Goal: Task Accomplishment & Management: Manage account settings

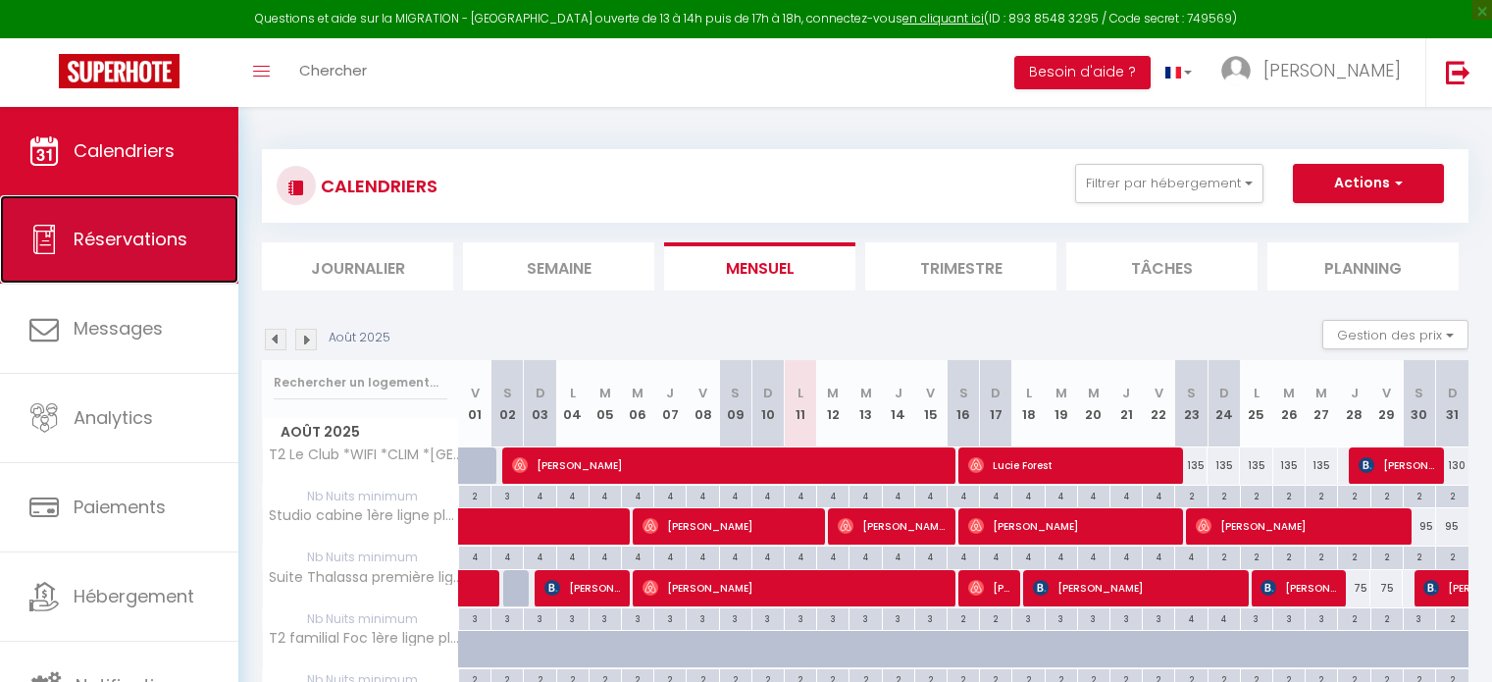
click at [118, 250] on span "Réservations" at bounding box center [131, 239] width 114 height 25
select select "not_cancelled"
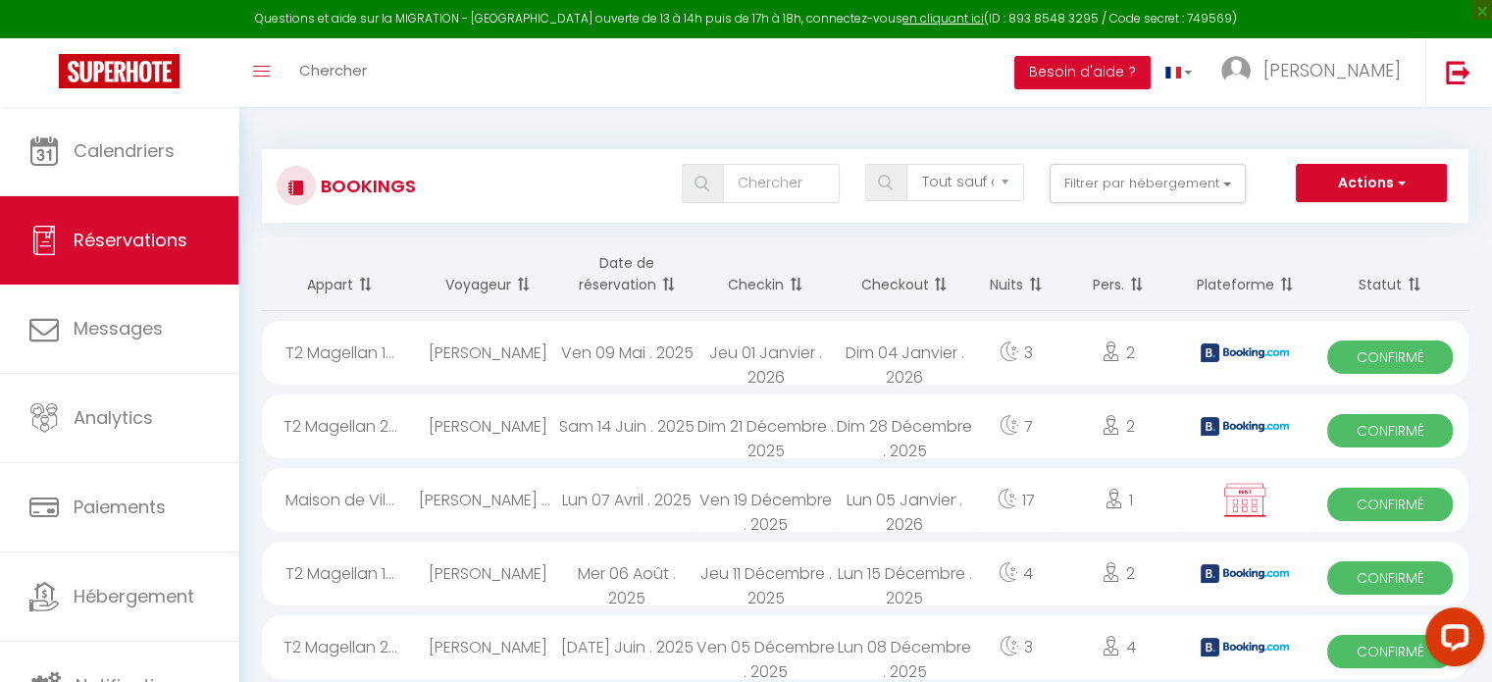
click at [666, 284] on span at bounding box center [666, 284] width 20 height 39
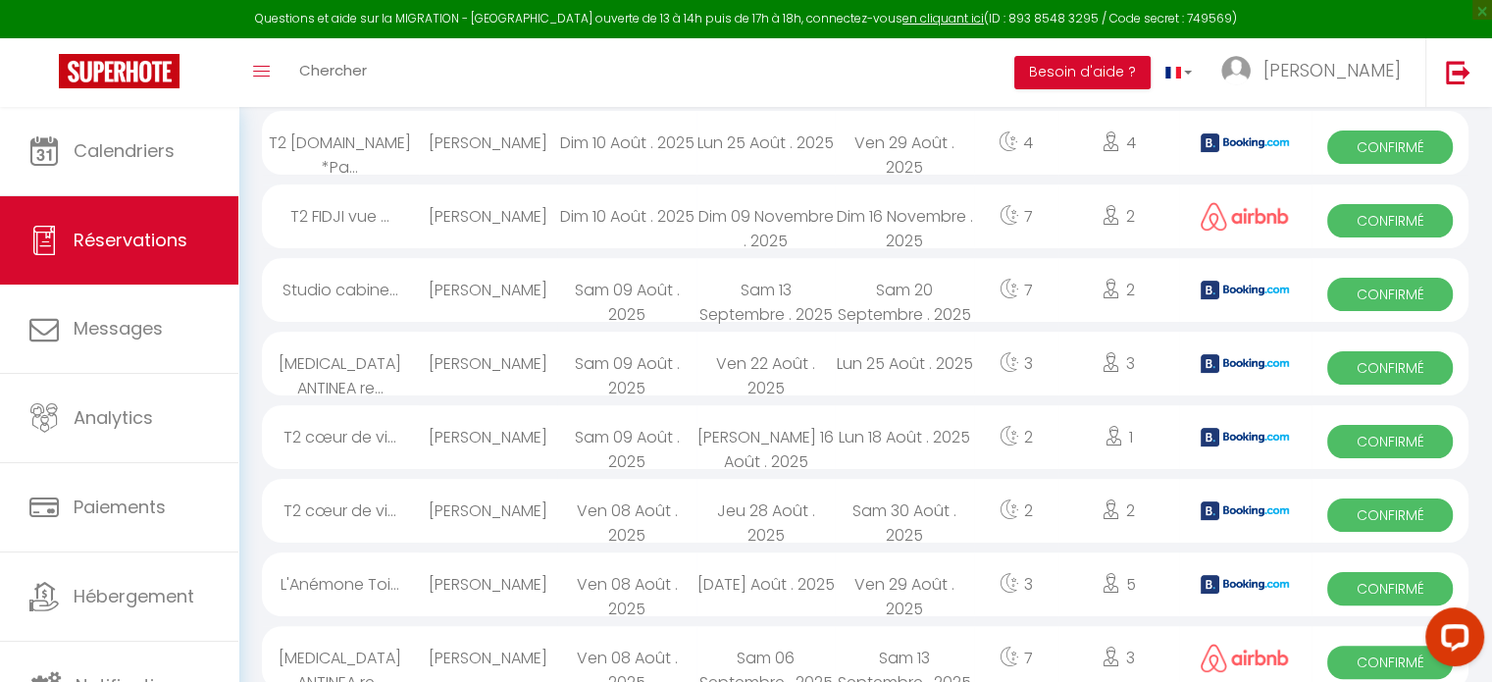
scroll to position [392, 0]
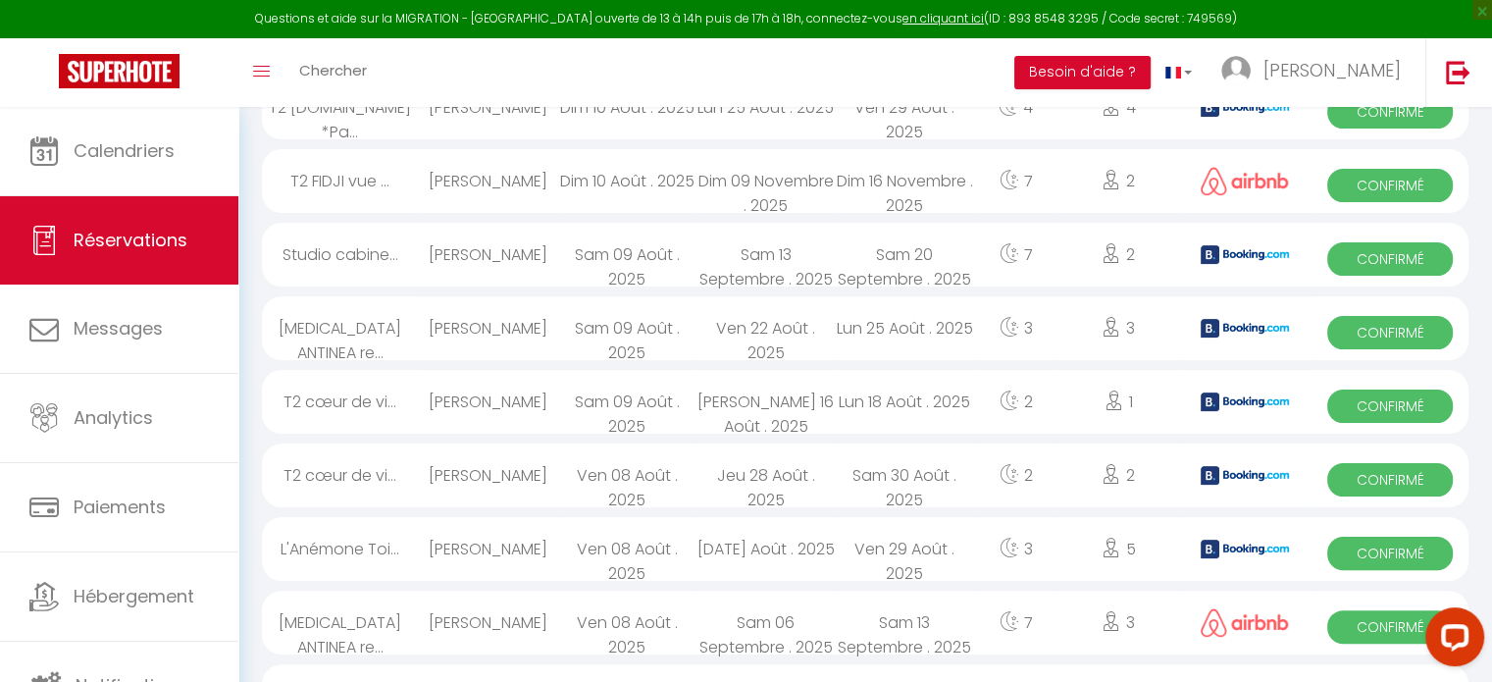
click at [500, 470] on div "[PERSON_NAME]" at bounding box center [488, 475] width 138 height 64
select select "OK"
select select "KO"
select select "1"
select select "0"
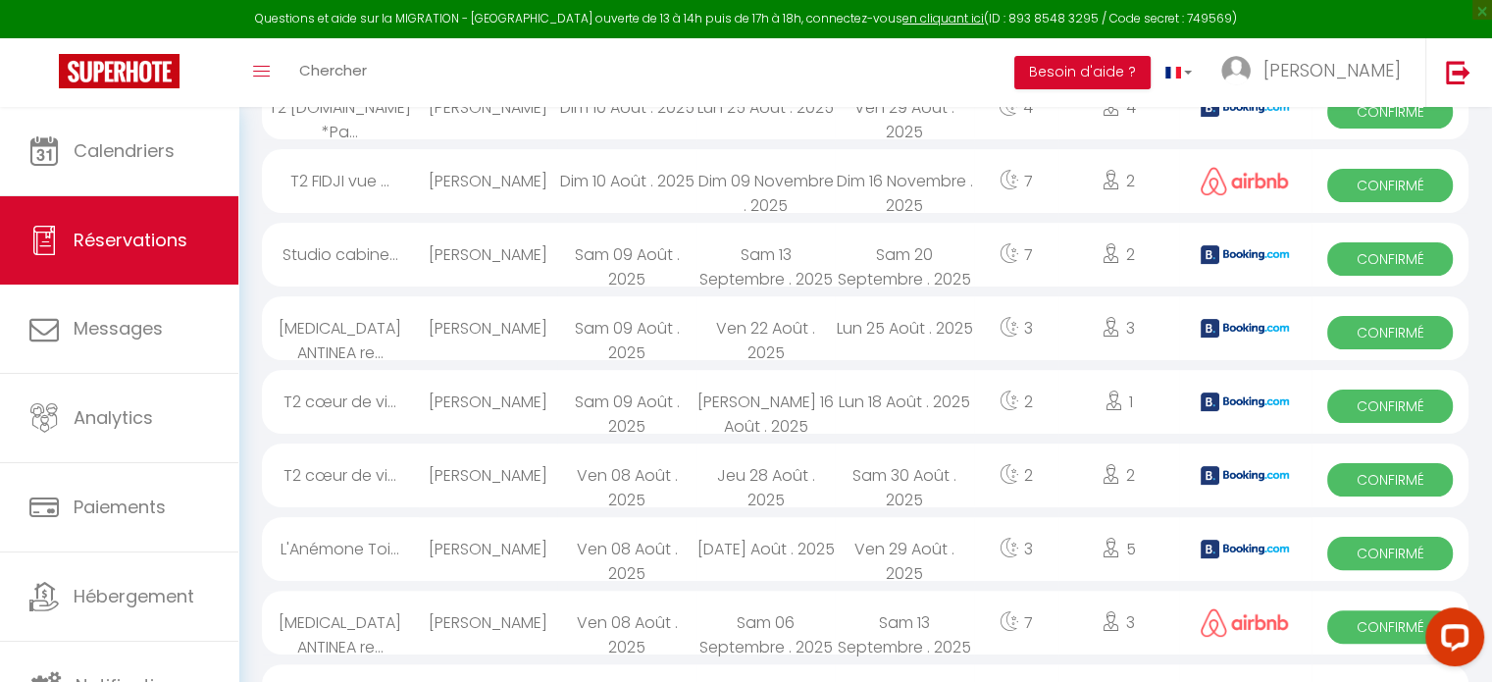
select select "1"
select select
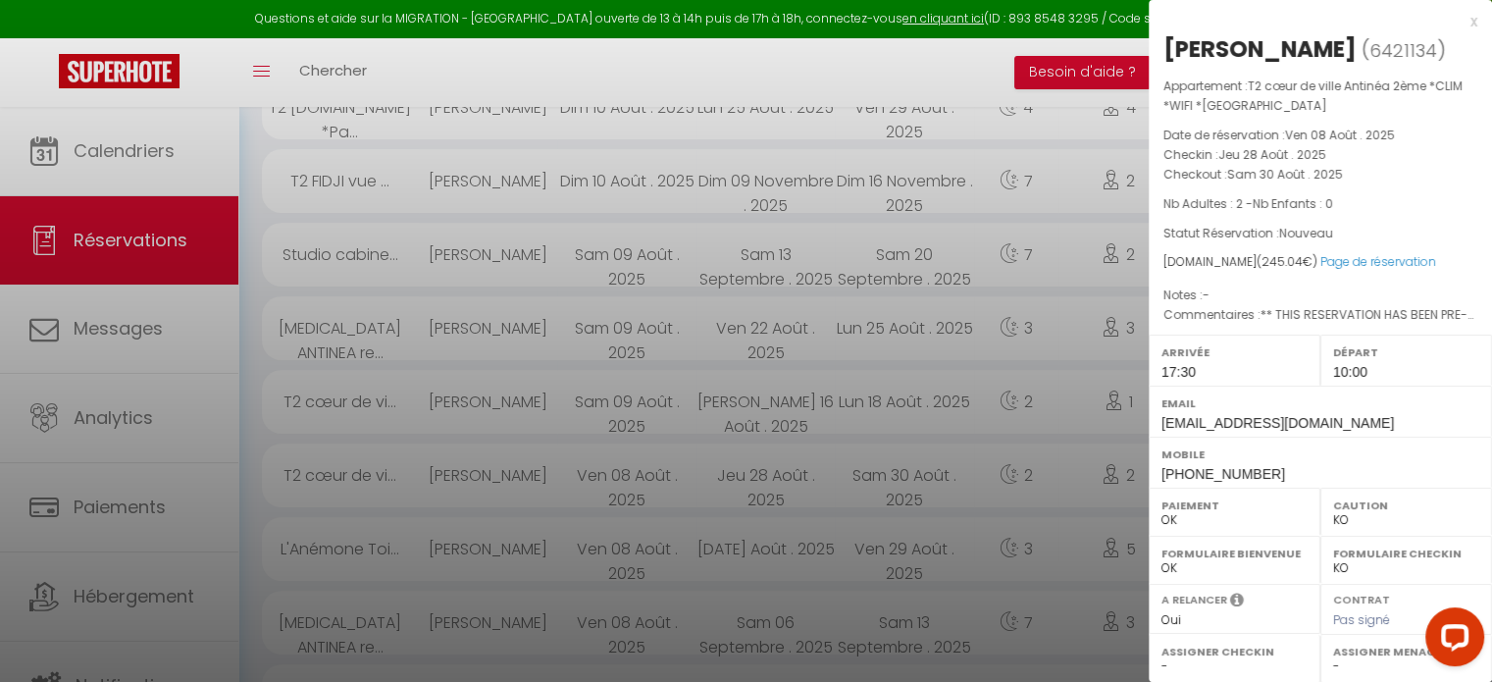
select select "20563"
click at [894, 383] on div at bounding box center [746, 341] width 1492 height 682
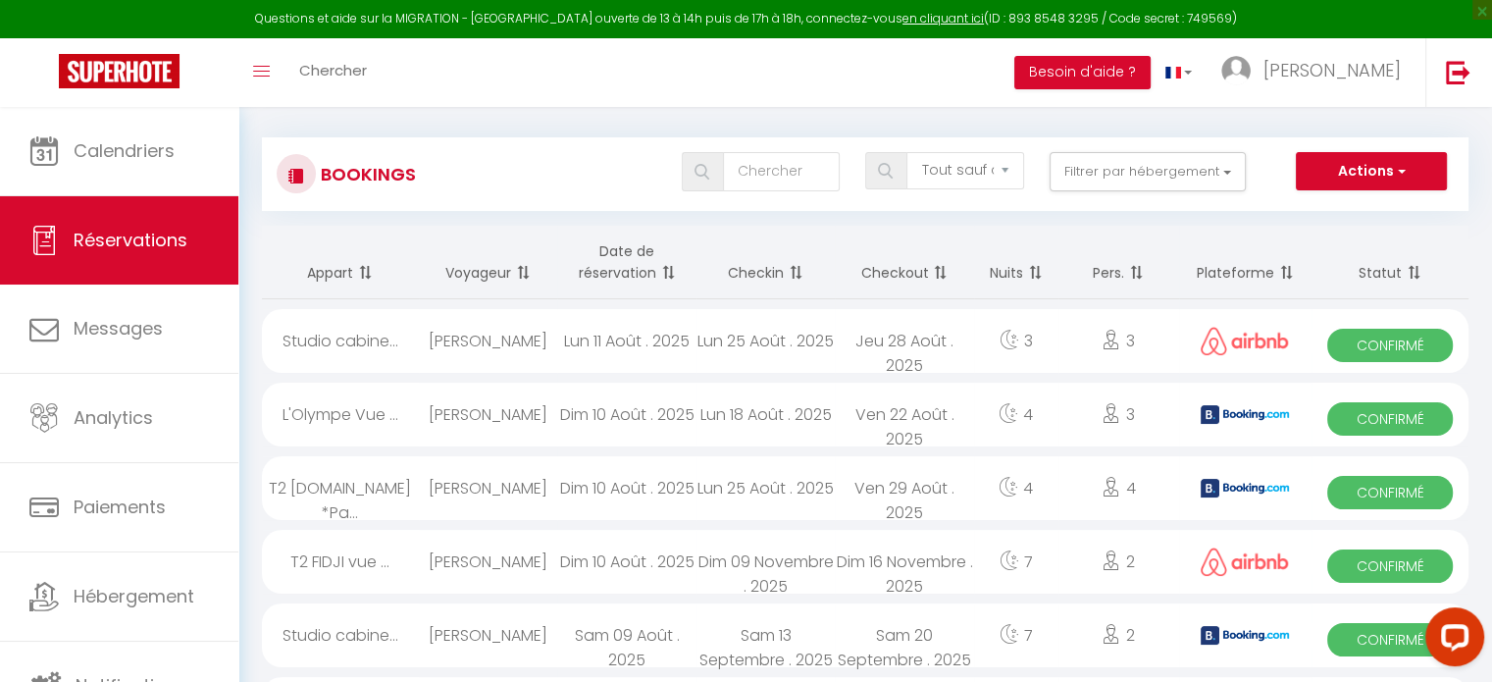
scroll to position [0, 0]
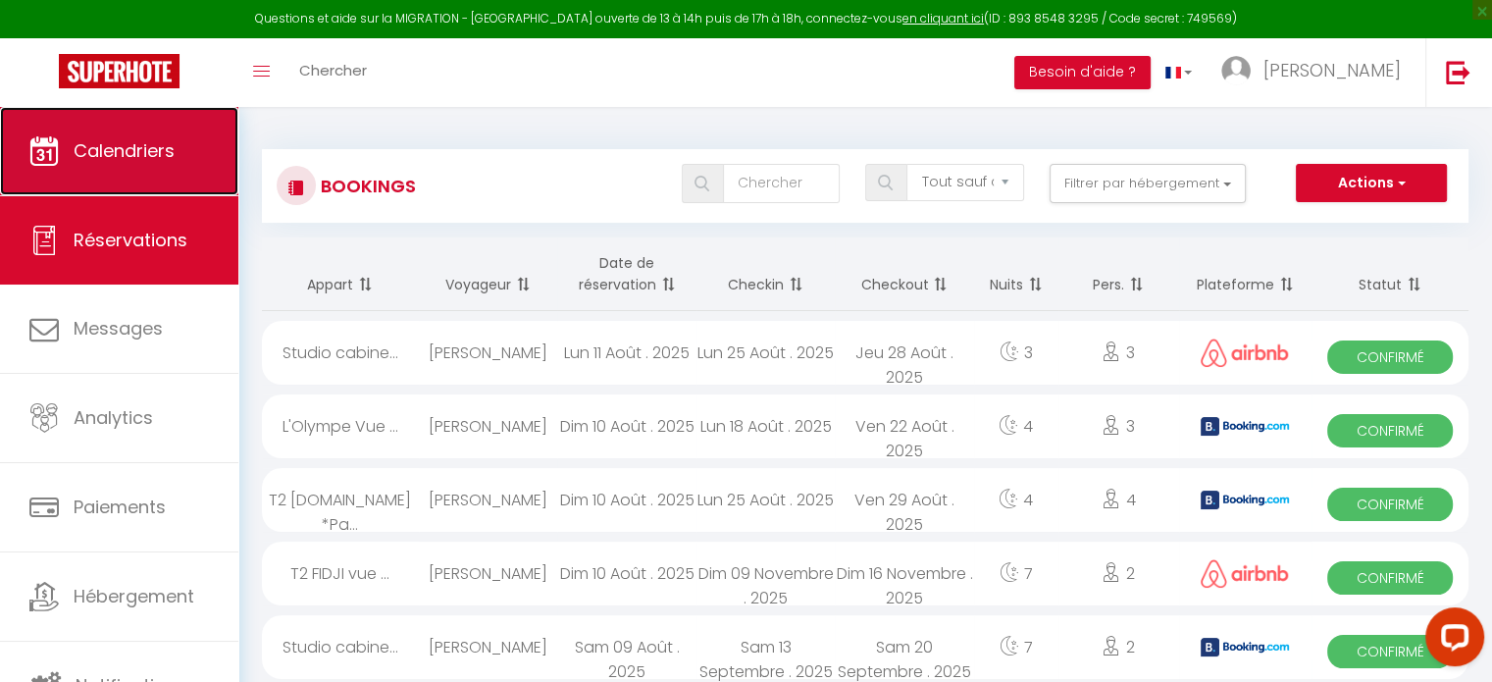
click at [187, 161] on link "Calendriers" at bounding box center [119, 151] width 238 height 88
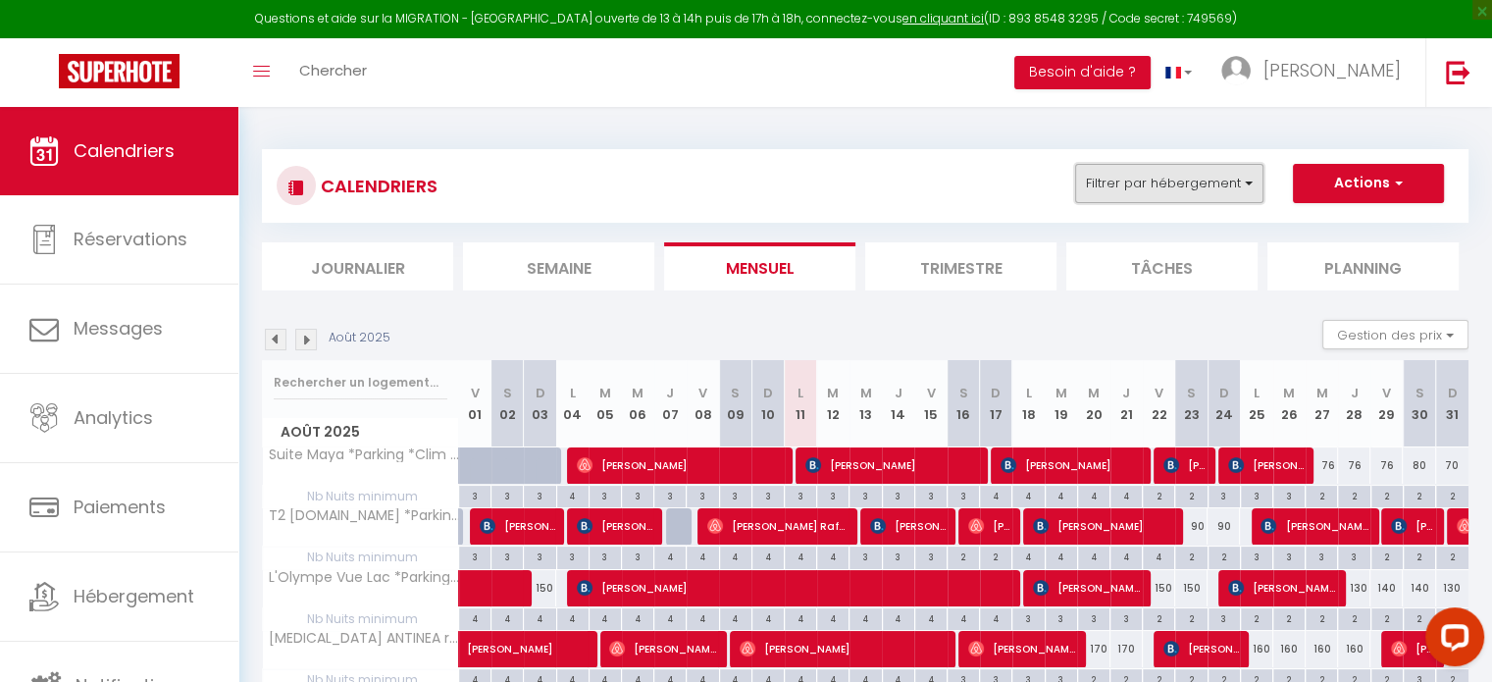
click at [1139, 195] on button "Filtrer par hébergement" at bounding box center [1169, 183] width 188 height 39
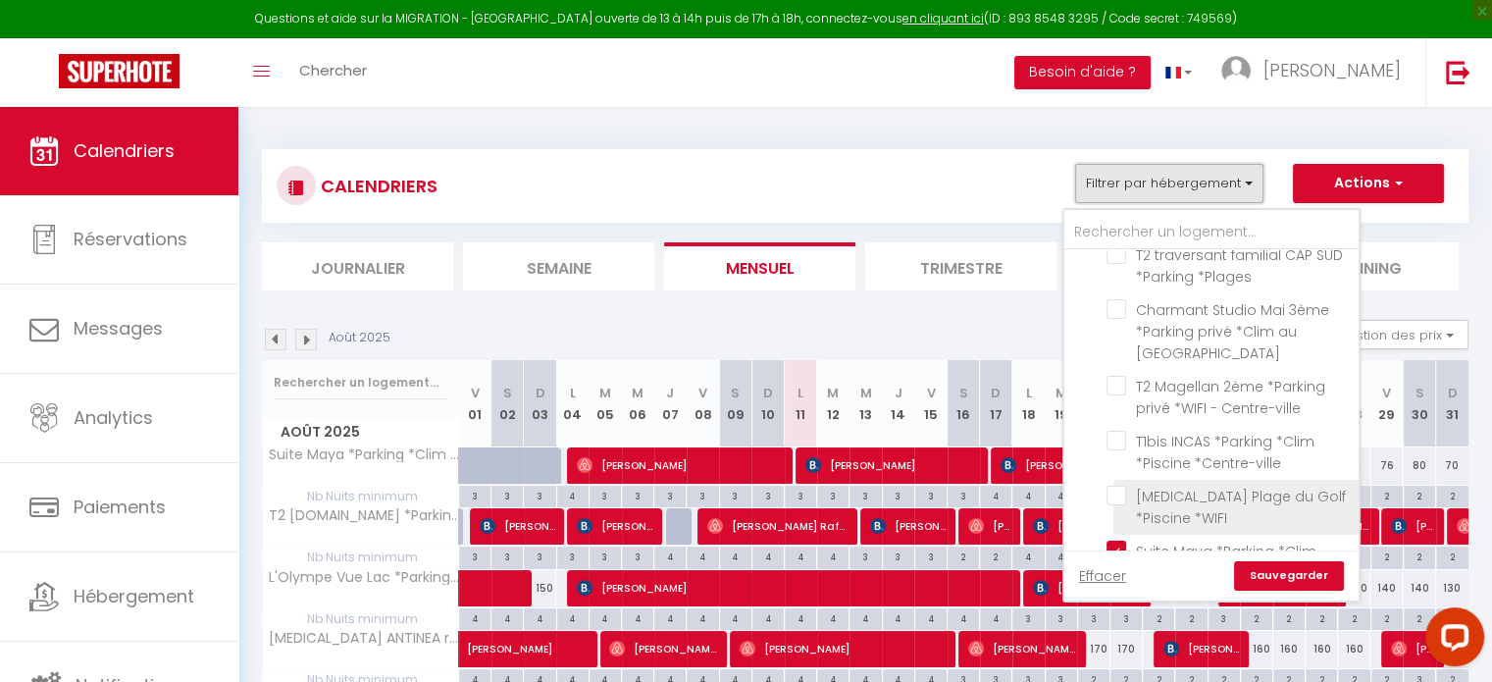
scroll to position [686, 0]
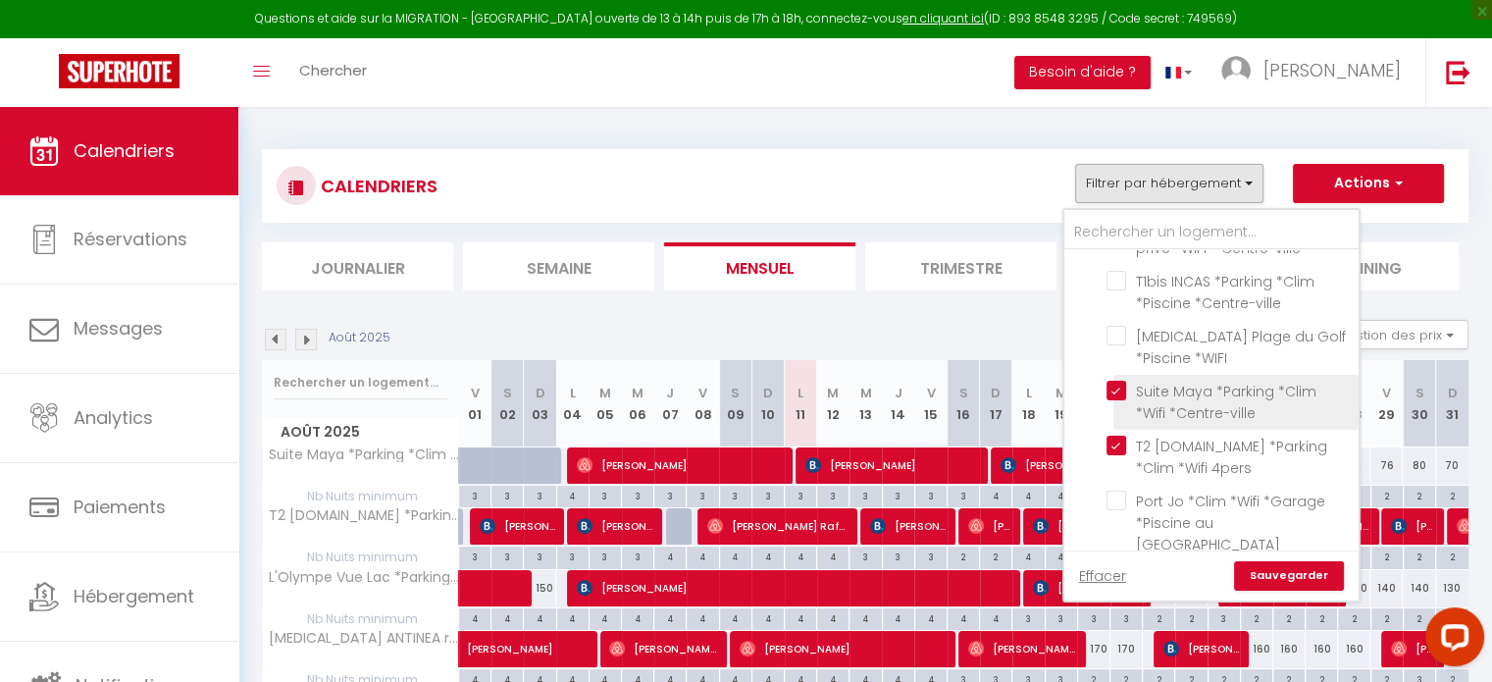
click at [1120, 380] on input "Suite Maya *Parking *Clim *Wifi *Centre-ville" at bounding box center [1228, 390] width 245 height 20
checkbox input "false"
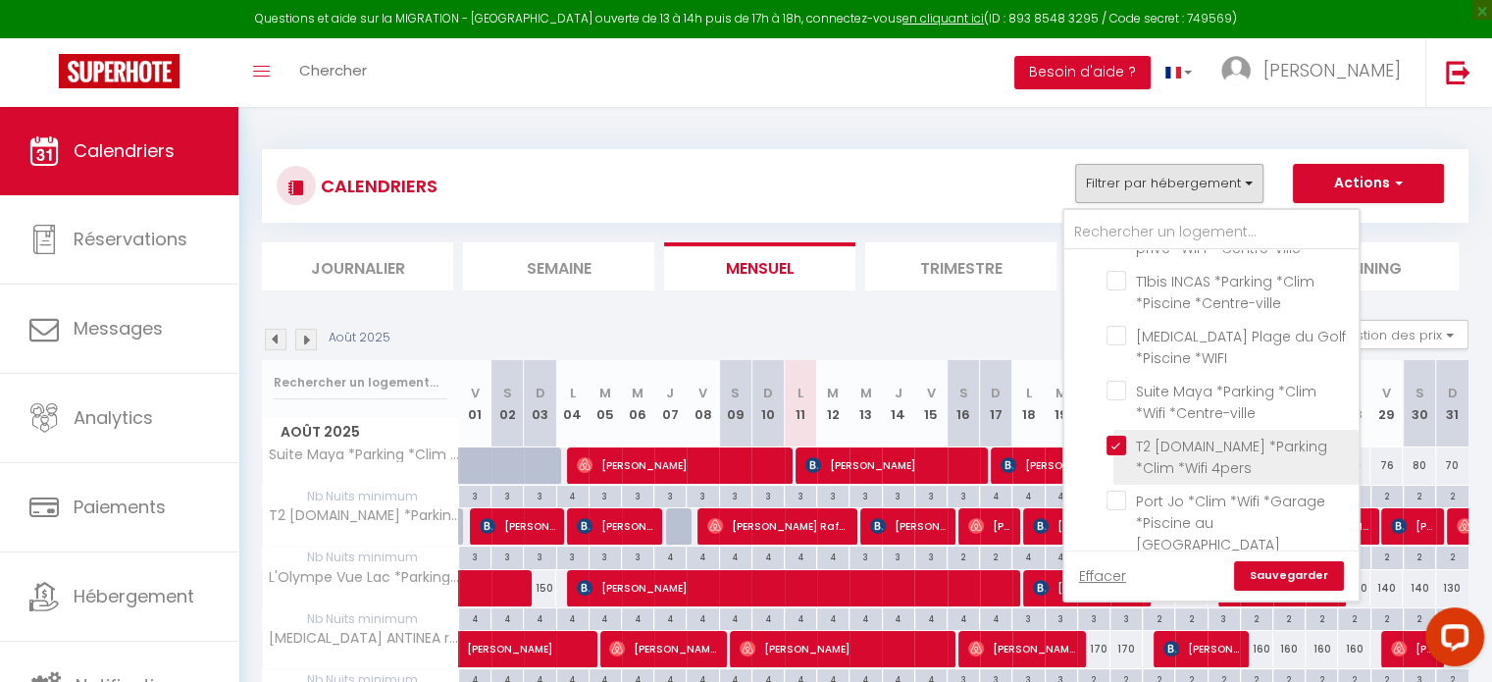
click at [1119, 435] on input "T2 [DOMAIN_NAME] *Parking *Clim *Wifi 4pers" at bounding box center [1228, 445] width 245 height 20
checkbox input "false"
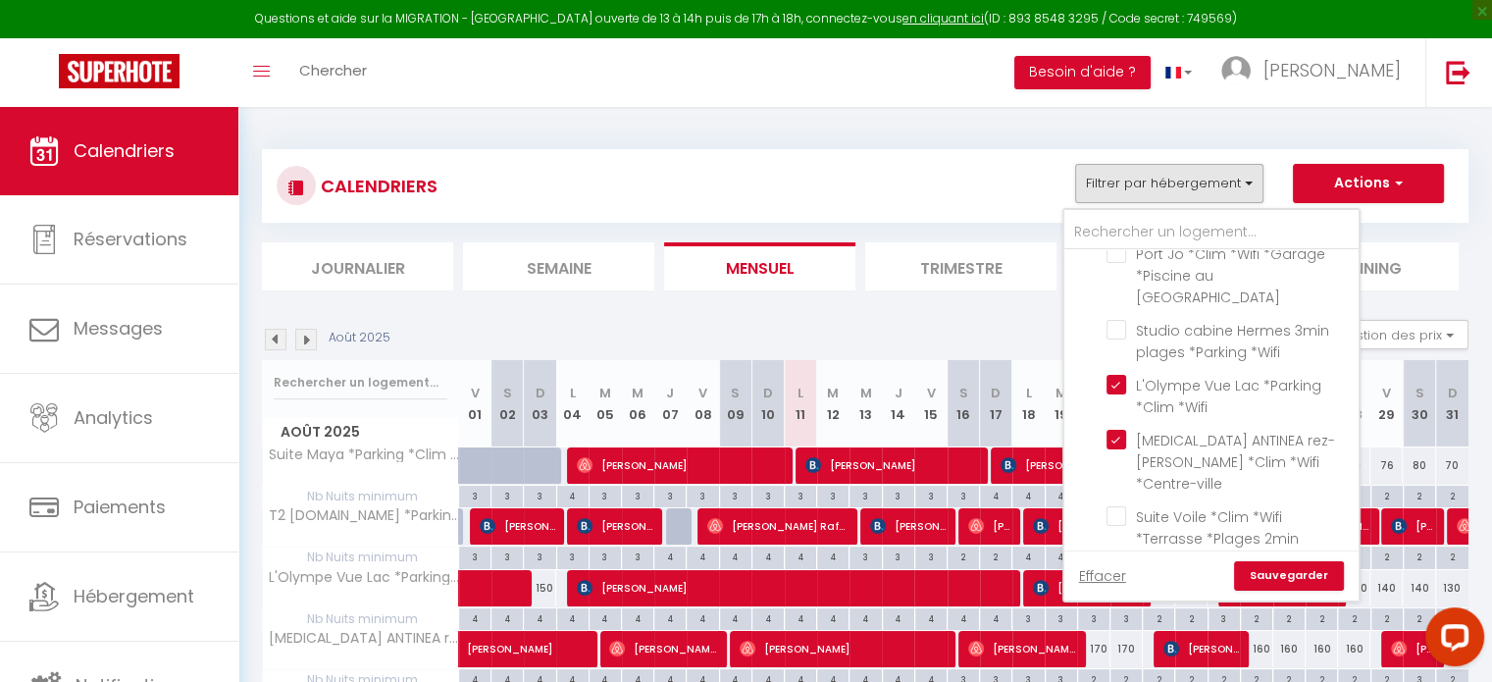
scroll to position [981, 0]
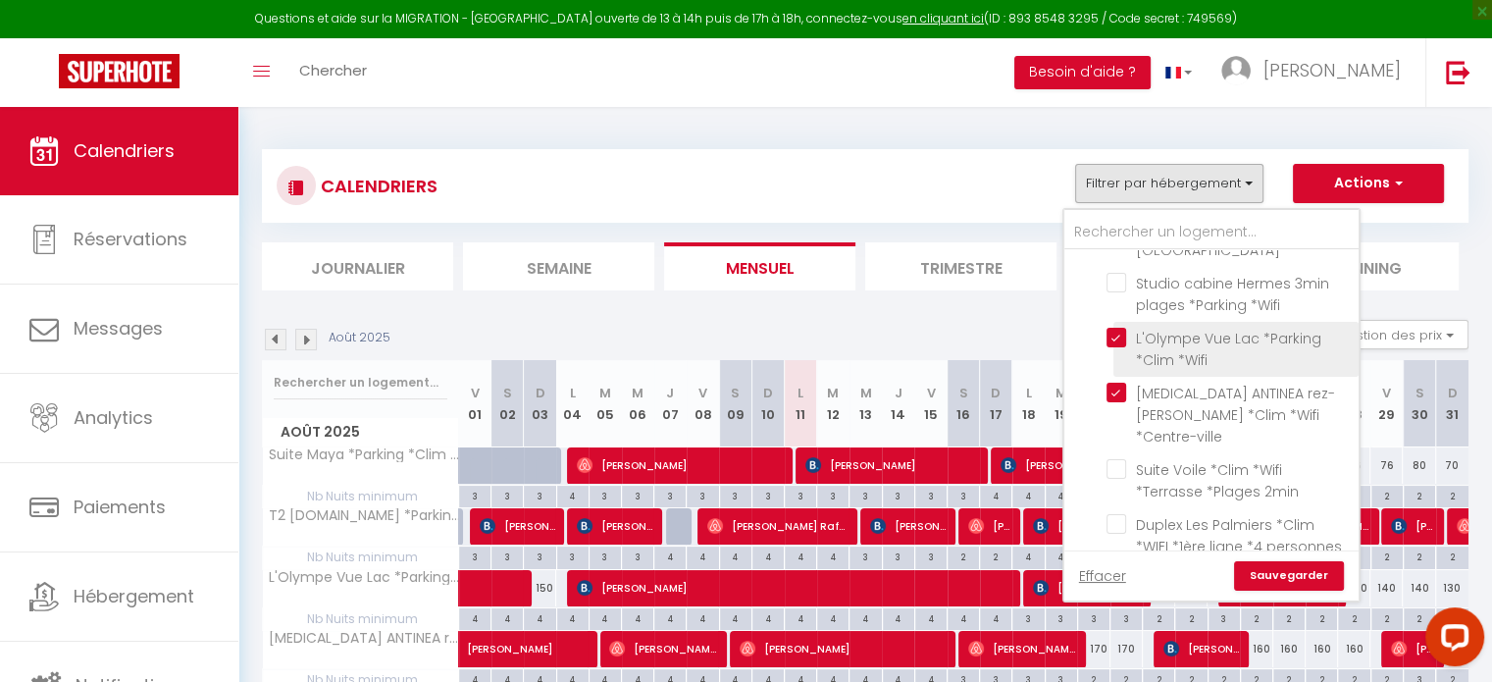
click at [1114, 328] on input "L'Olympe Vue Lac *Parking *Clim *Wifi" at bounding box center [1228, 338] width 245 height 20
checkbox input "false"
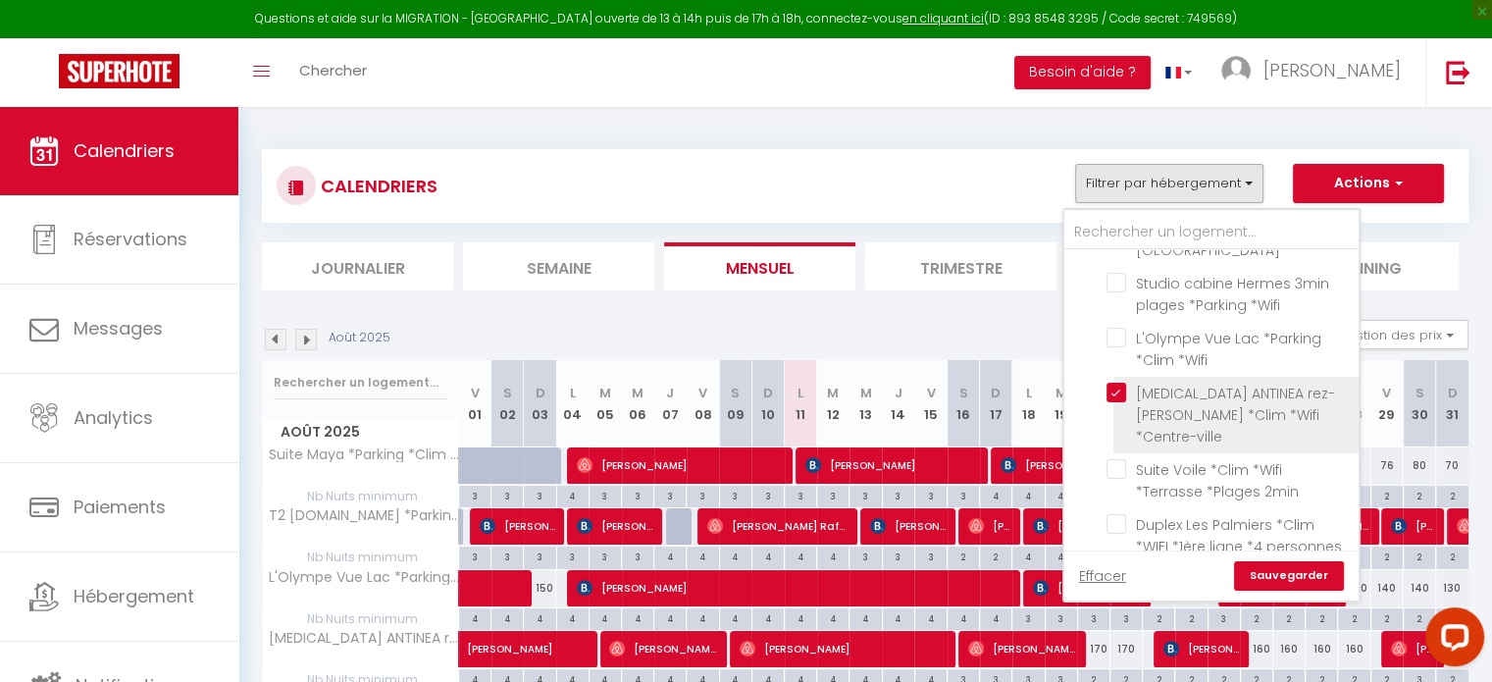
click at [1117, 382] on input "[MEDICAL_DATA] ANTINEA rez-[PERSON_NAME] *Clim *Wifi *Centre-ville" at bounding box center [1228, 392] width 245 height 20
checkbox input "false"
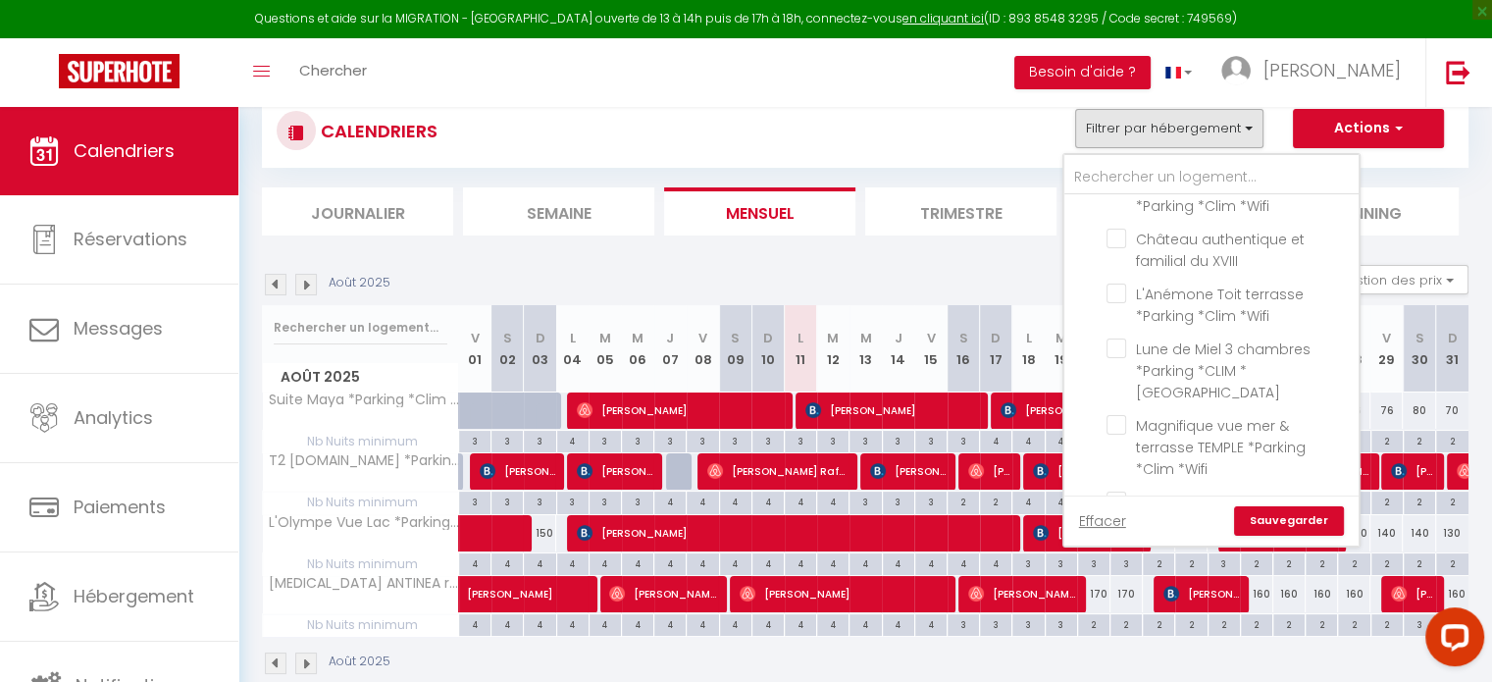
scroll to position [106, 0]
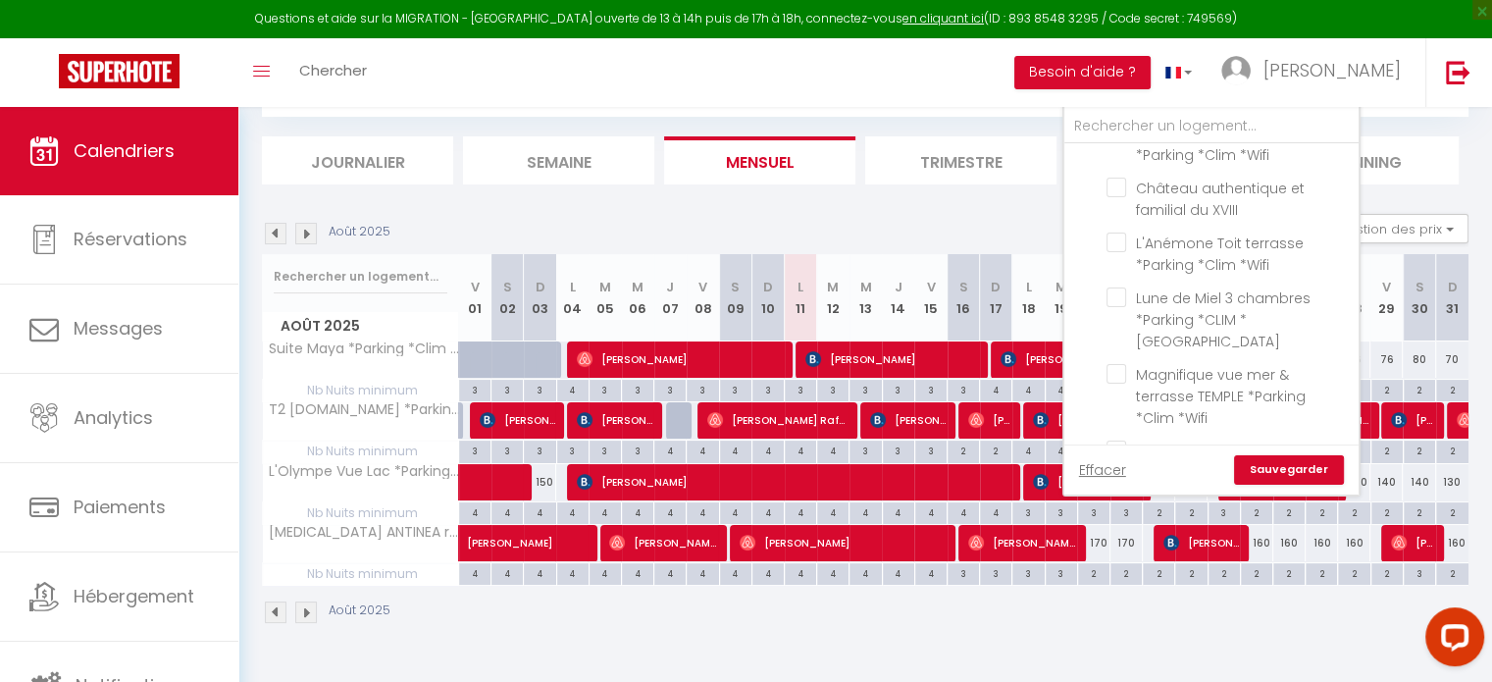
click at [1118, 517] on input "Studio CLUB 4pers. *Clim *Wifi *Piscine" at bounding box center [1228, 527] width 245 height 20
checkbox input "true"
checkbox input "false"
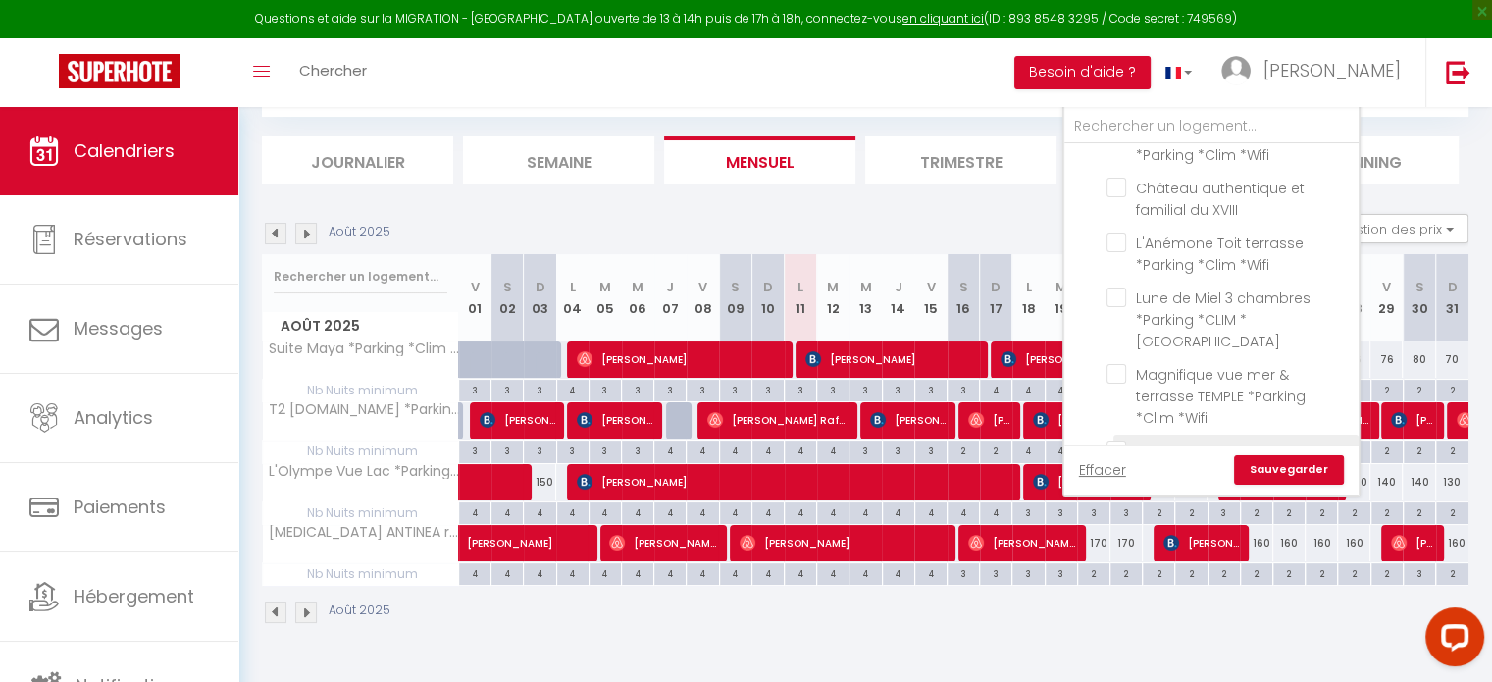
checkbox input "false"
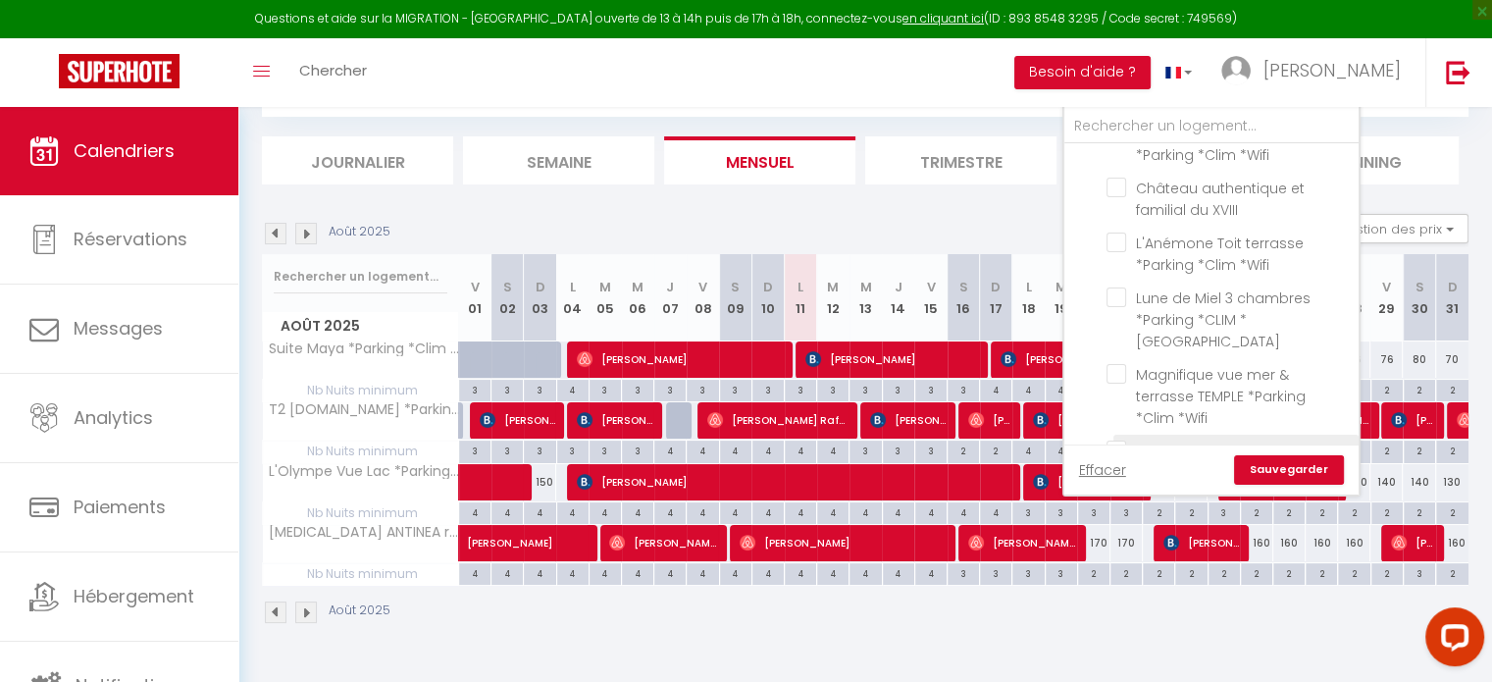
checkbox input "false"
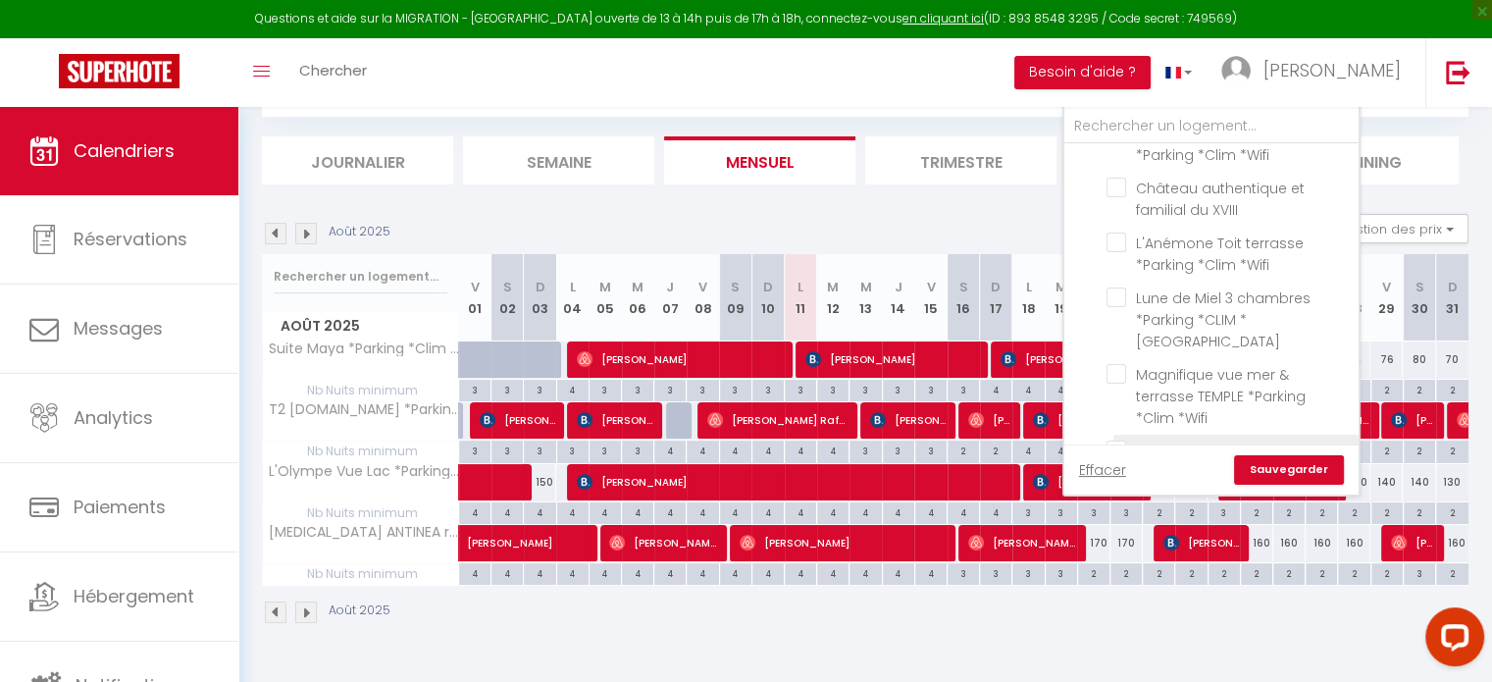
checkbox input "false"
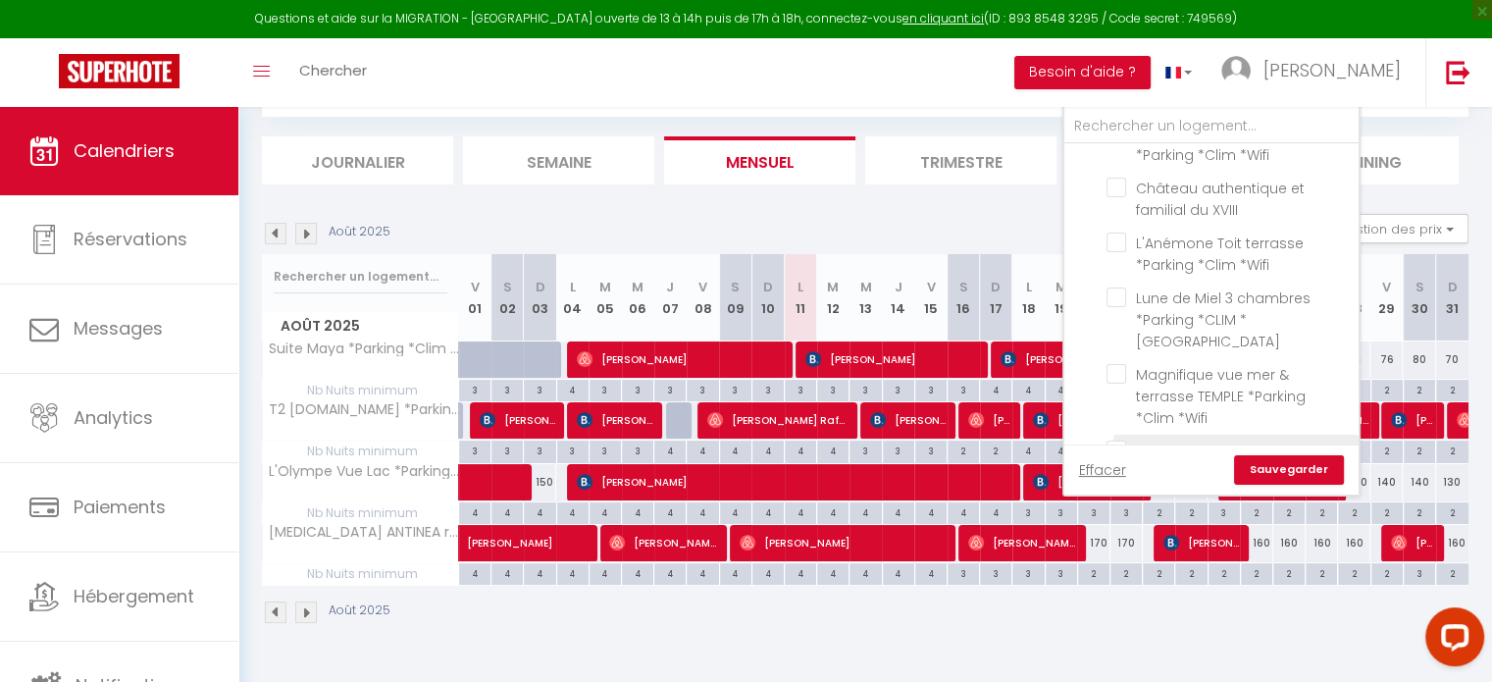
checkbox input "false"
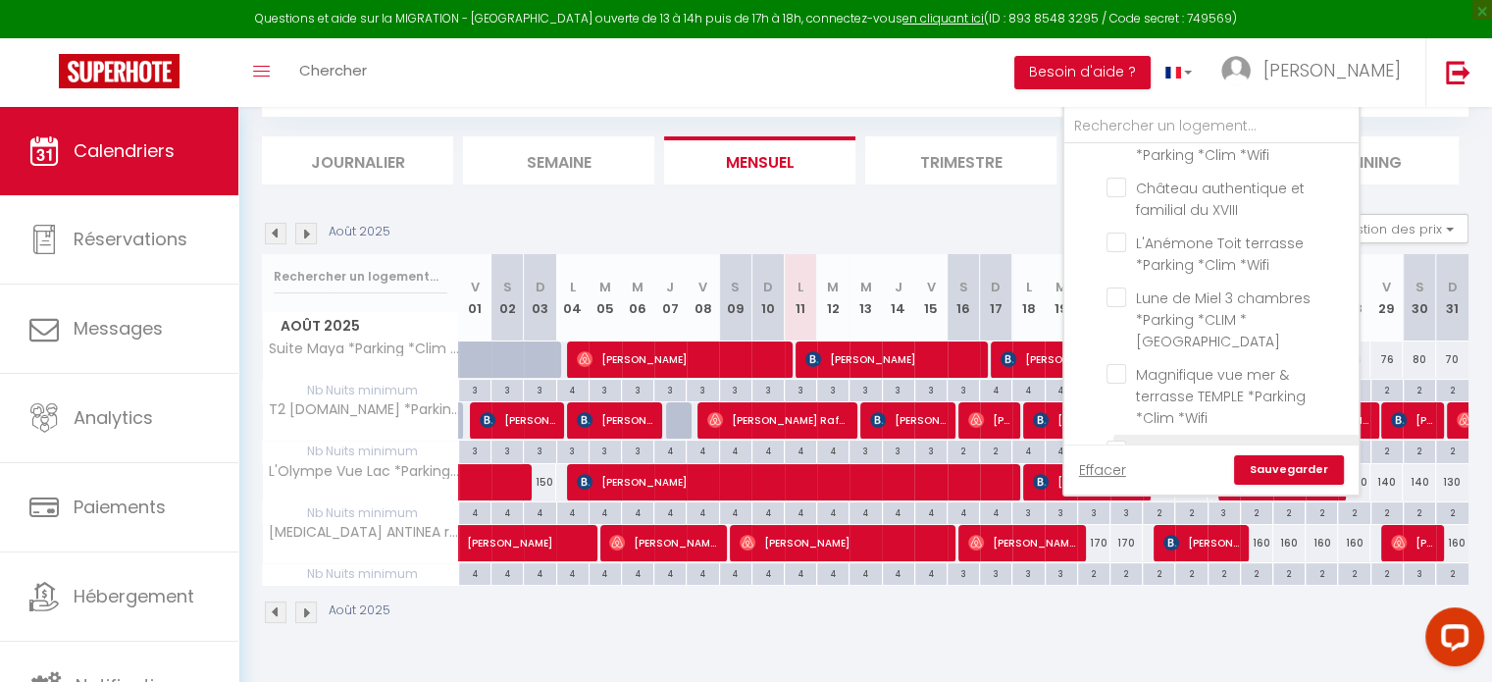
checkbox input "false"
click at [1120, 440] on input "Belle vue au [GEOGRAPHIC_DATA] *Parking *Clim *Wifi" at bounding box center [1228, 450] width 245 height 20
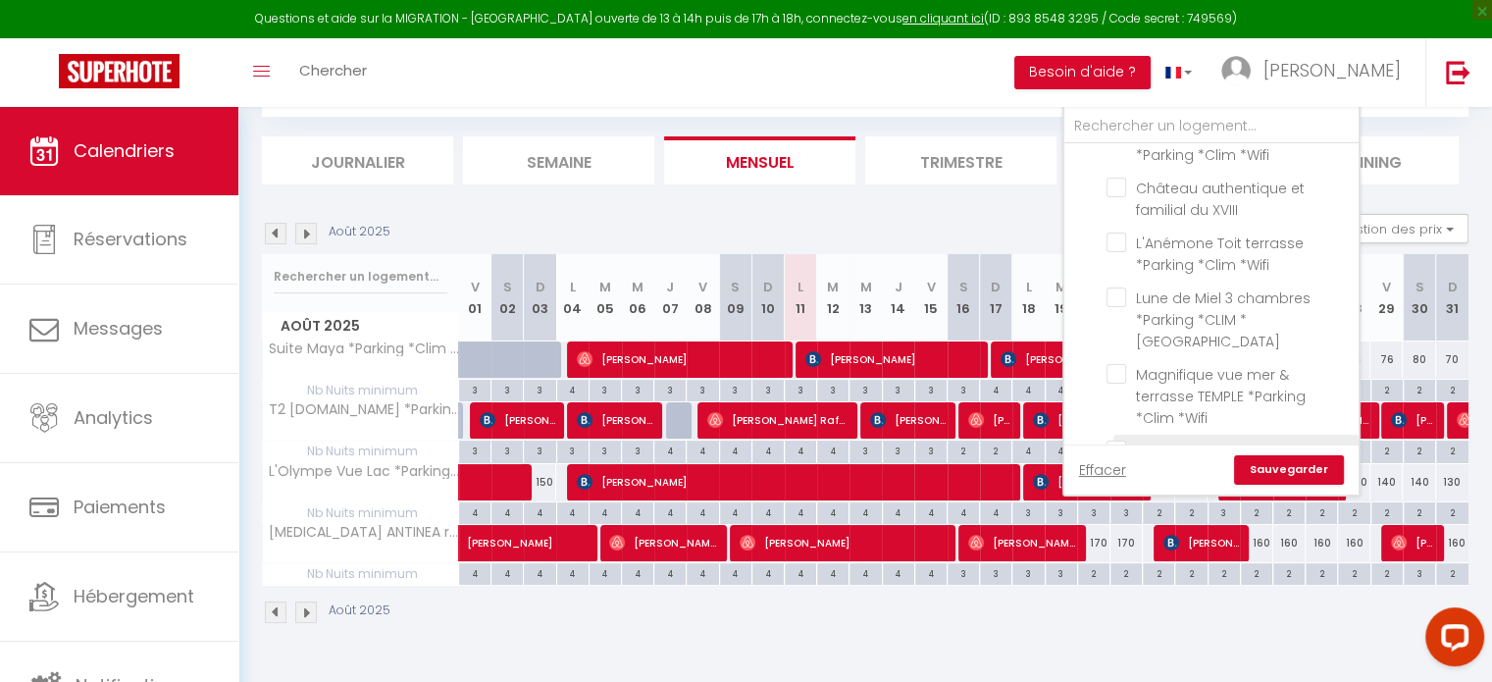
checkbox input "true"
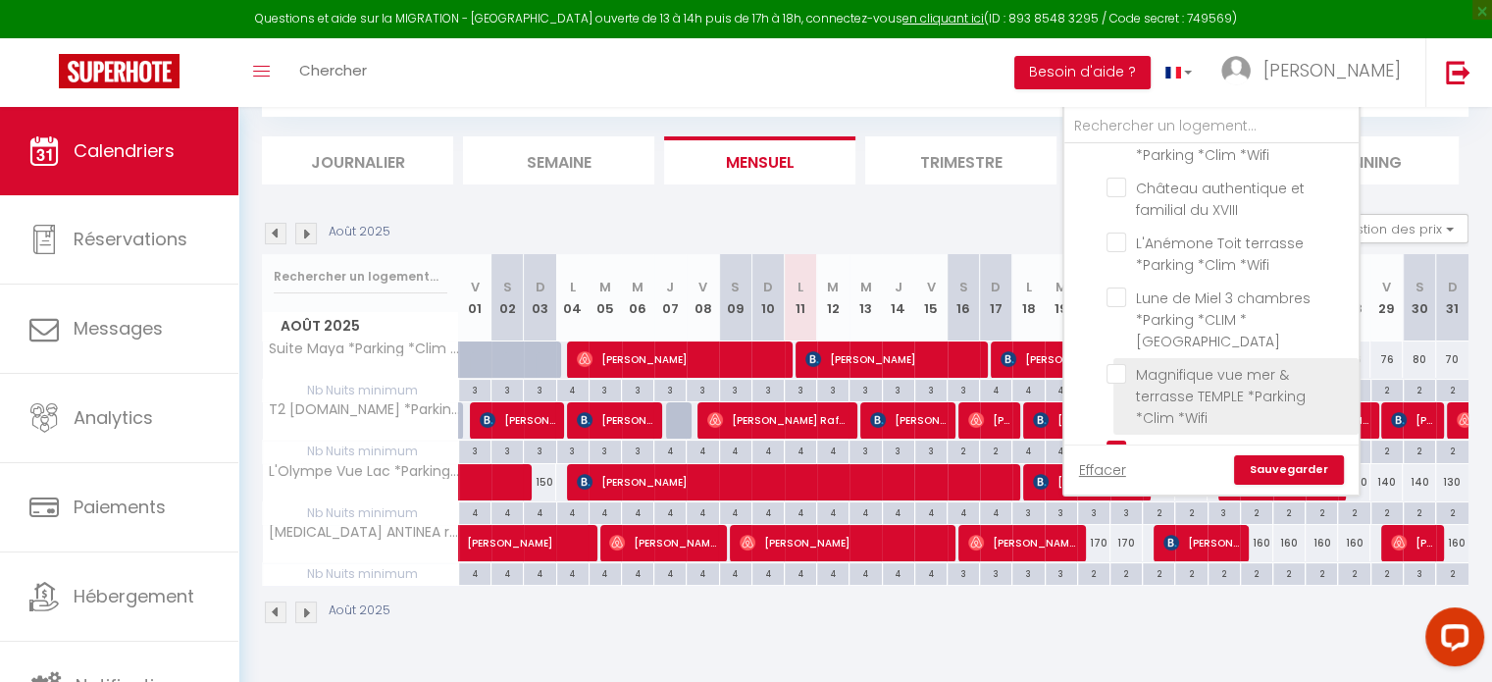
checkbox input "false"
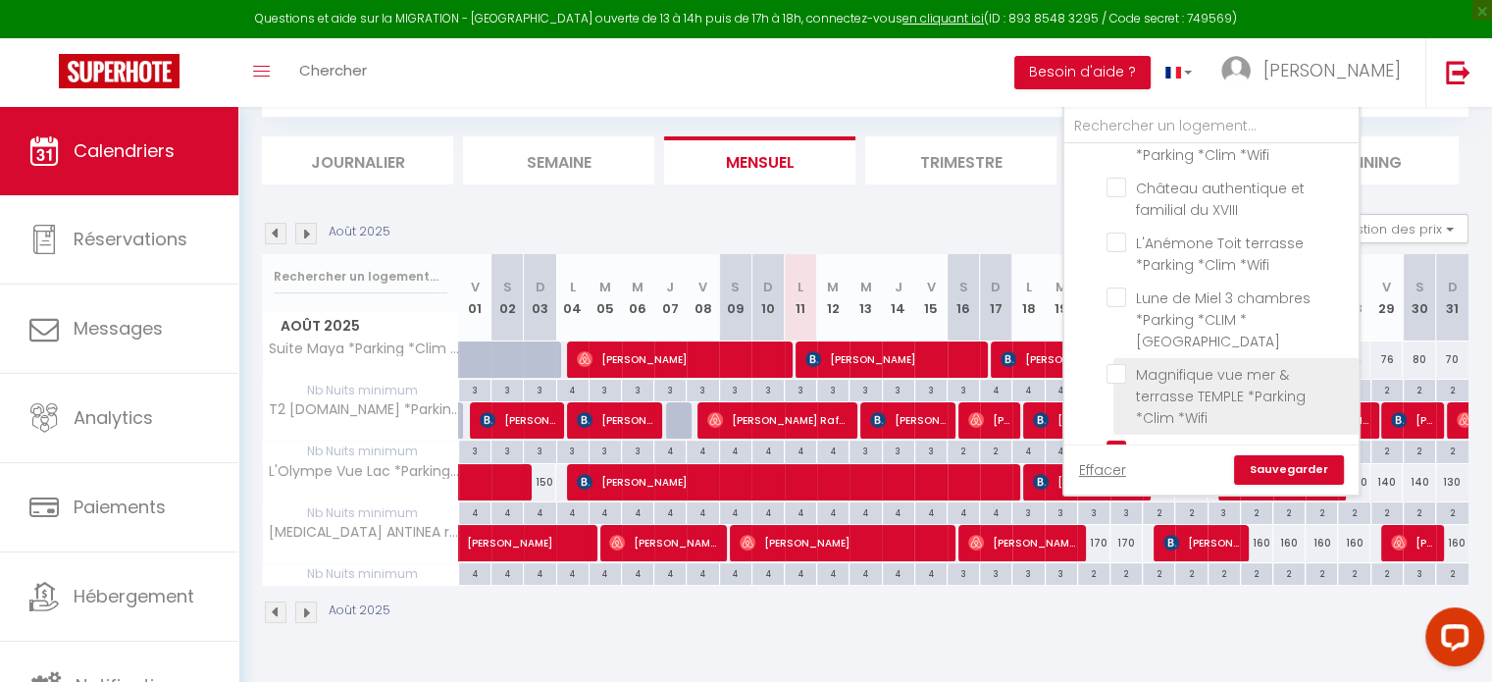
checkbox input "false"
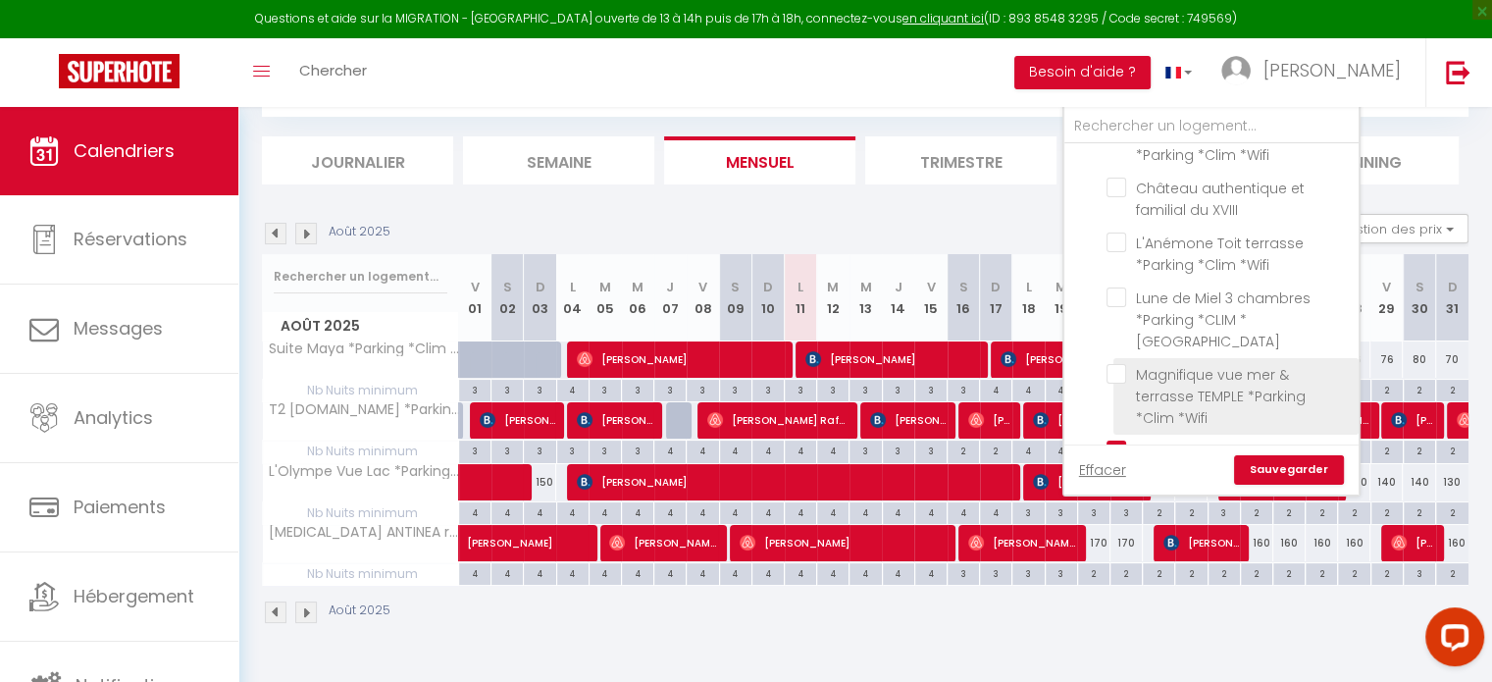
checkbox input "false"
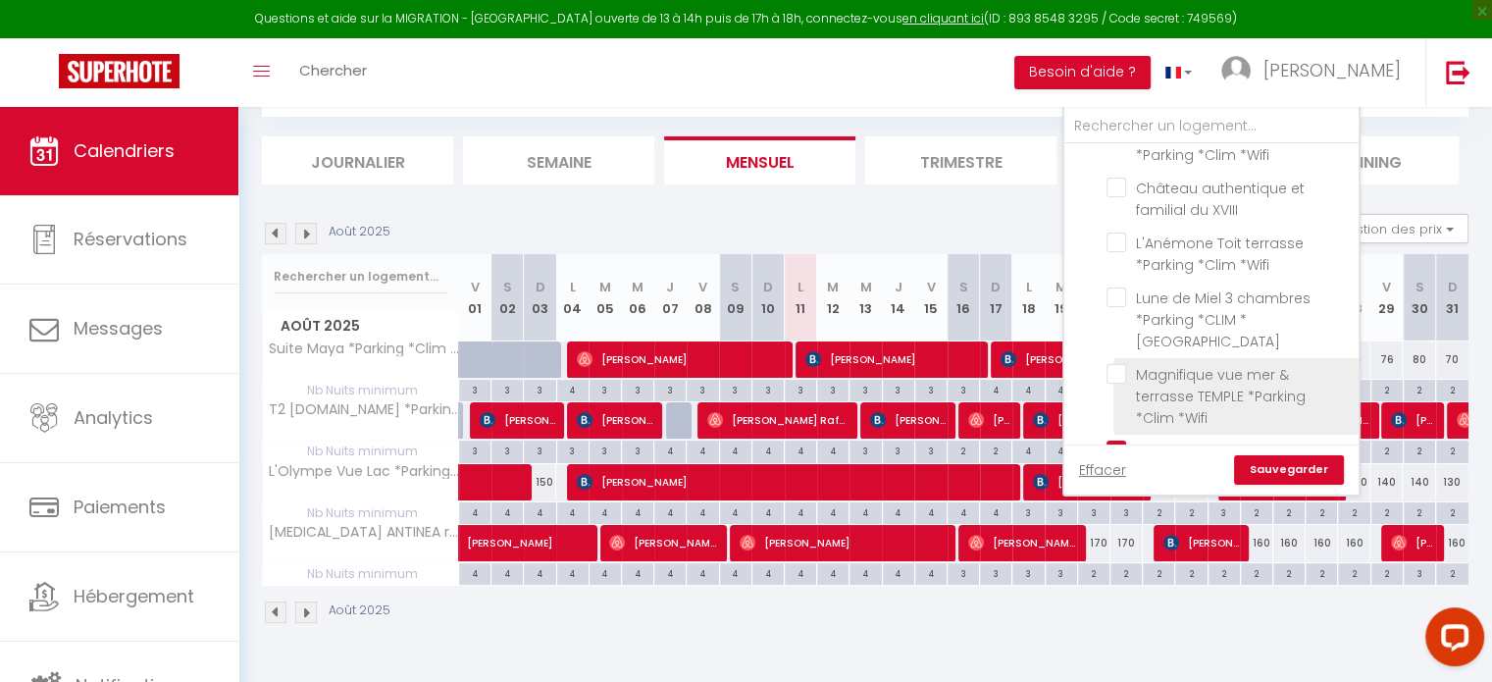
checkbox input "false"
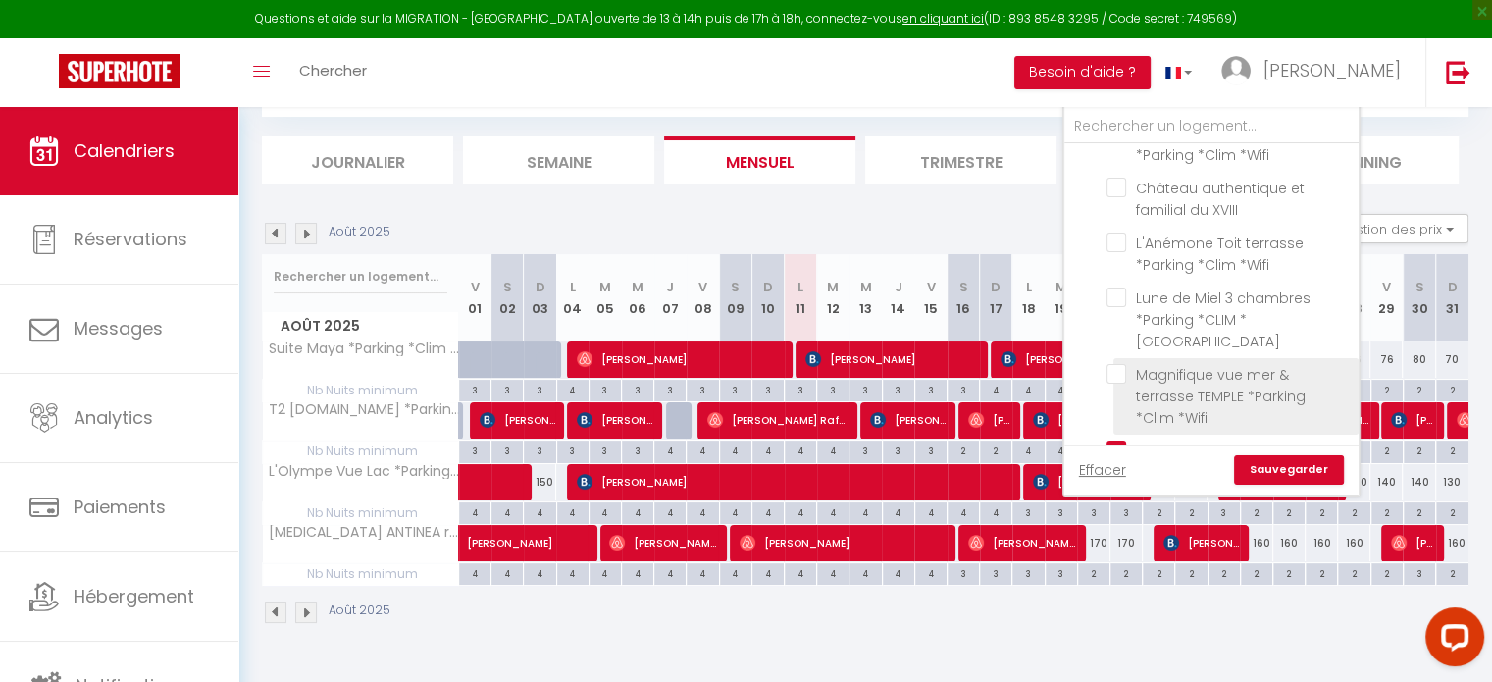
checkbox input "false"
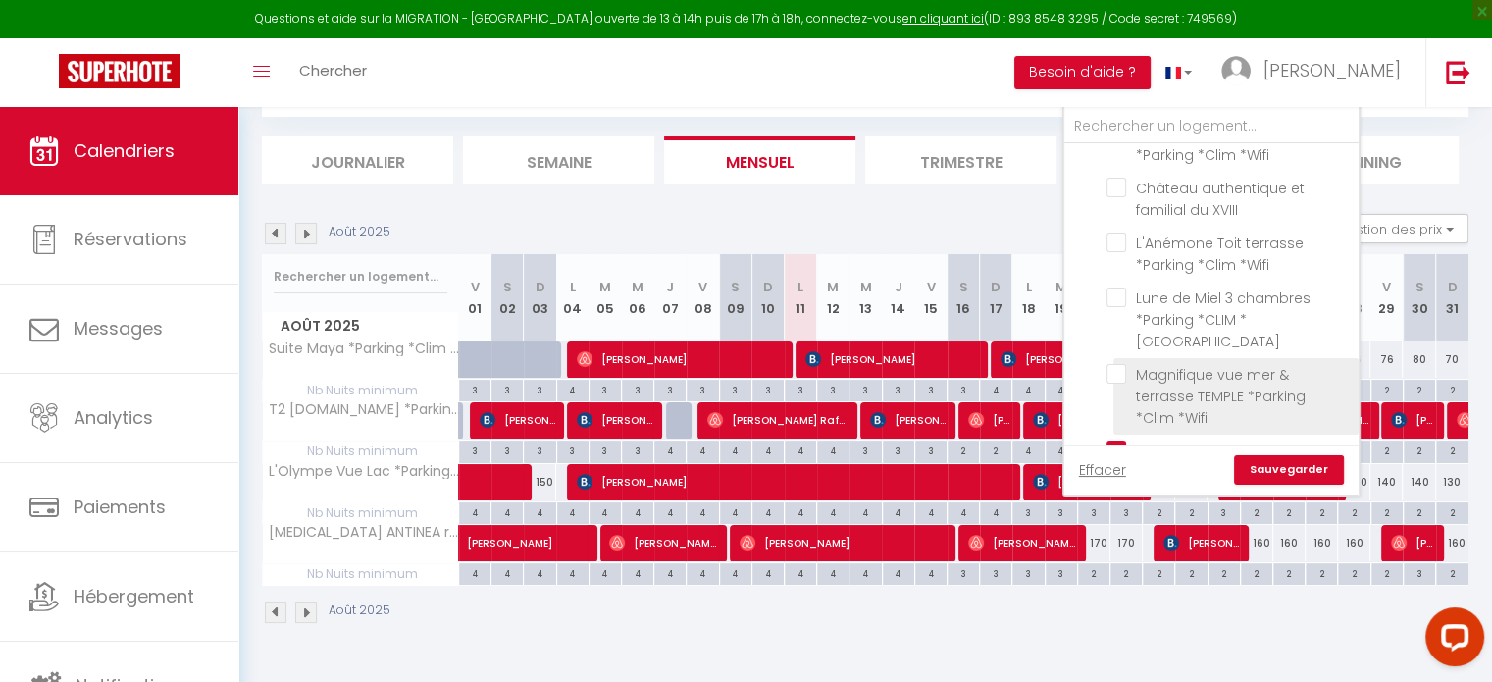
checkbox input "false"
click at [1123, 364] on input "Magnifique vue mer & terrasse TEMPLE *Parking *Clim *Wifi" at bounding box center [1228, 374] width 245 height 20
checkbox input "true"
checkbox input "false"
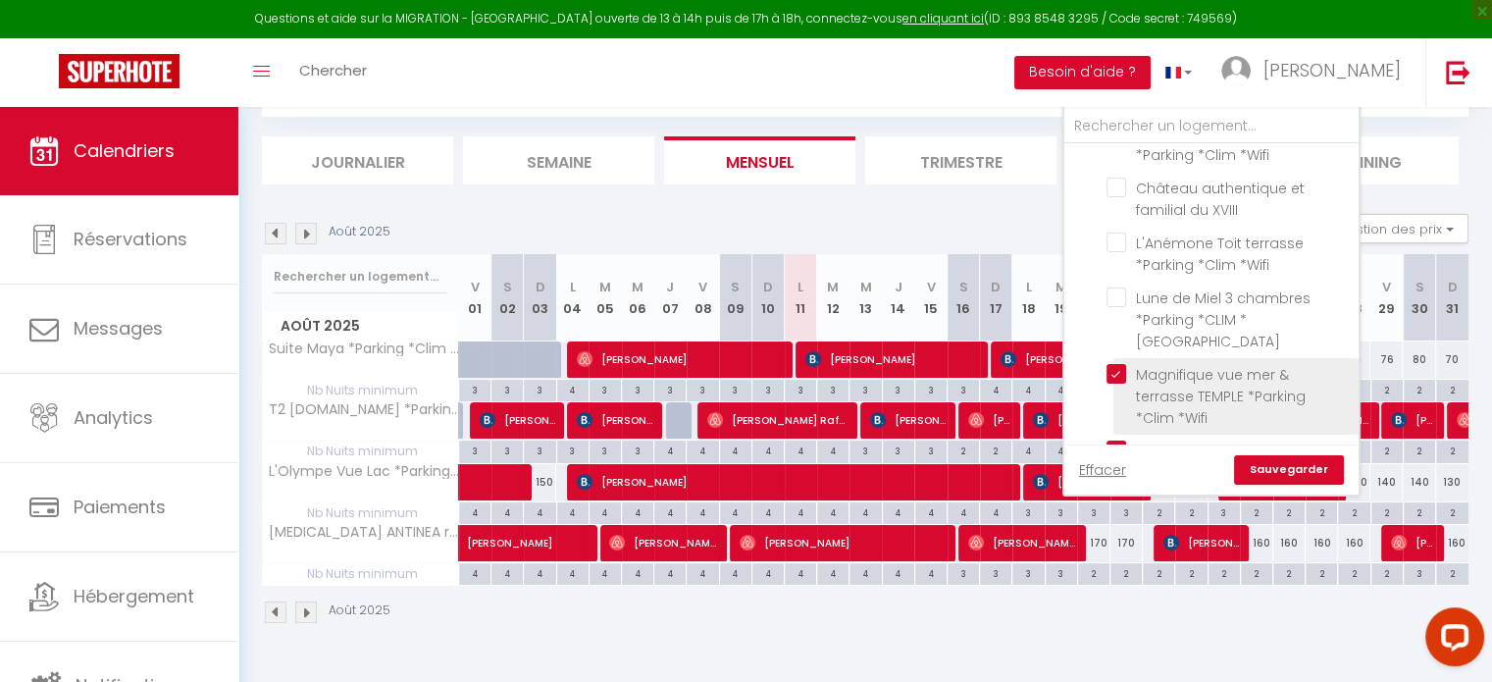
checkbox input "false"
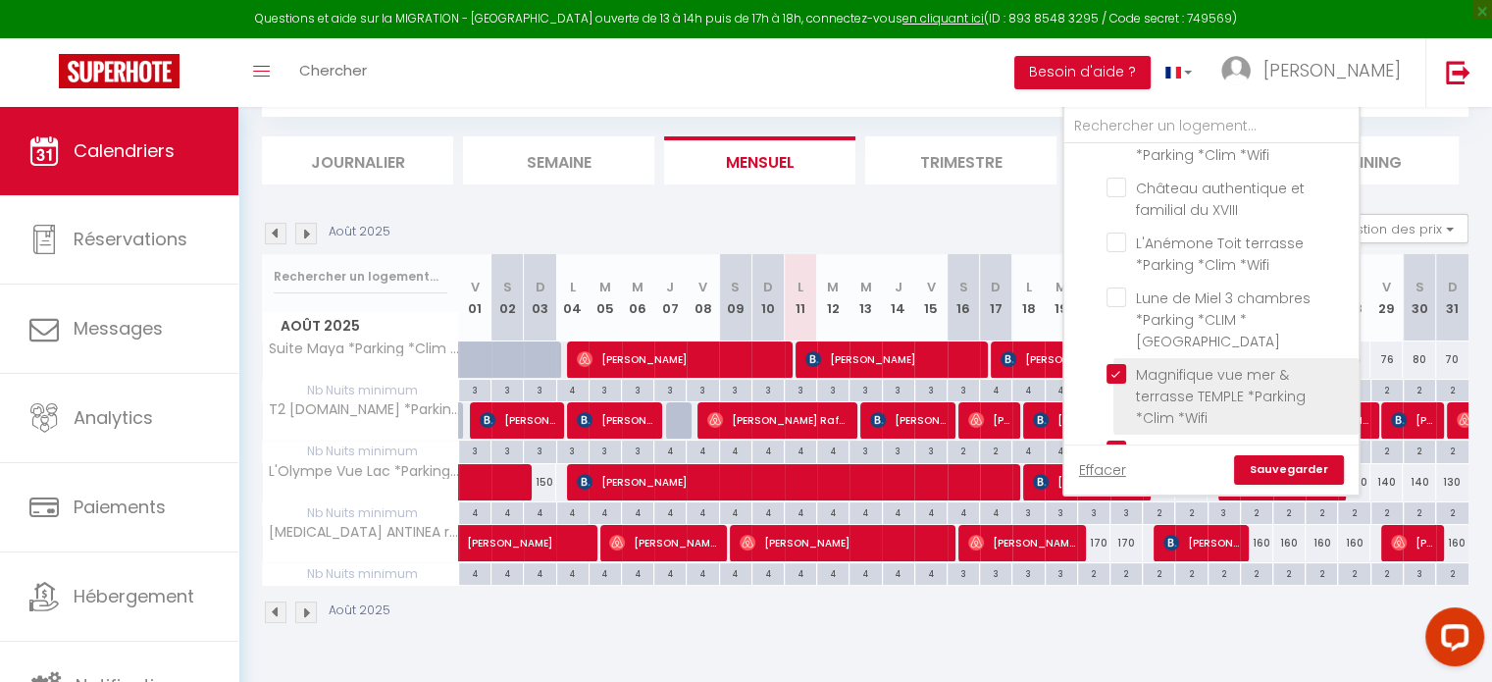
checkbox input "false"
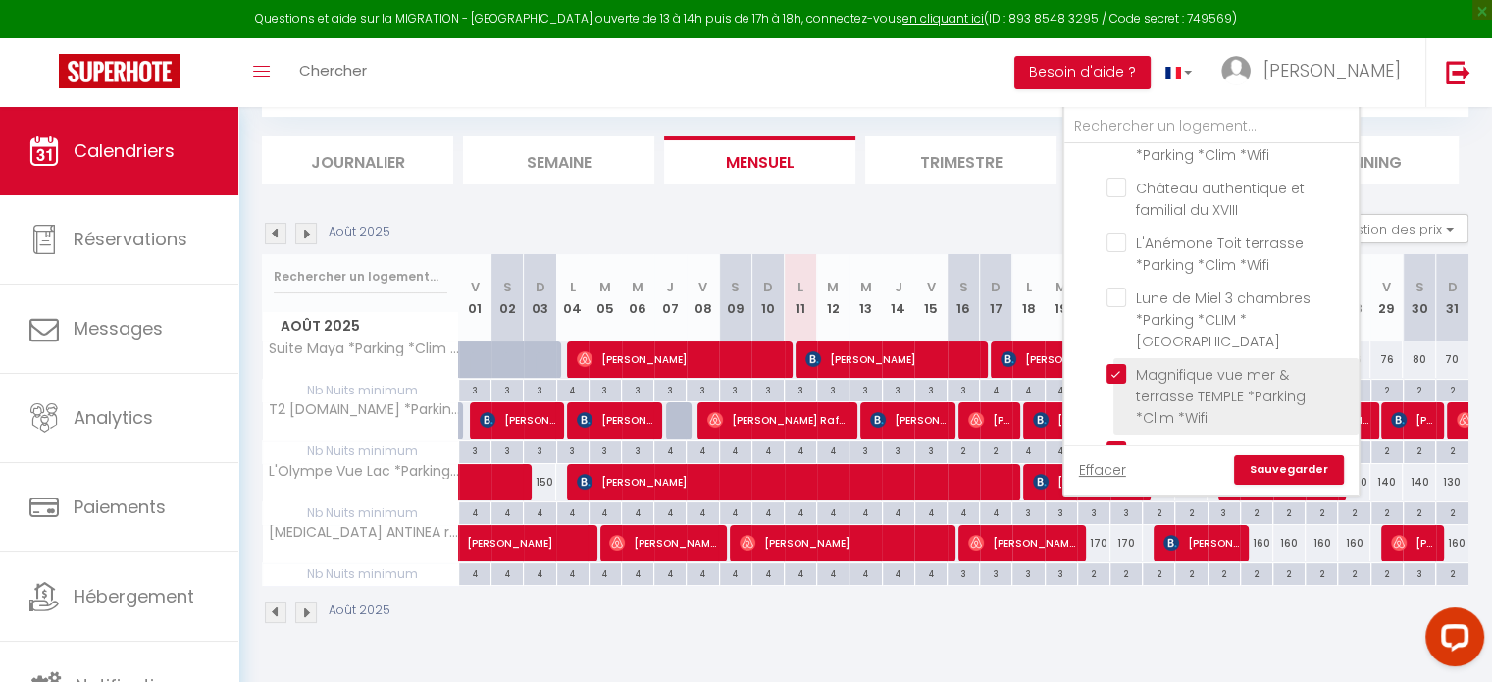
checkbox input "false"
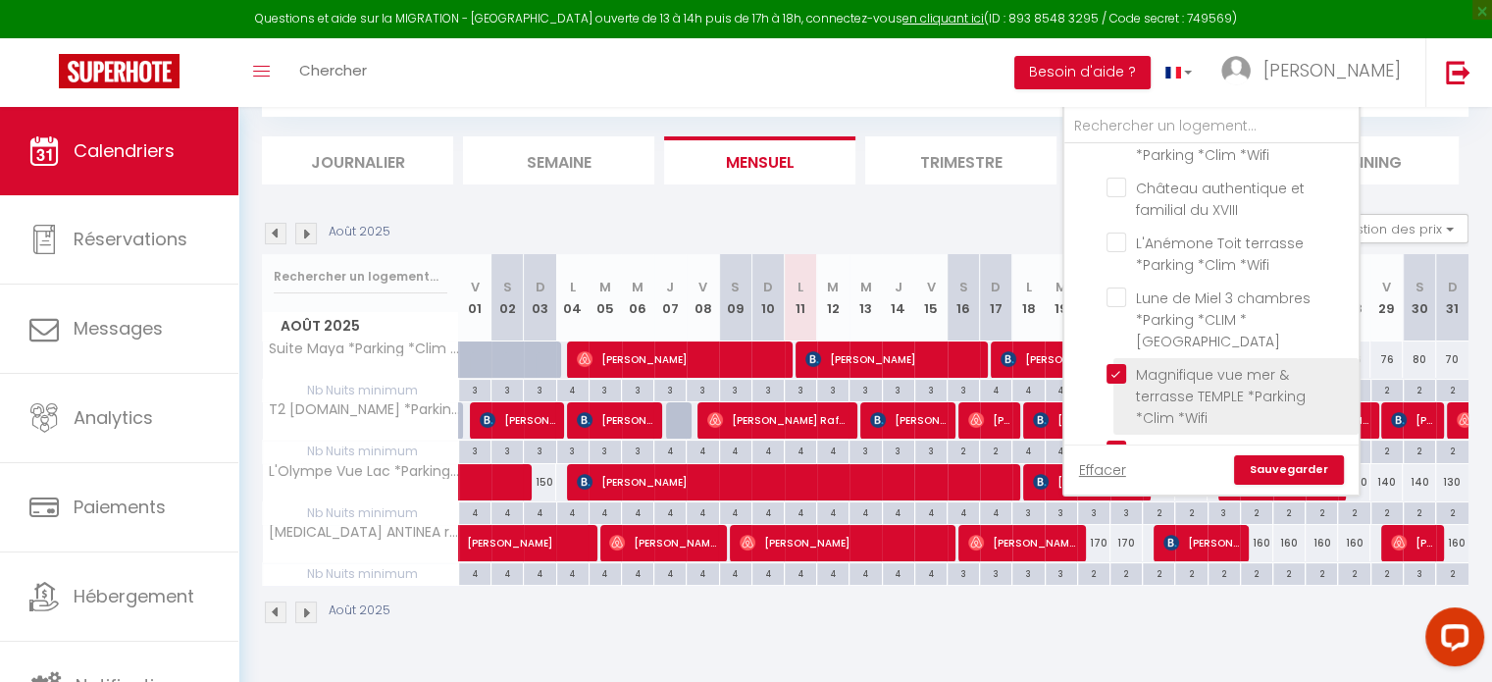
checkbox input "false"
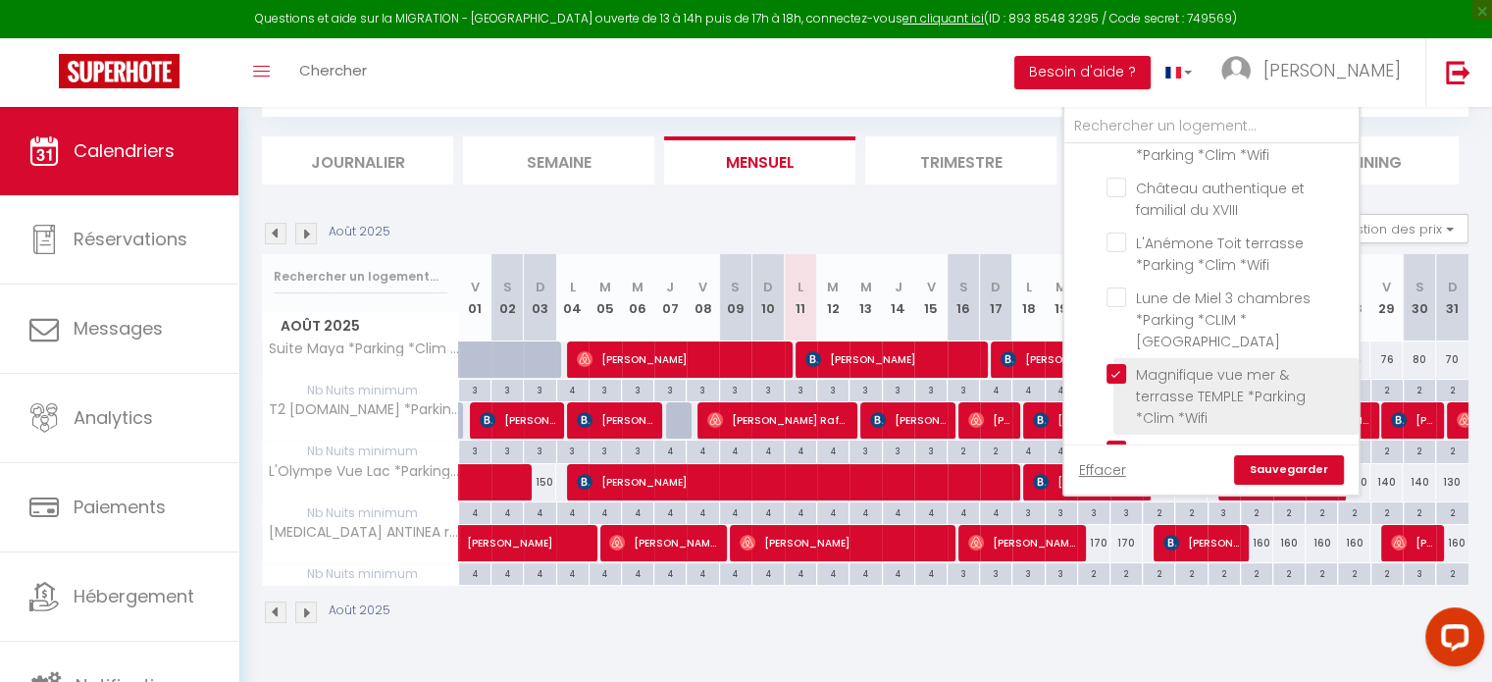
checkbox input "false"
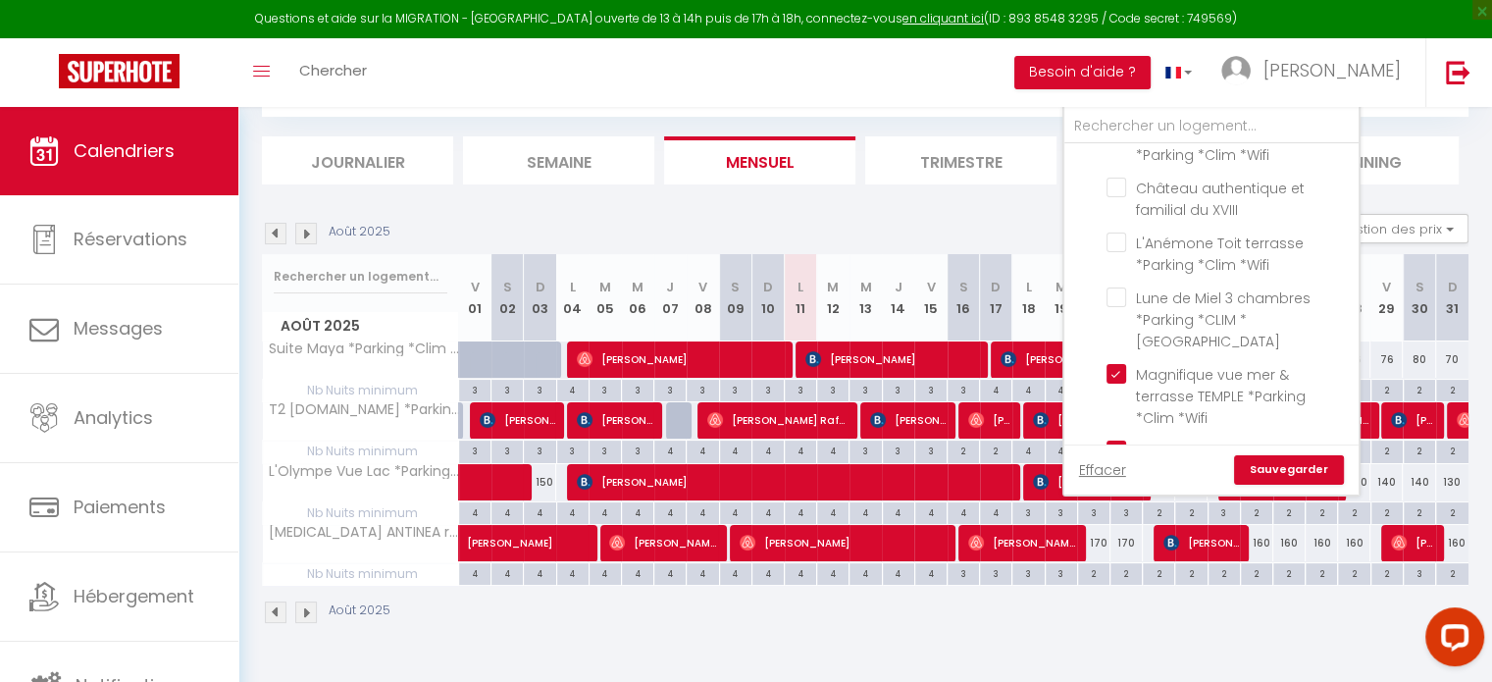
click at [1283, 465] on link "Sauvegarder" at bounding box center [1289, 469] width 110 height 29
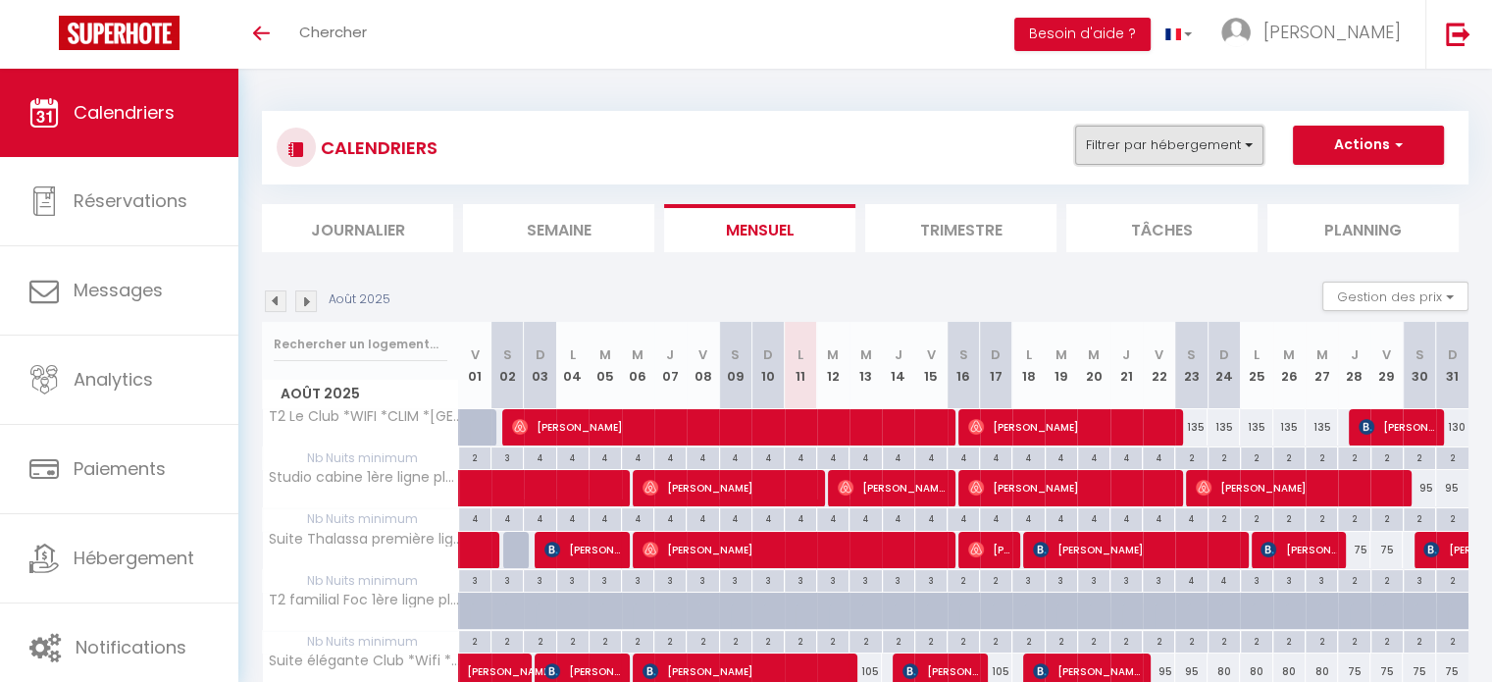
click at [1166, 147] on button "Filtrer par hébergement" at bounding box center [1169, 145] width 188 height 39
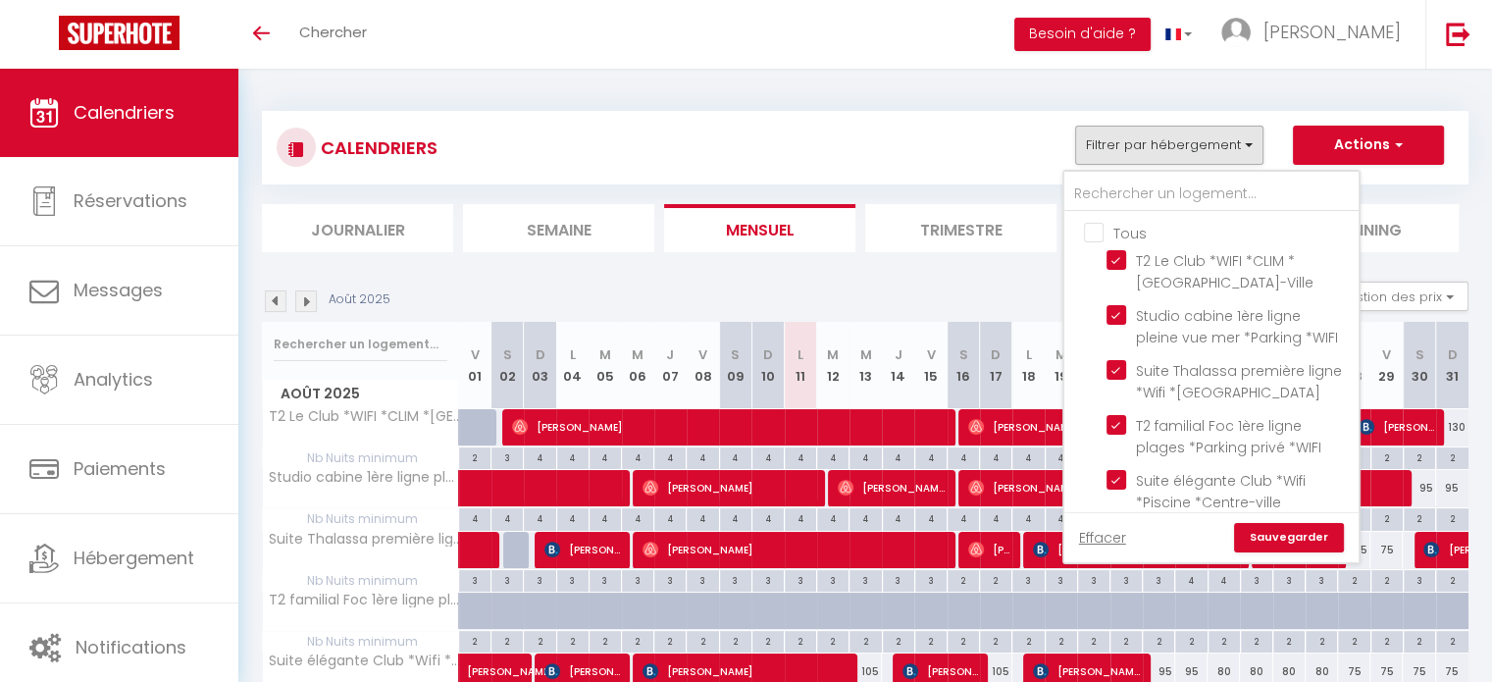
click at [1098, 230] on input "Tous" at bounding box center [1231, 232] width 294 height 20
checkbox input "false"
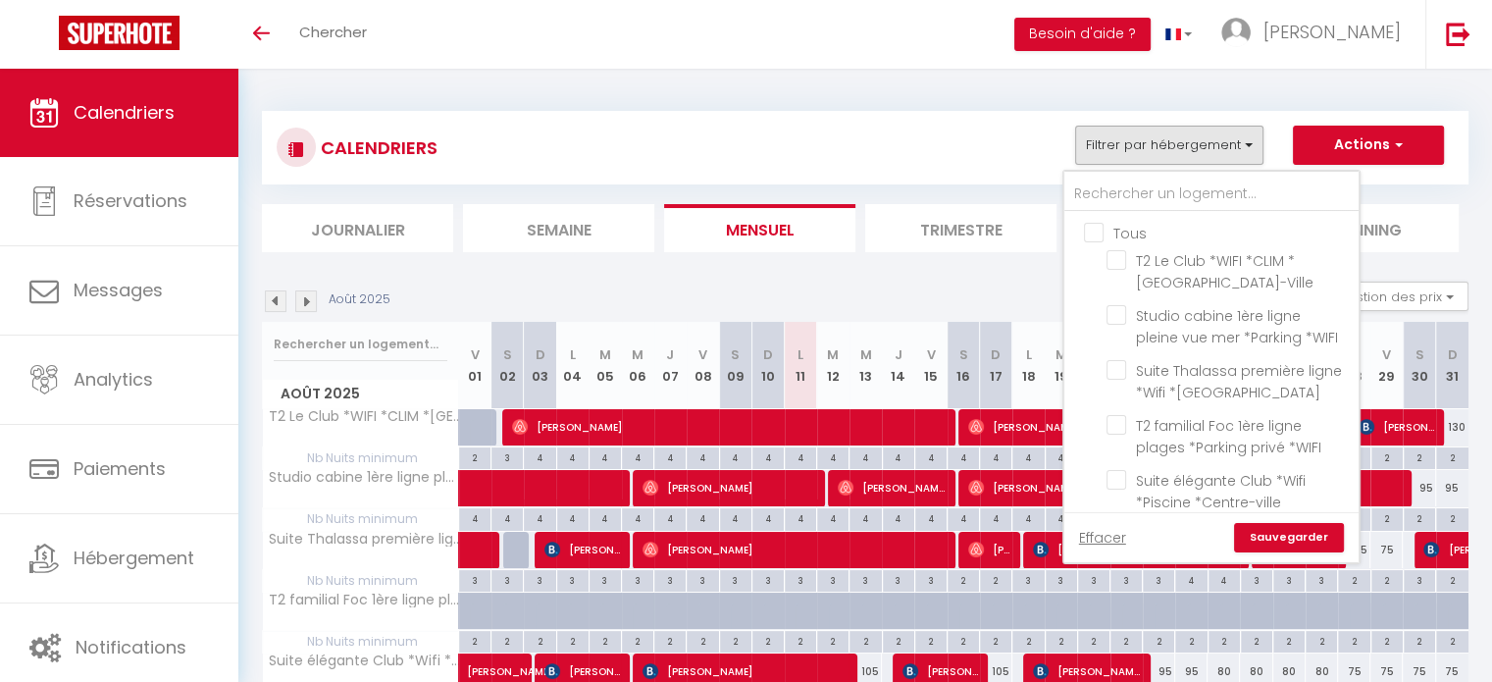
checkbox input "false"
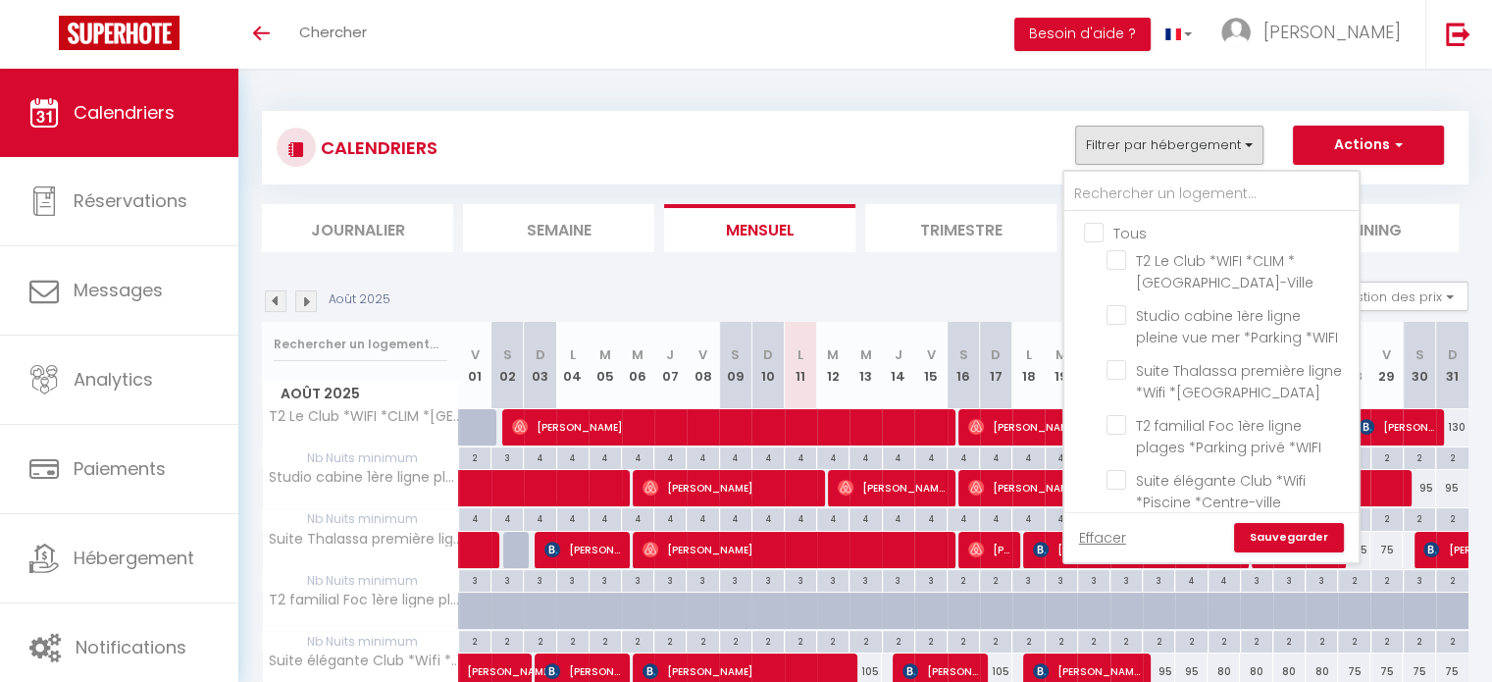
checkbox input "false"
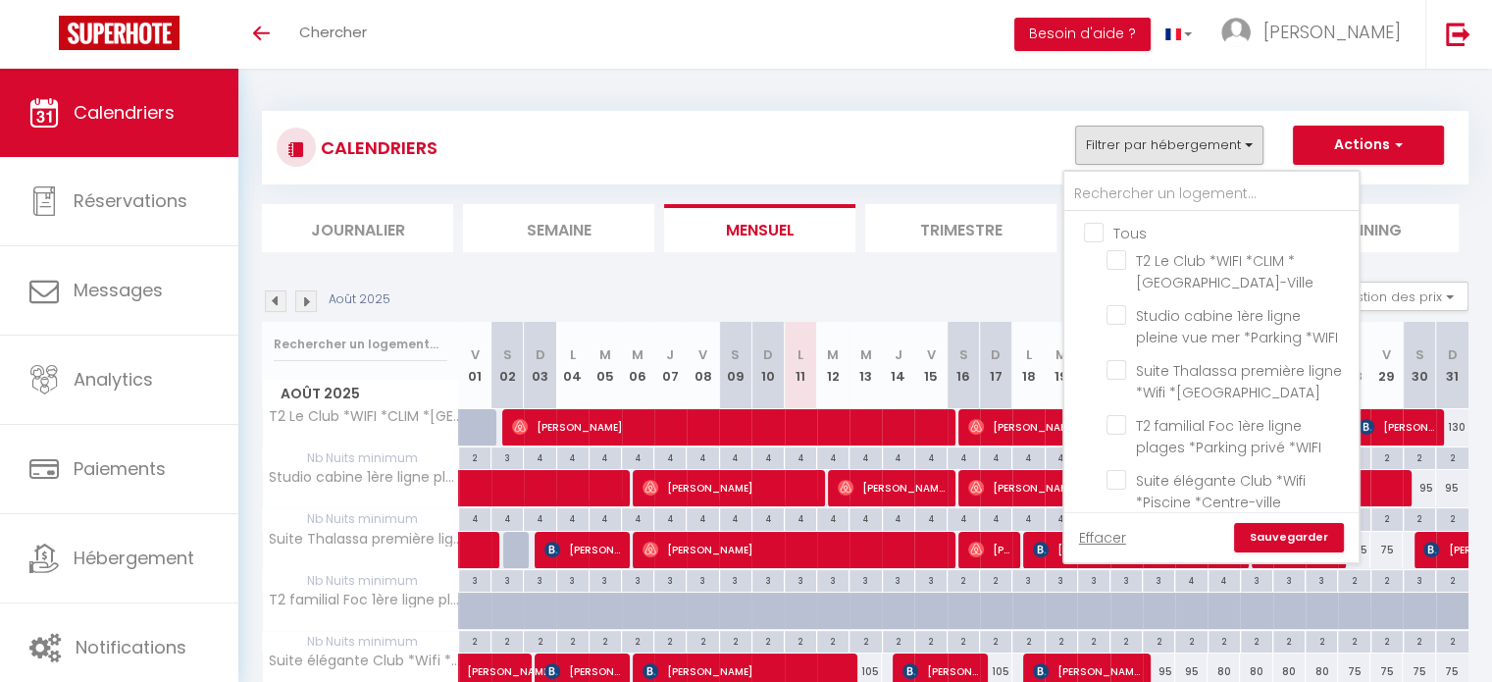
checkbox input "false"
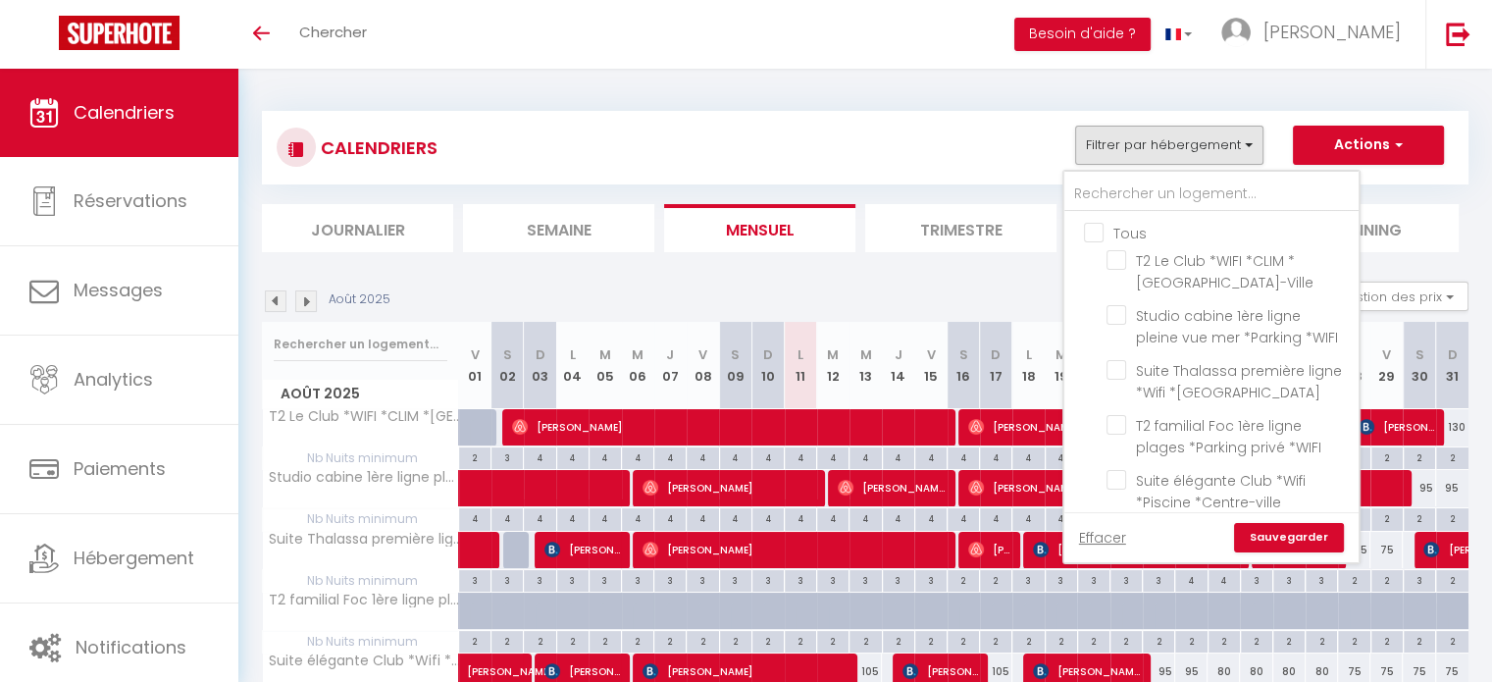
checkbox input "false"
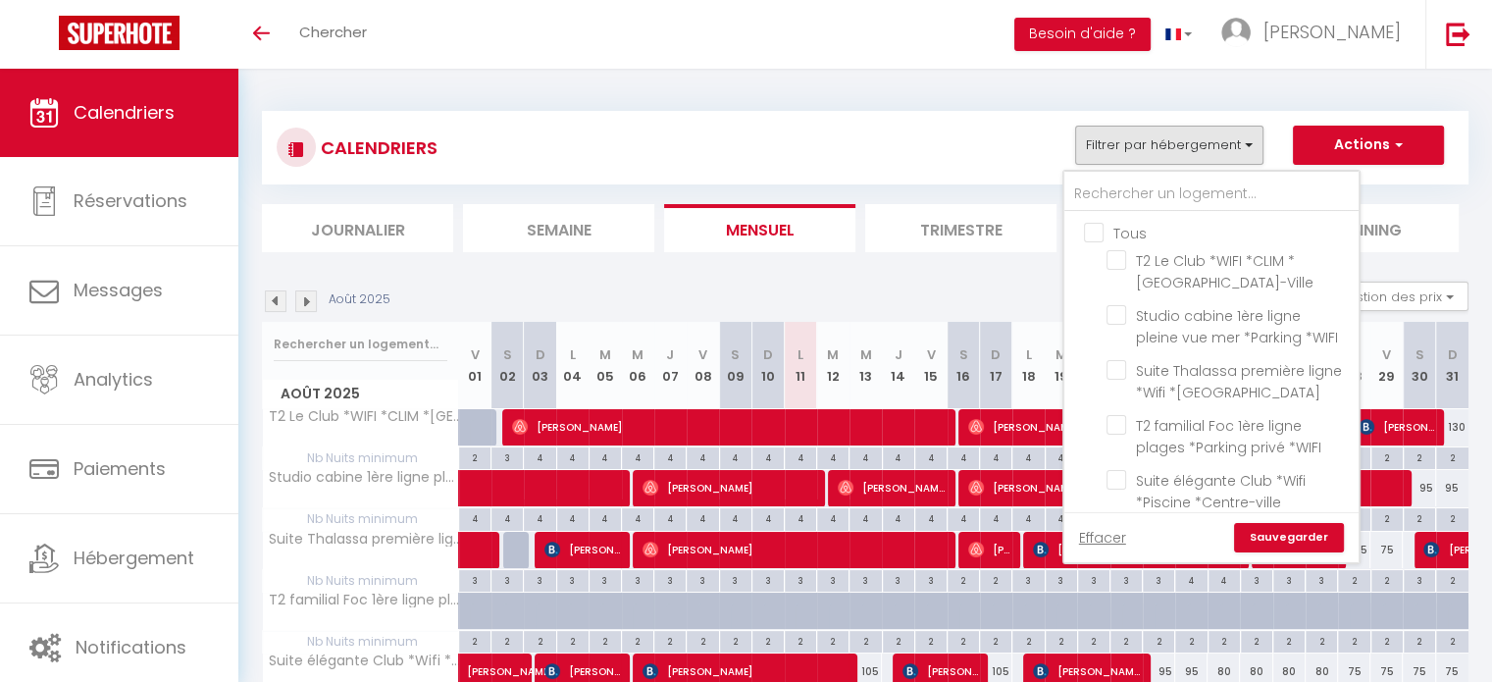
checkbox input "false"
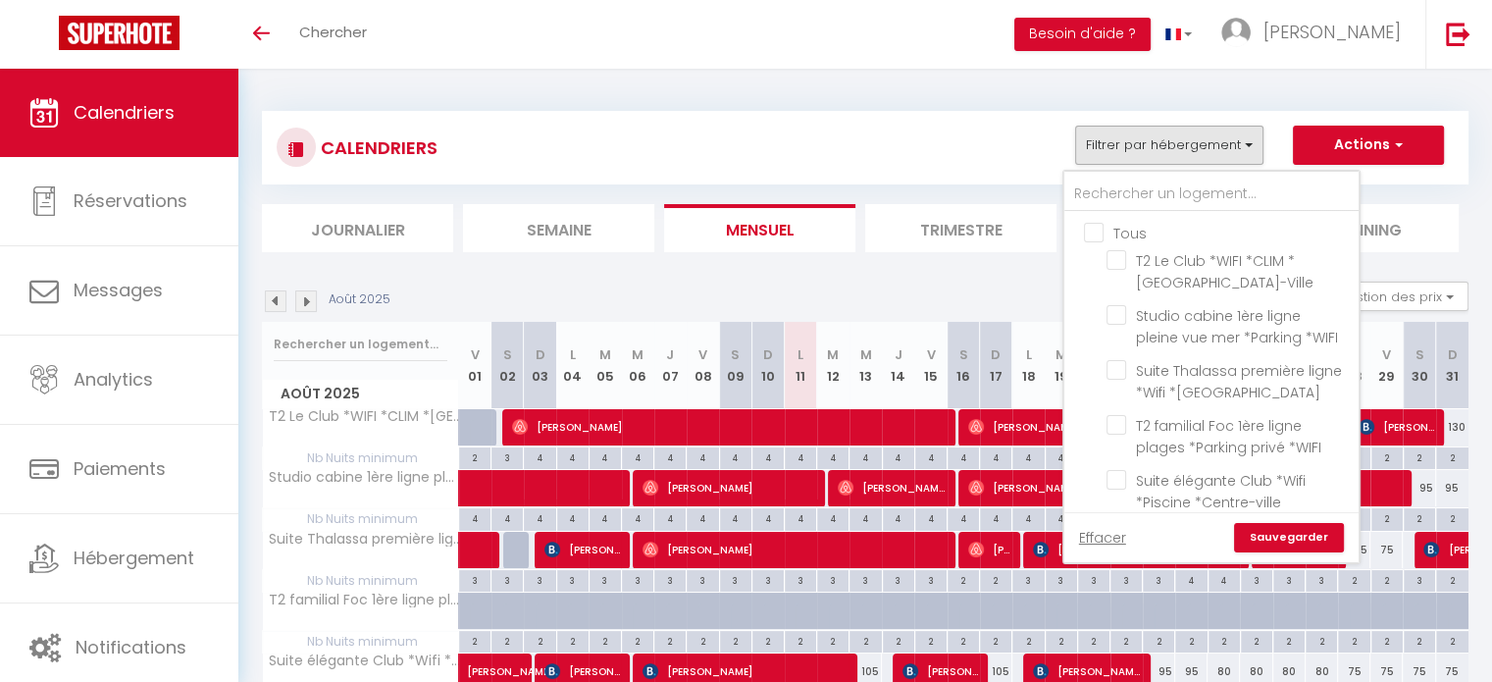
checkbox input "false"
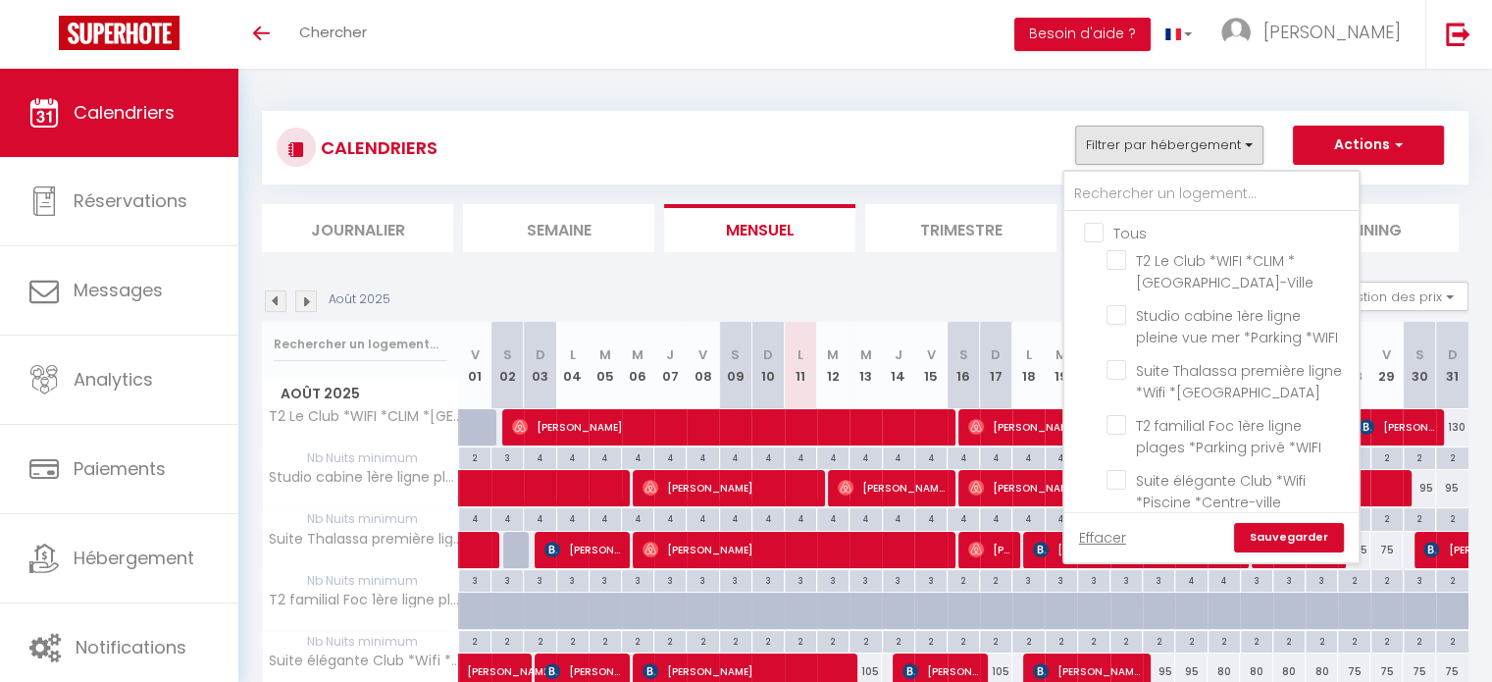
checkbox input "false"
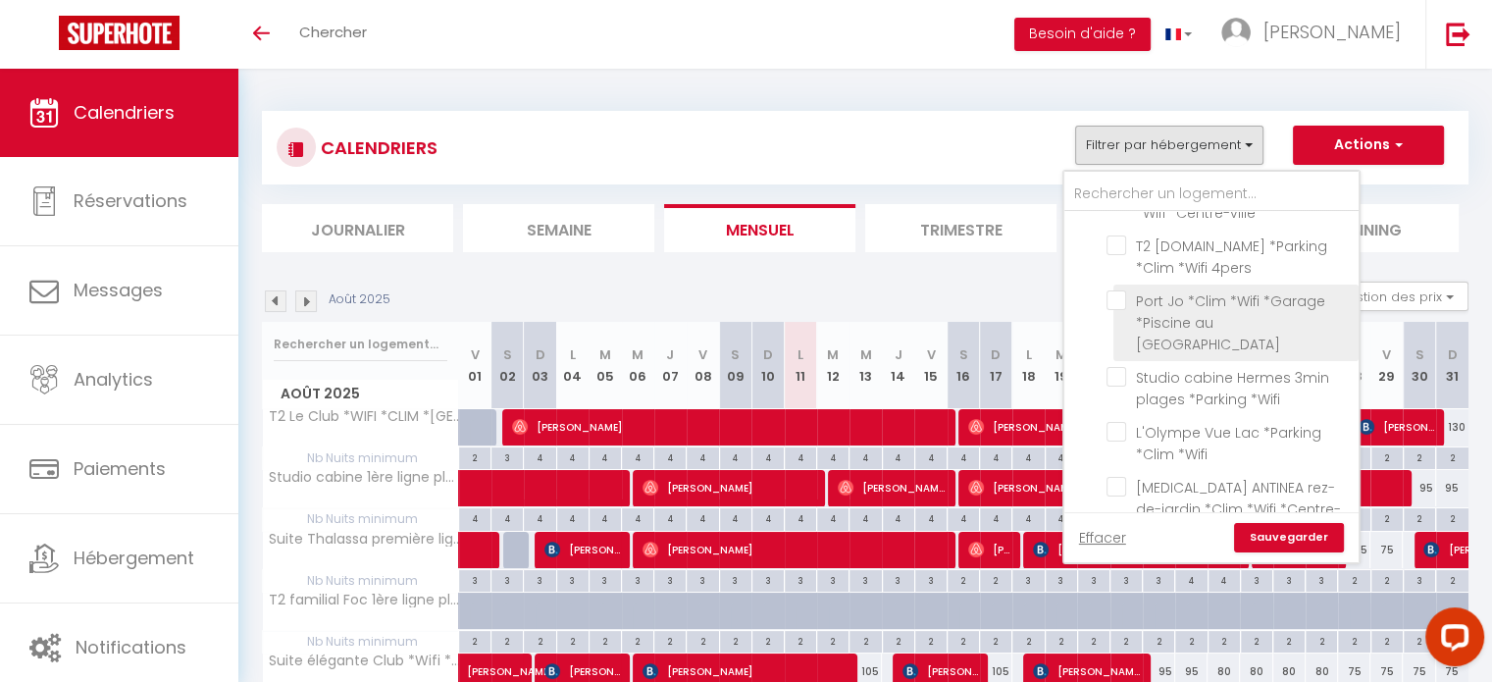
scroll to position [883, 0]
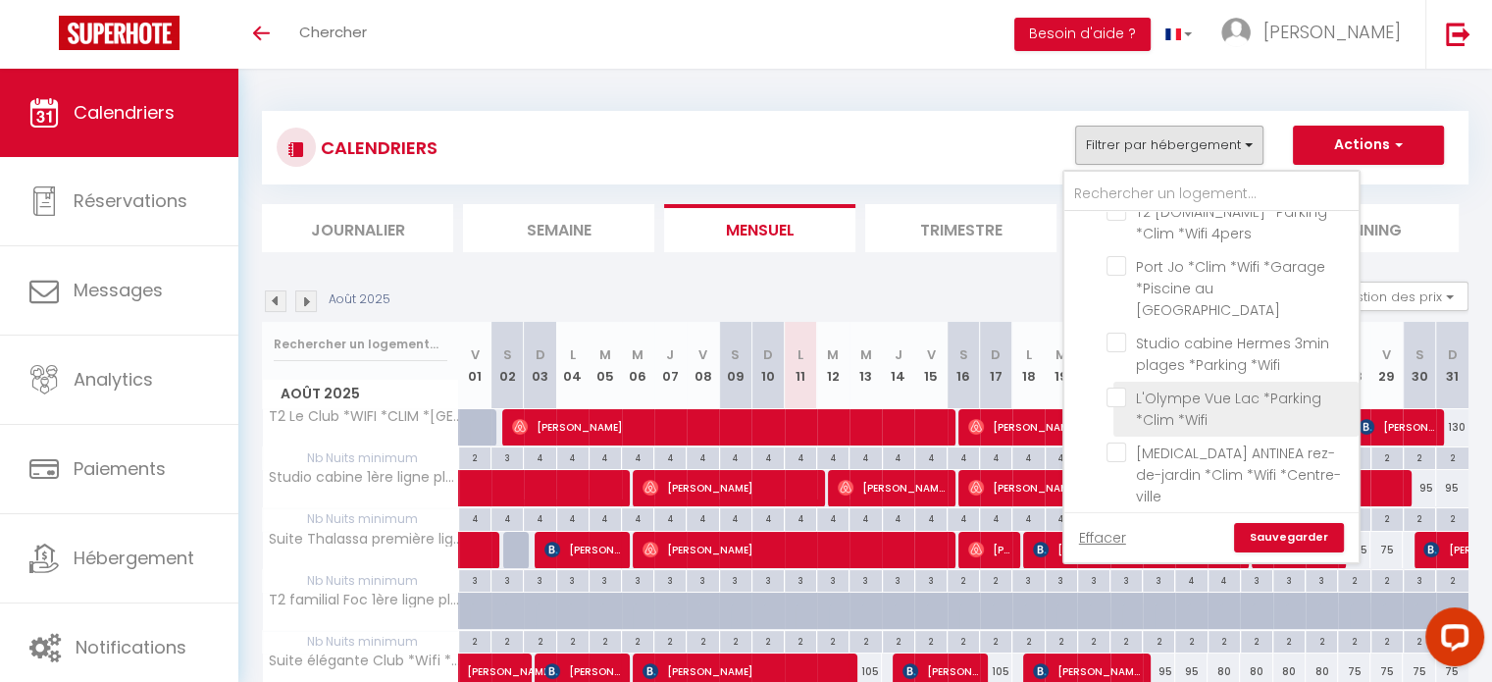
click at [1126, 387] on input "L'Olympe Vue Lac *Parking *Clim *Wifi" at bounding box center [1228, 397] width 245 height 20
checkbox input "true"
click at [1293, 531] on link "Sauvegarder" at bounding box center [1289, 537] width 110 height 29
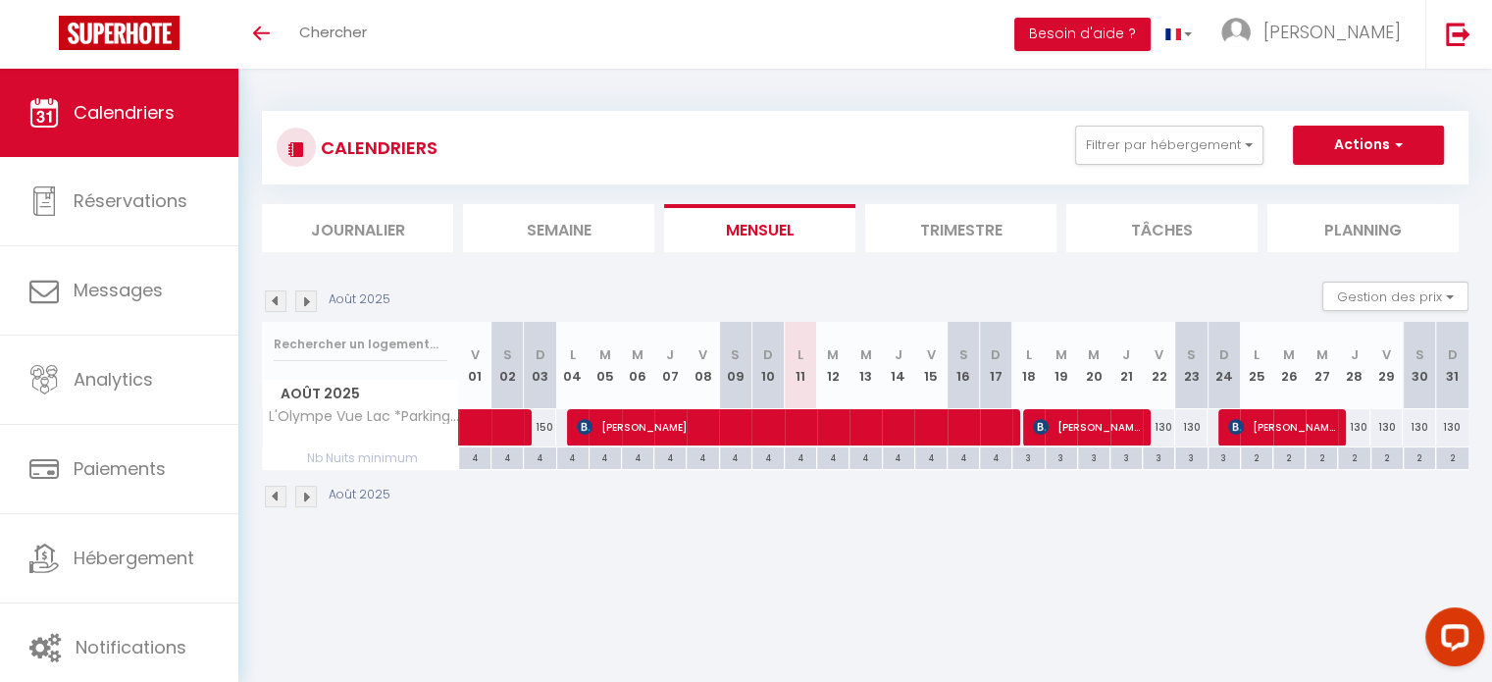
click at [1151, 466] on div "3" at bounding box center [1157, 458] width 32 height 23
type input "3"
type input "Ven 22 Août 2025"
type input "Sam 23 Août 2025"
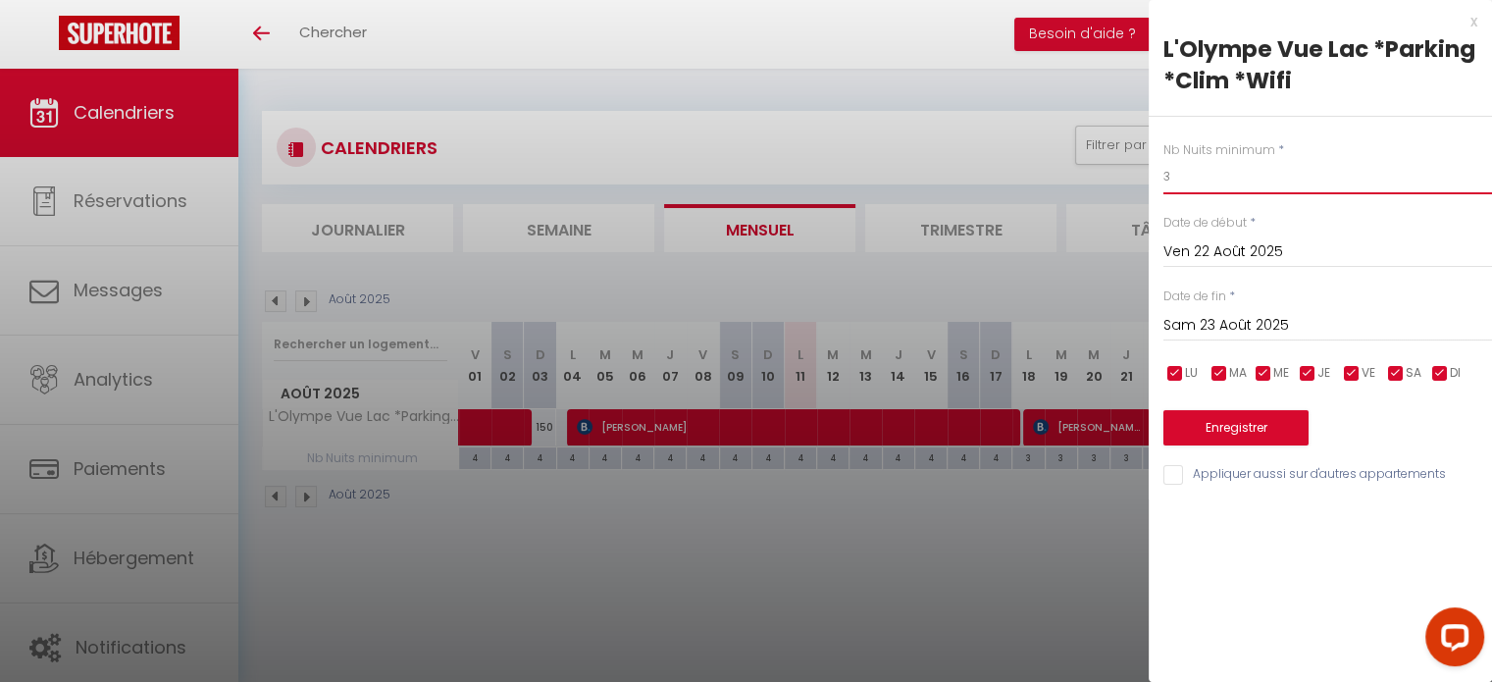
click at [1276, 168] on input "3" at bounding box center [1327, 176] width 329 height 35
type input "2"
click at [1267, 324] on input "Sam 23 Août 2025" at bounding box center [1327, 325] width 329 height 25
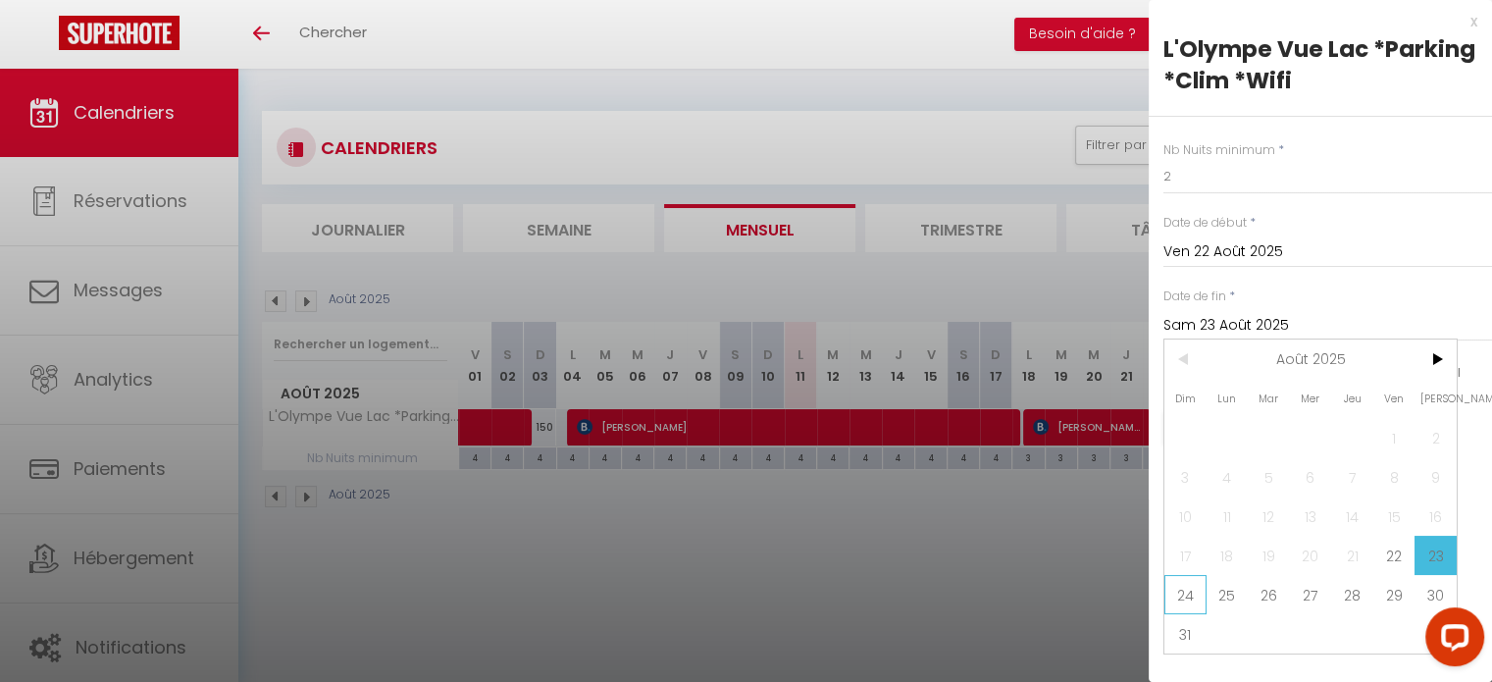
click at [1172, 599] on span "24" at bounding box center [1185, 594] width 42 height 39
type input "Dim 24 Août 2025"
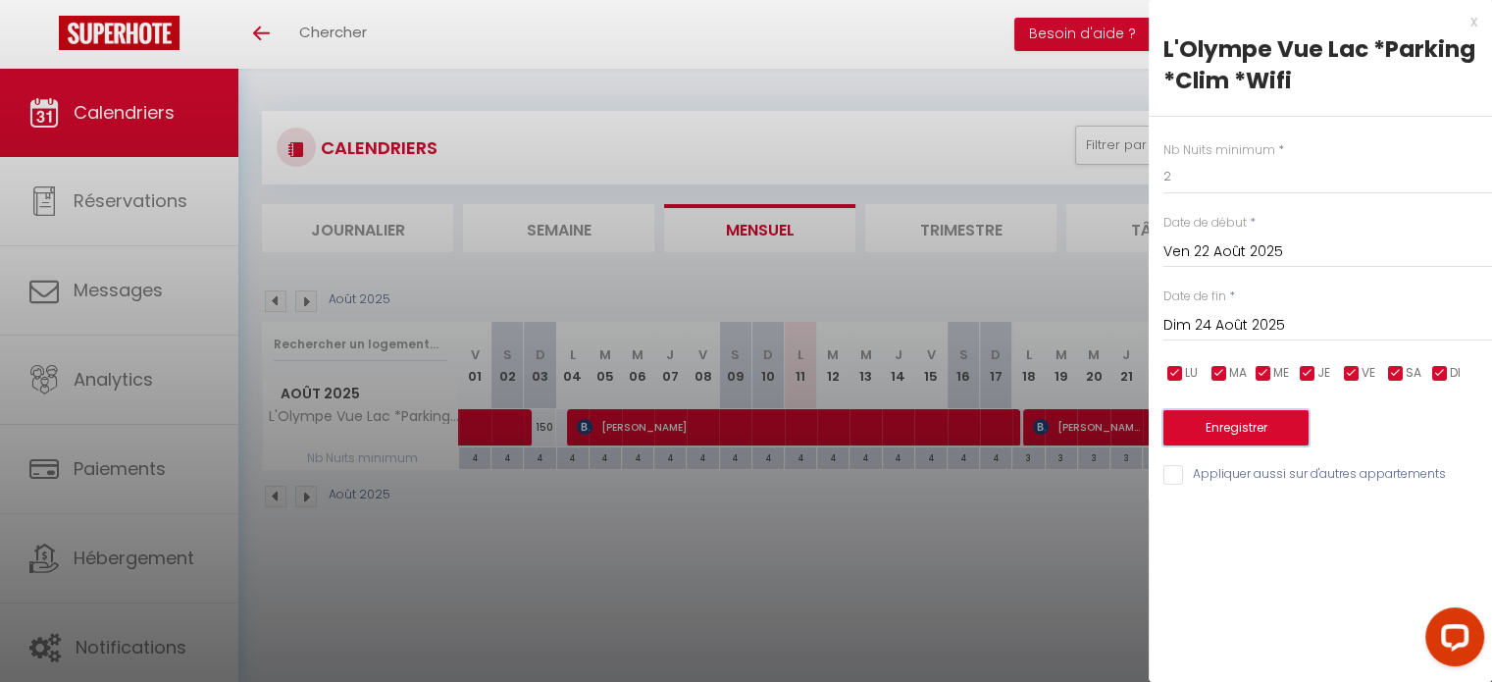
click at [1246, 439] on button "Enregistrer" at bounding box center [1235, 427] width 145 height 35
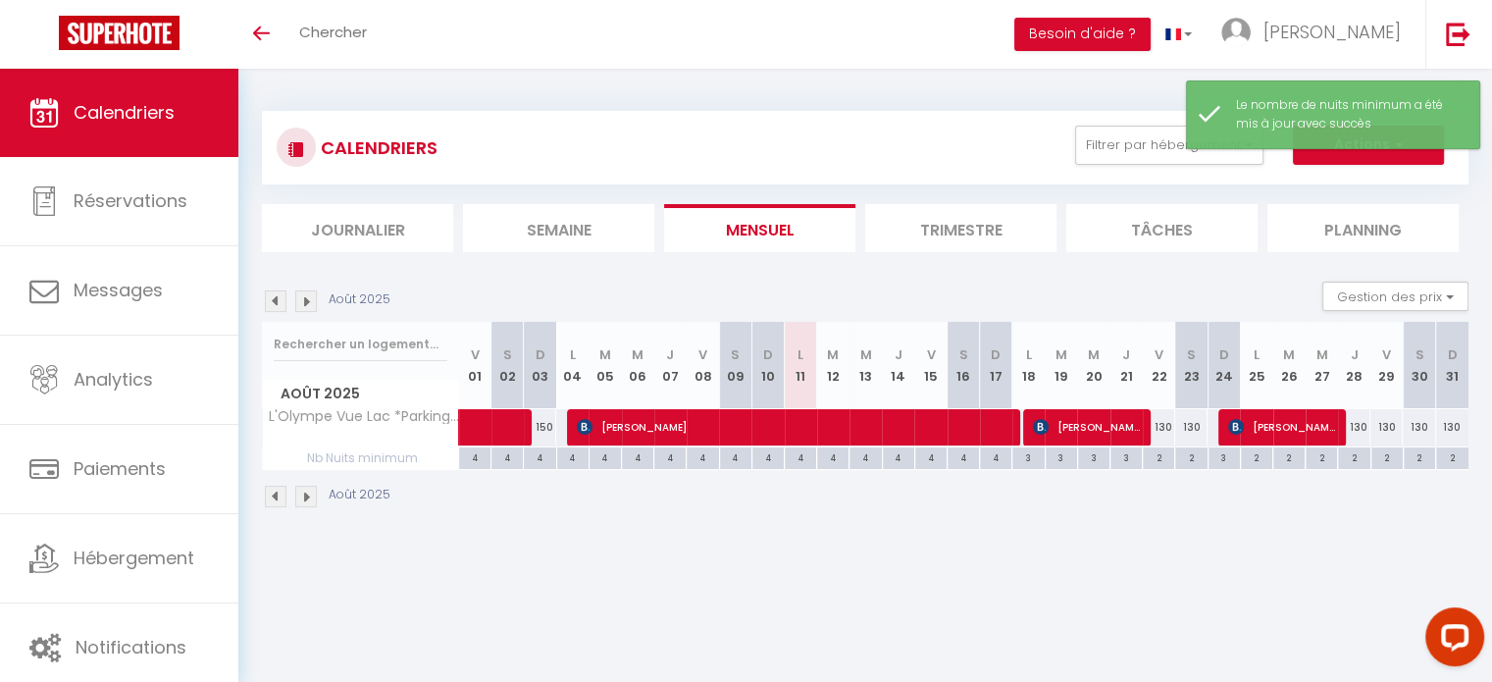
click at [1164, 423] on div "130" at bounding box center [1158, 427] width 32 height 36
type input "130"
type input "Ven 22 Août 2025"
type input "Sam 23 Août 2025"
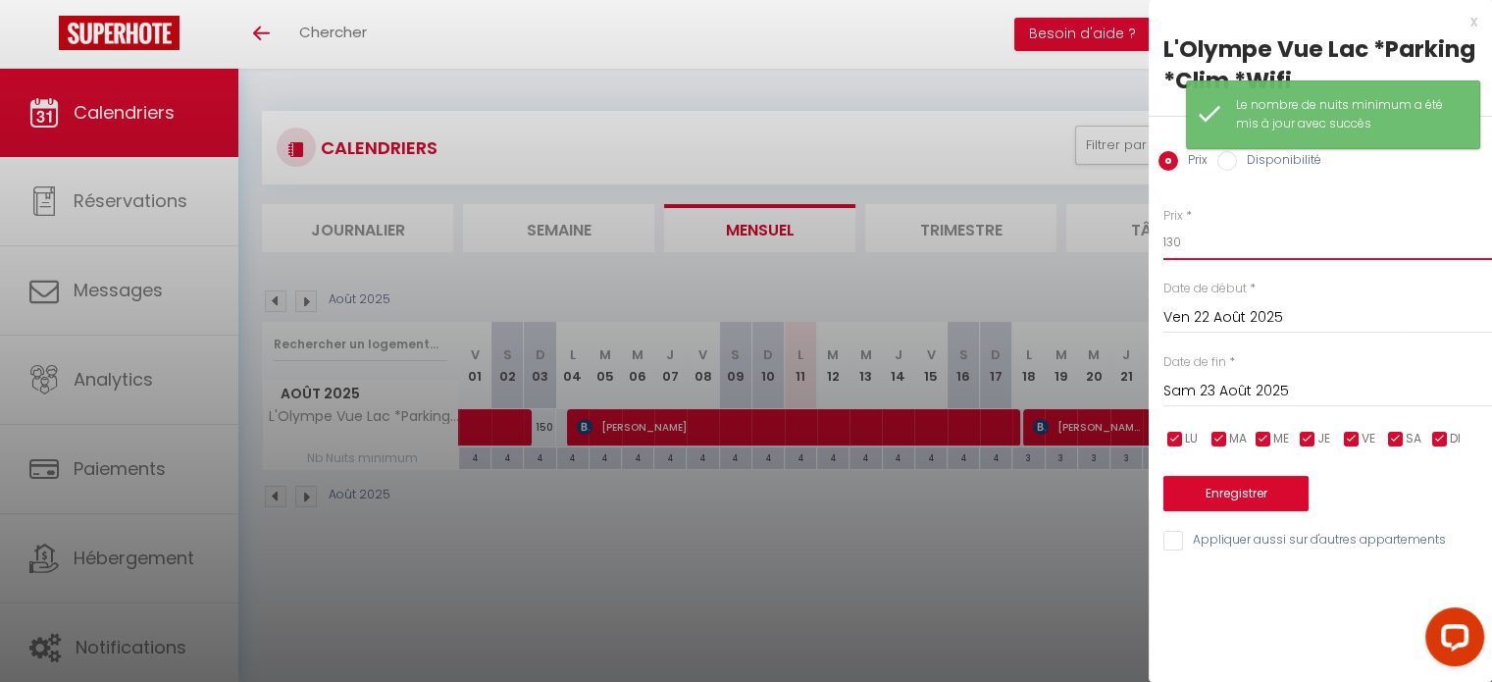
click at [1261, 234] on input "130" at bounding box center [1327, 242] width 329 height 35
type input "150"
click at [1285, 391] on input "Sam 23 Août 2025" at bounding box center [1327, 391] width 329 height 25
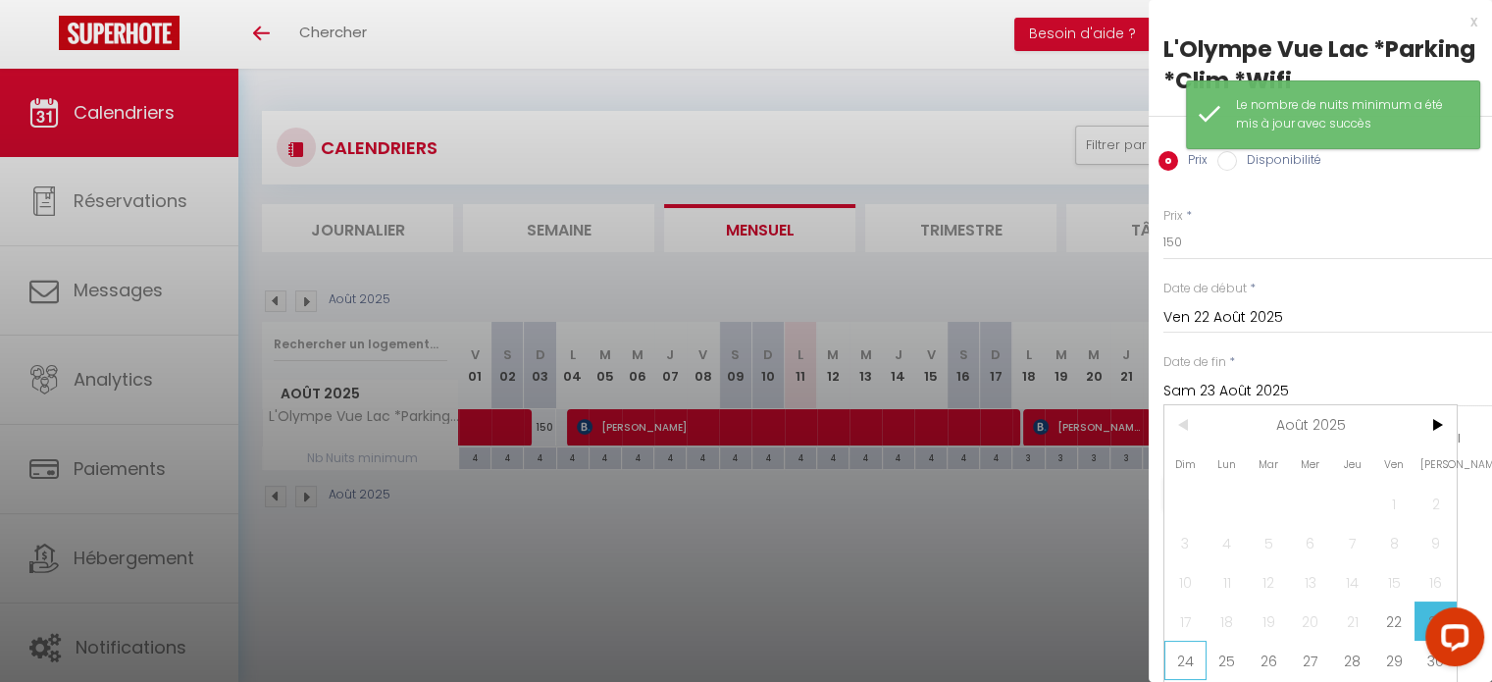
click at [1195, 654] on span "24" at bounding box center [1185, 659] width 42 height 39
type input "Dim 24 Août 2025"
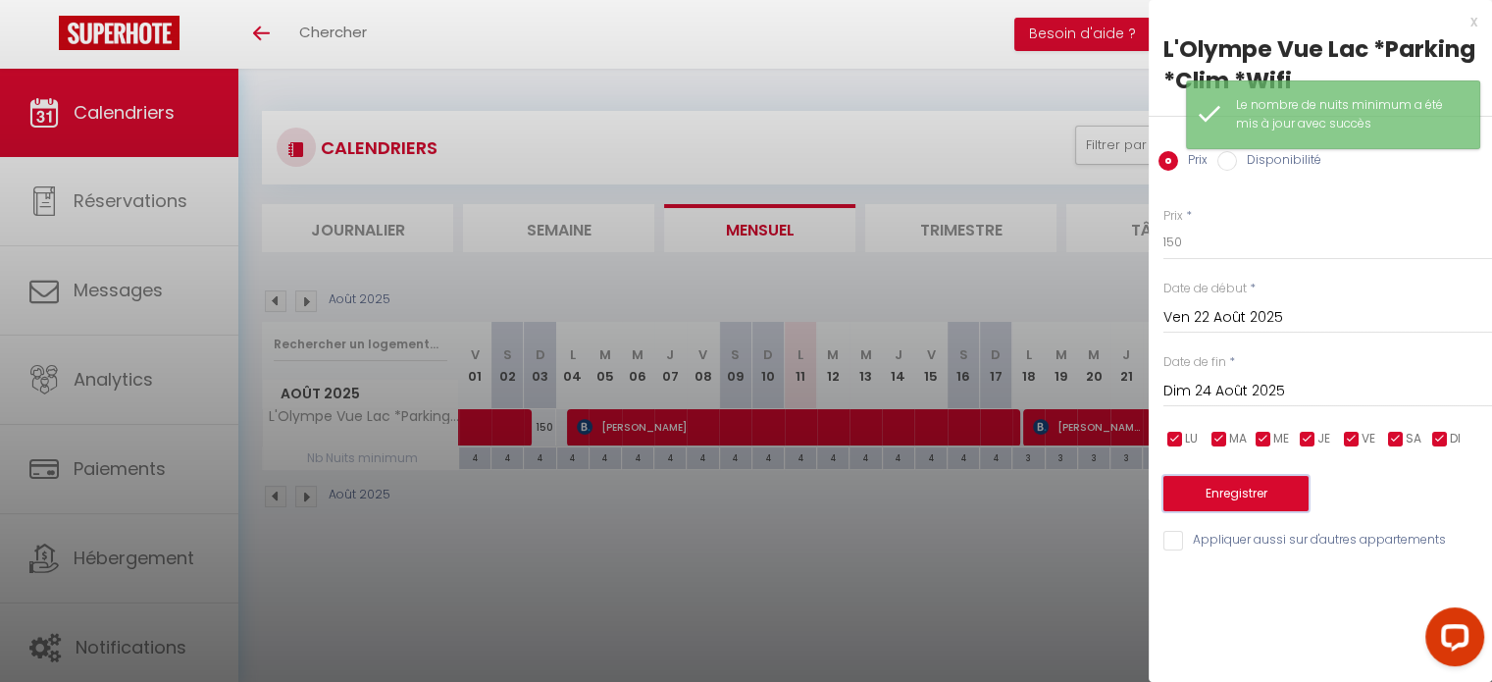
click at [1234, 488] on button "Enregistrer" at bounding box center [1235, 493] width 145 height 35
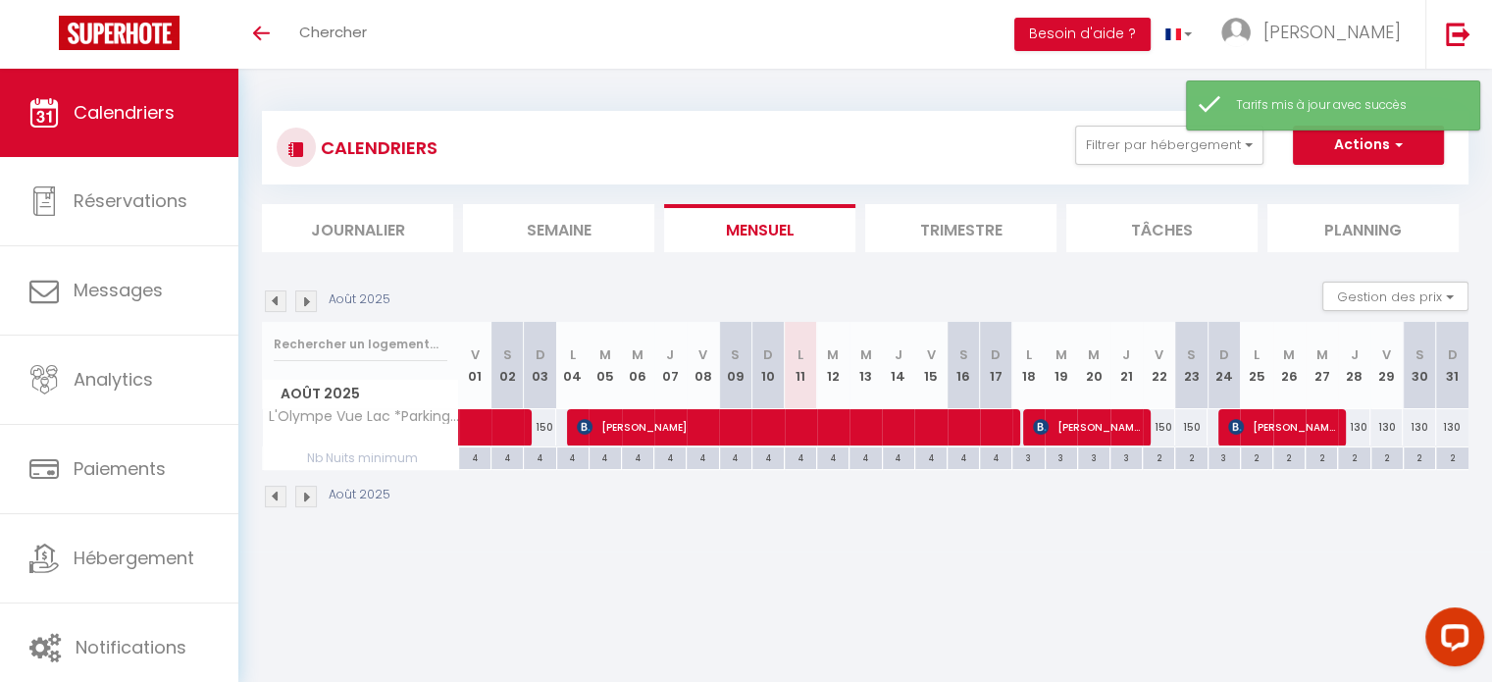
click at [1391, 428] on div "130" at bounding box center [1386, 427] width 32 height 36
type input "130"
type input "Ven 29 Août 2025"
type input "Sam 30 Août 2025"
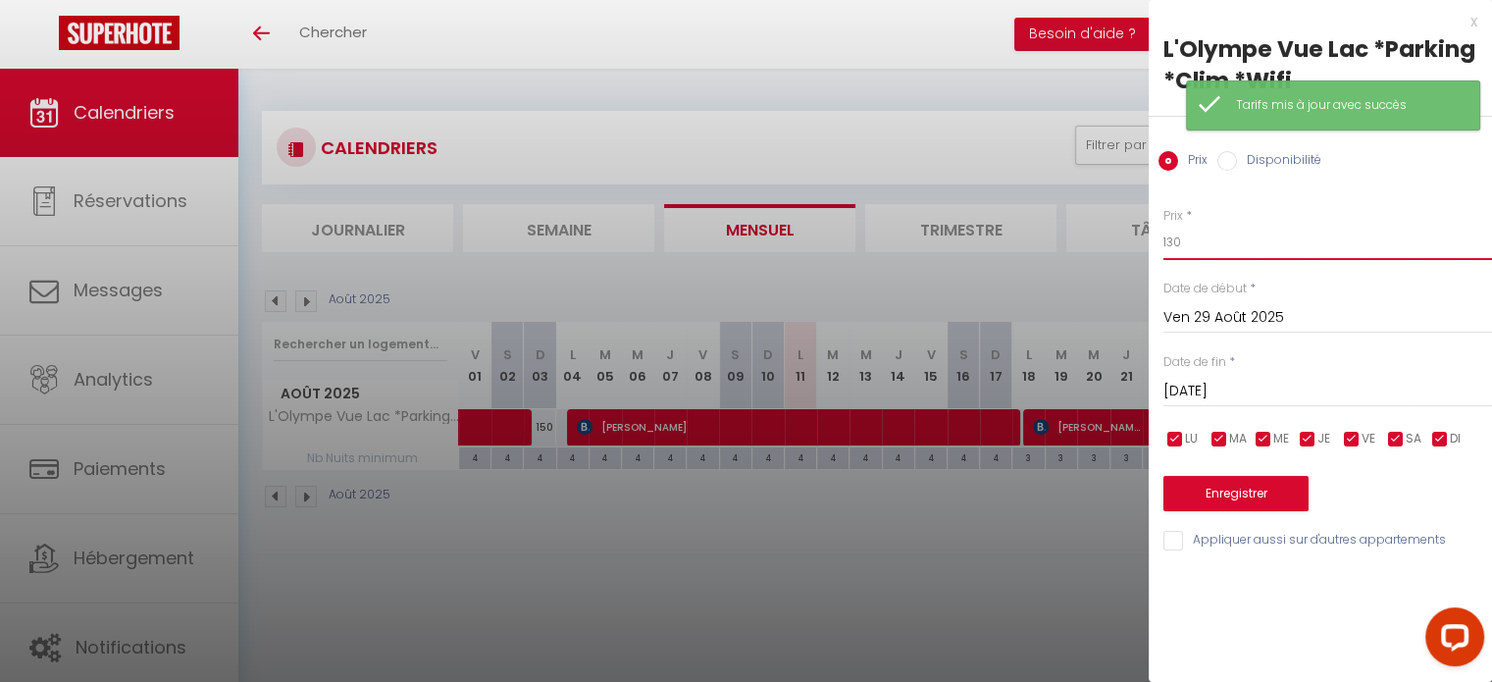
click at [1367, 247] on input "130" at bounding box center [1327, 242] width 329 height 35
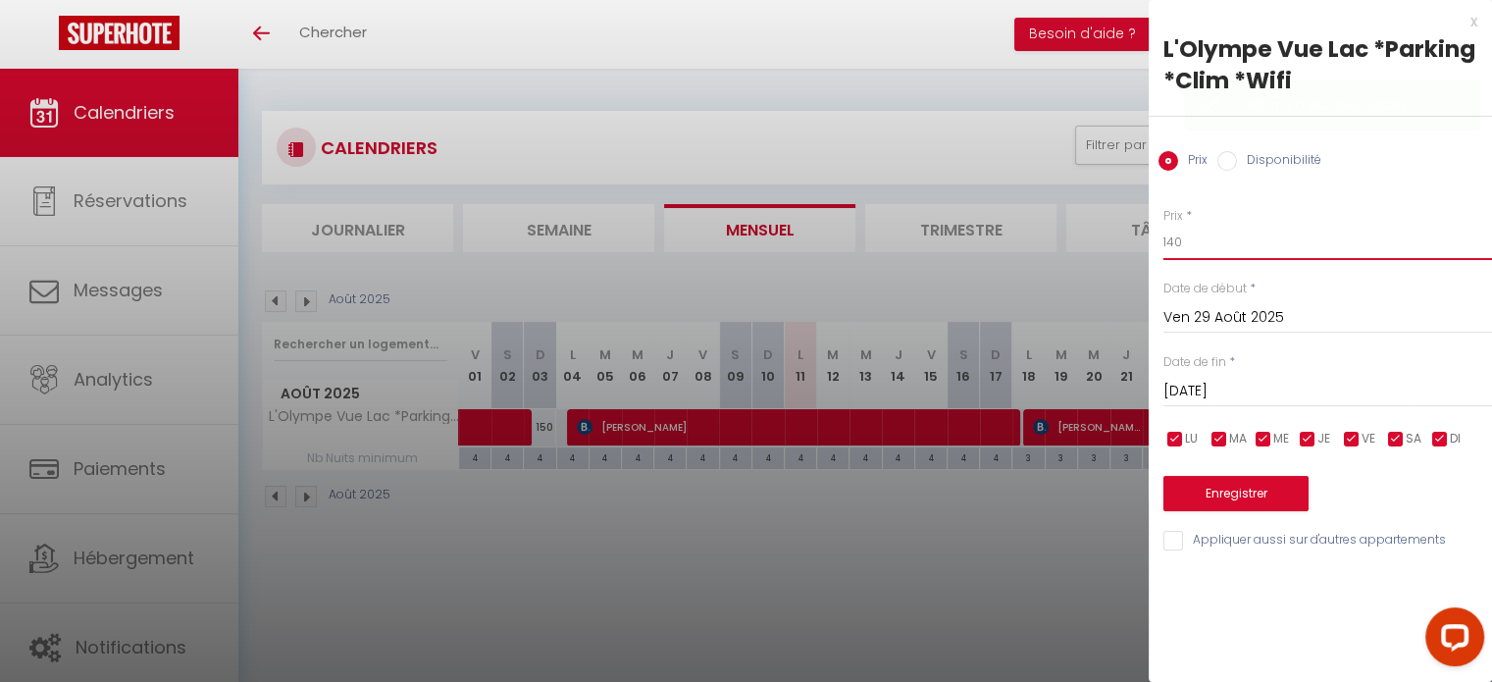
type input "140"
click at [1318, 385] on input "Sam 30 Août 2025" at bounding box center [1327, 391] width 329 height 25
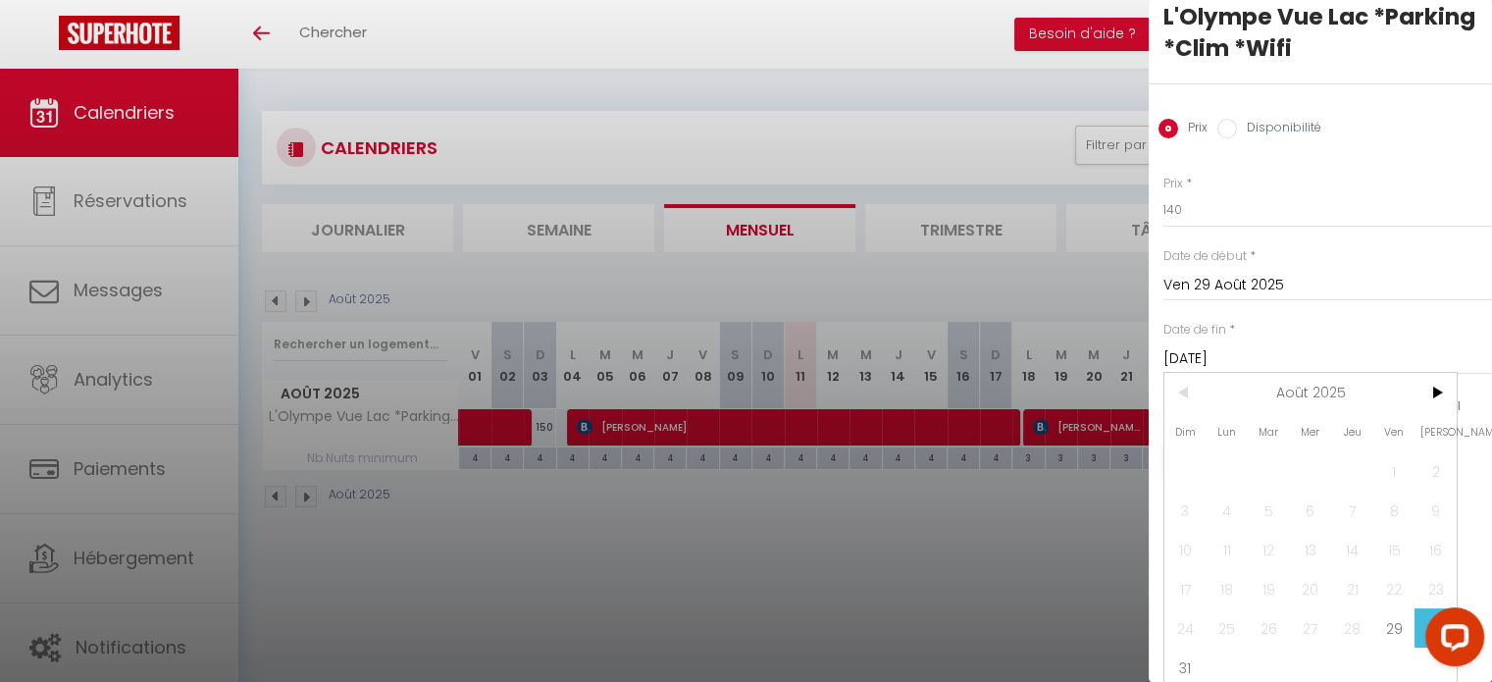
scroll to position [51, 0]
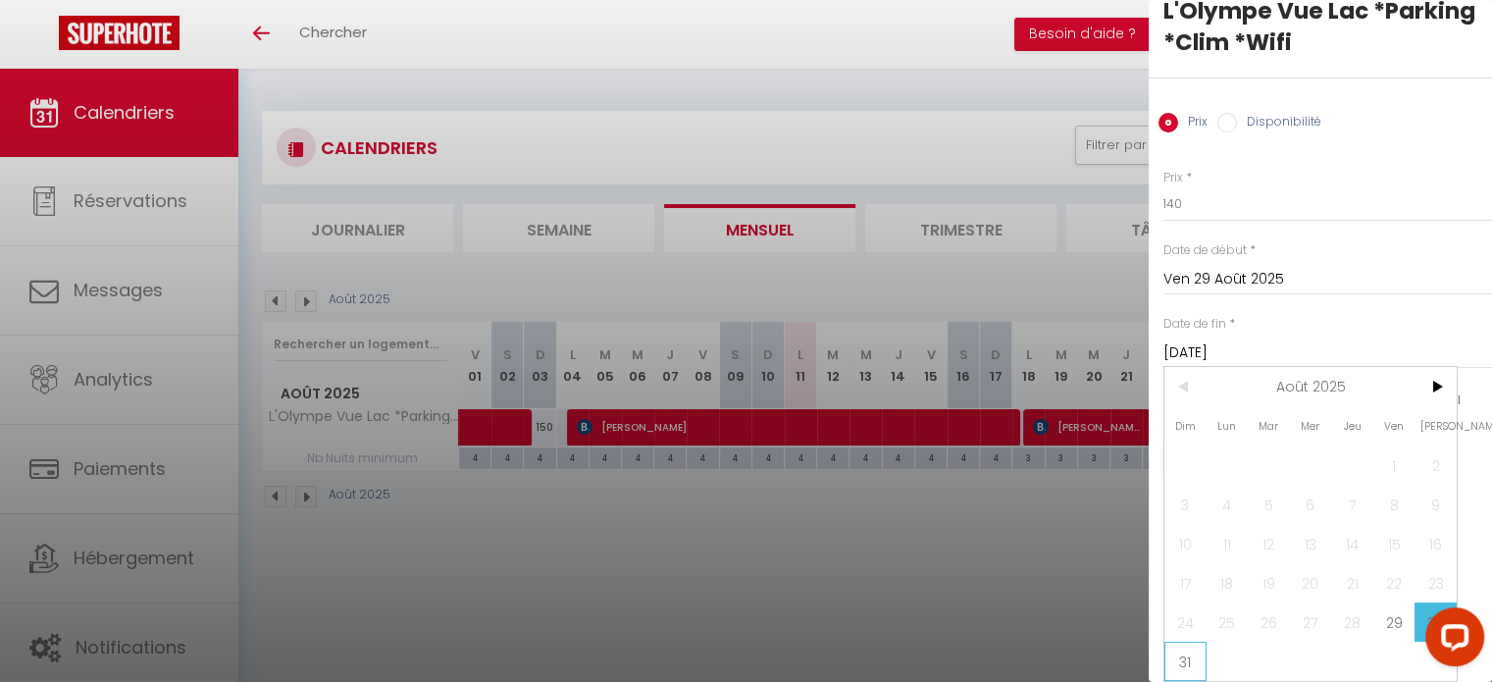
click at [1192, 641] on span "31" at bounding box center [1185, 660] width 42 height 39
type input "Dim 31 Août 2025"
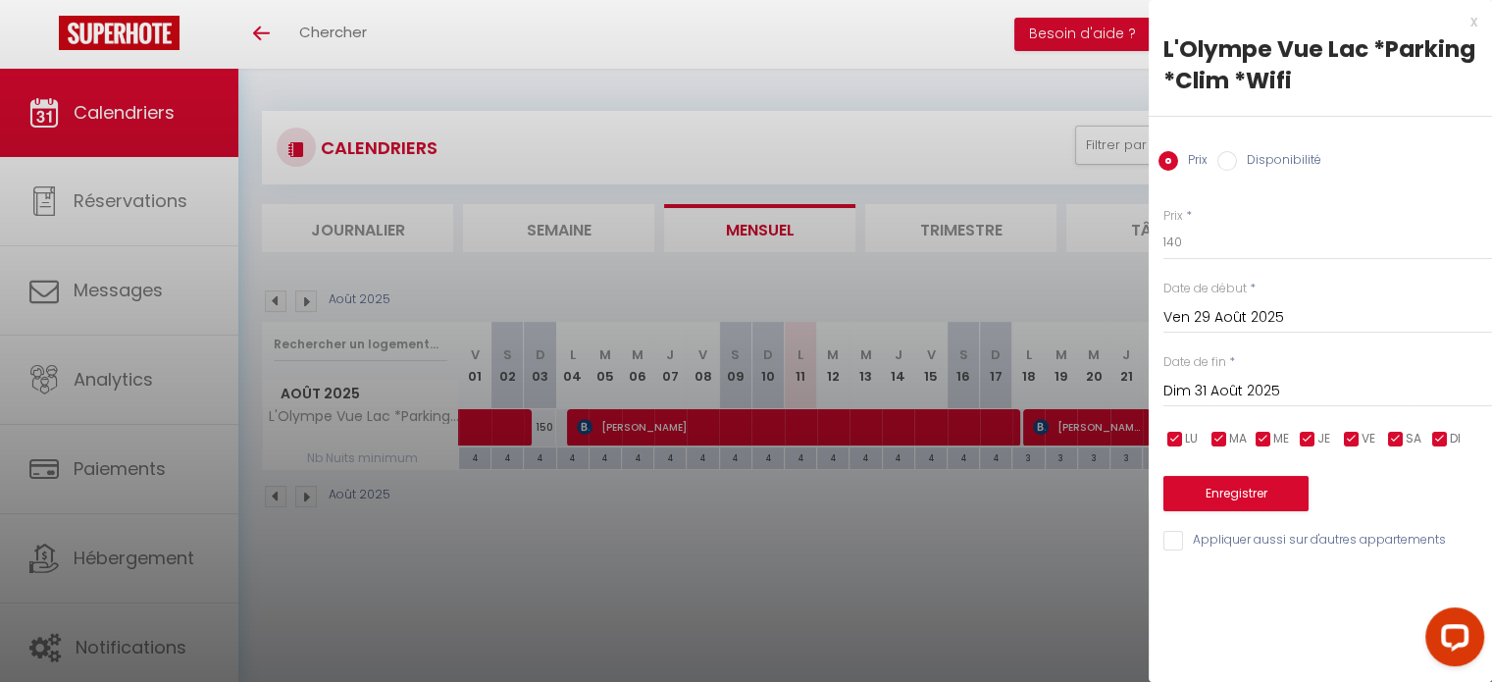
scroll to position [0, 0]
click at [1233, 498] on button "Enregistrer" at bounding box center [1235, 493] width 145 height 35
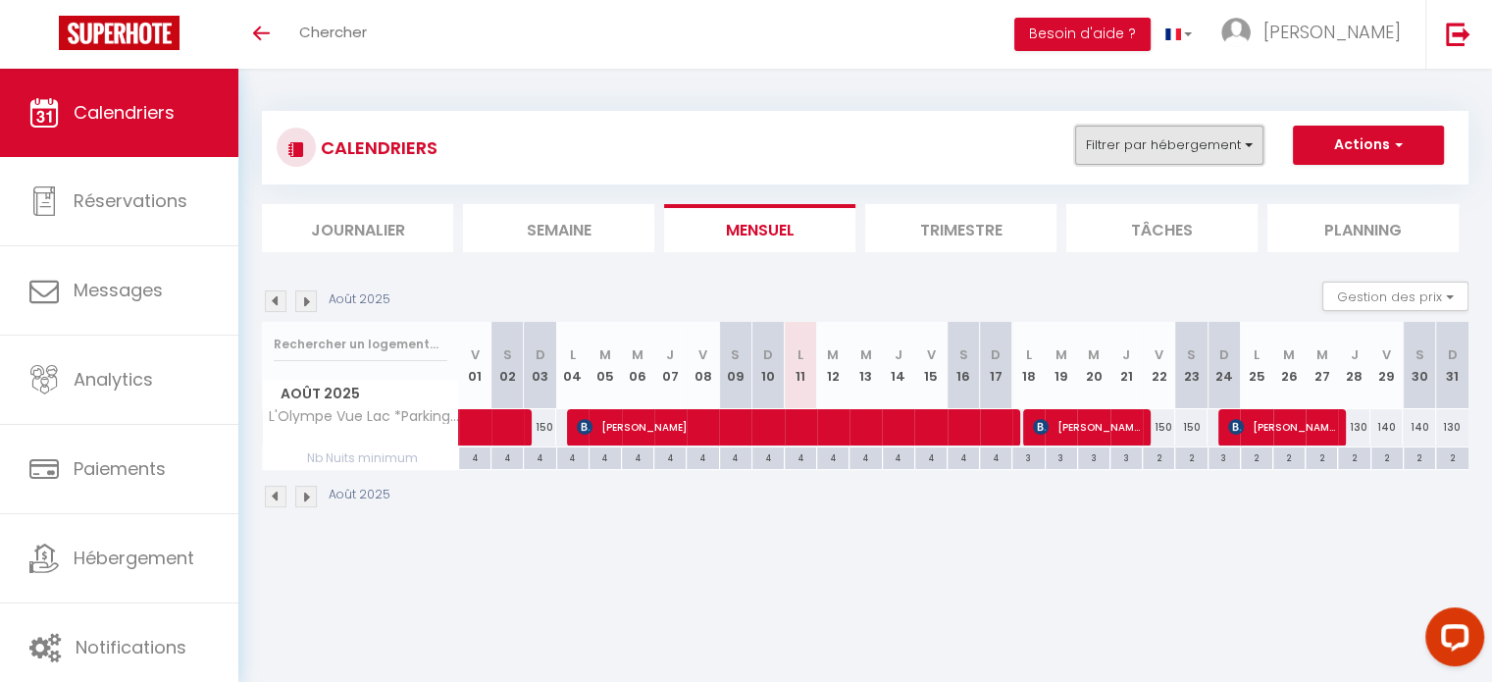
drag, startPoint x: 1156, startPoint y: 149, endPoint x: 1153, endPoint y: 159, distance: 10.2
click at [1157, 149] on button "Filtrer par hébergement" at bounding box center [1169, 145] width 188 height 39
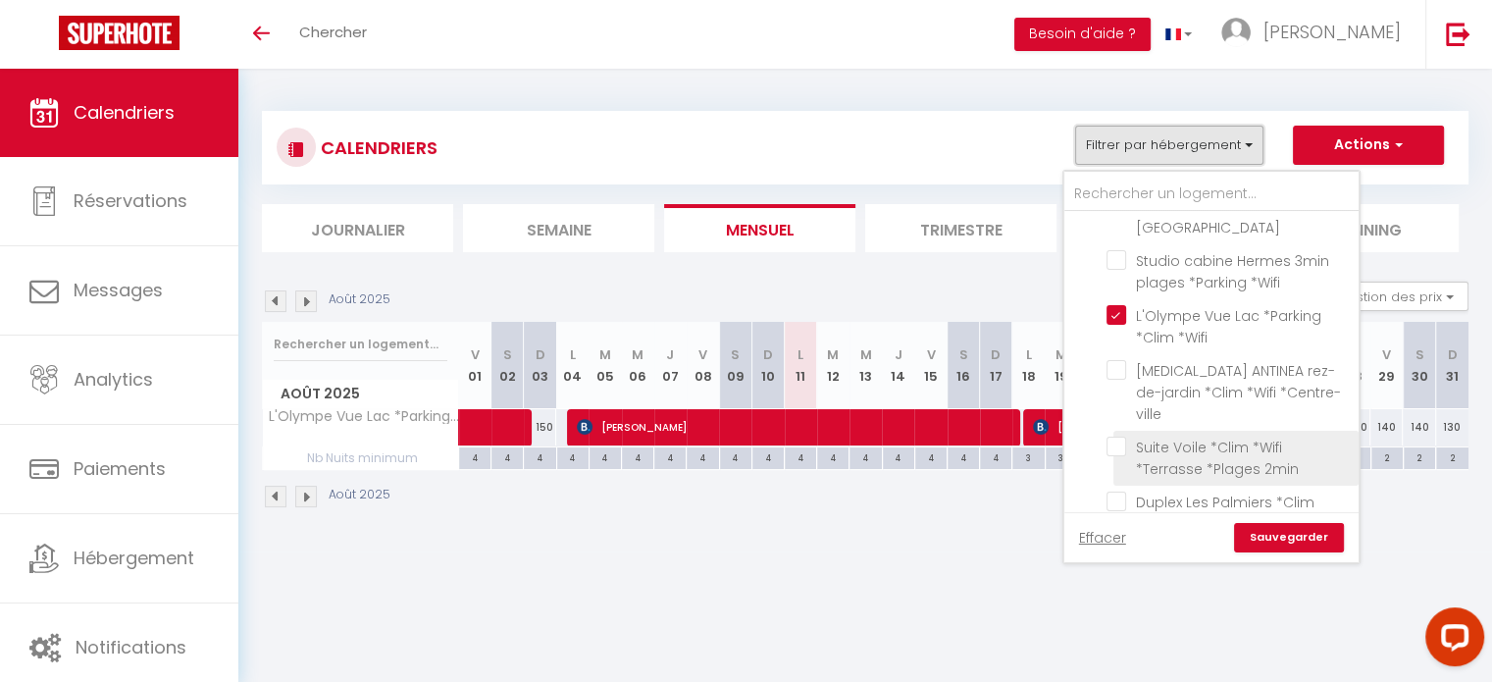
scroll to position [981, 0]
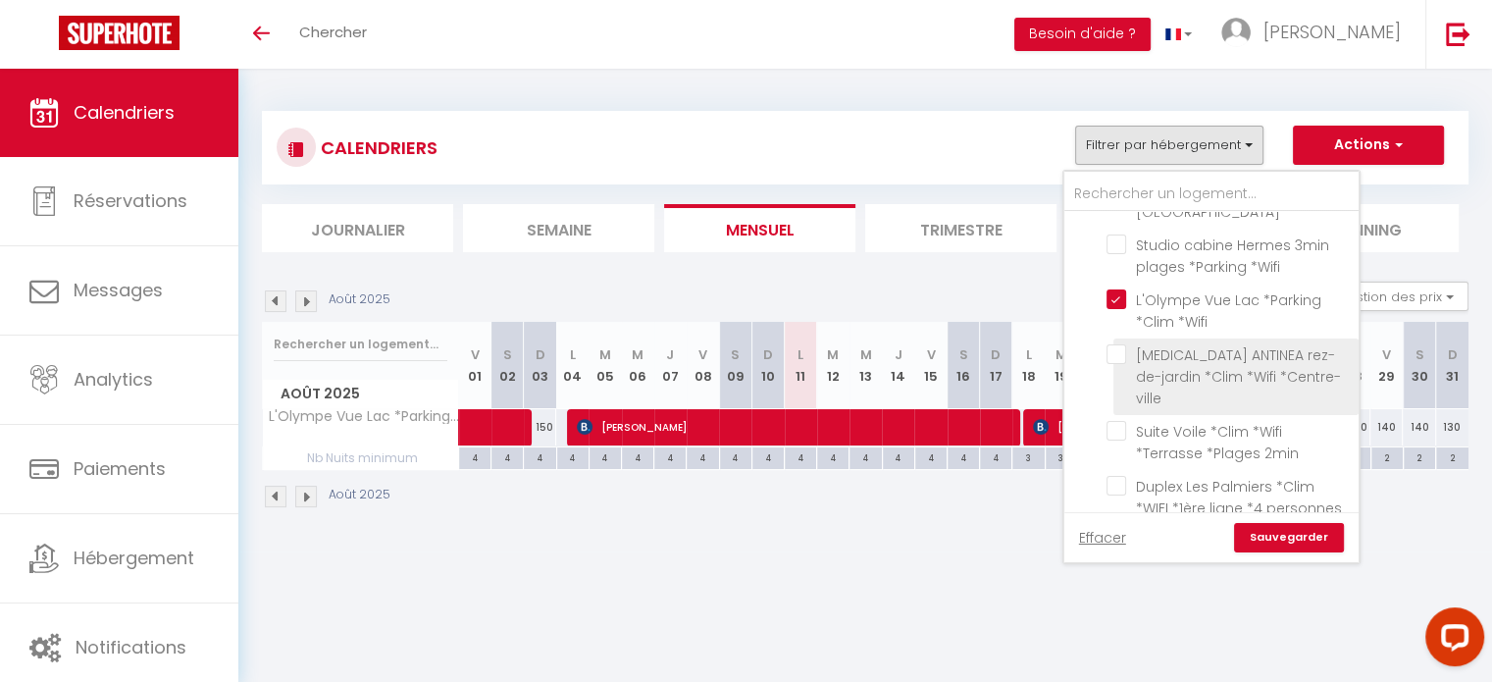
click at [1123, 344] on input "[MEDICAL_DATA] ANTINEA rez-[PERSON_NAME] *Clim *Wifi *Centre-ville" at bounding box center [1228, 354] width 245 height 20
checkbox input "true"
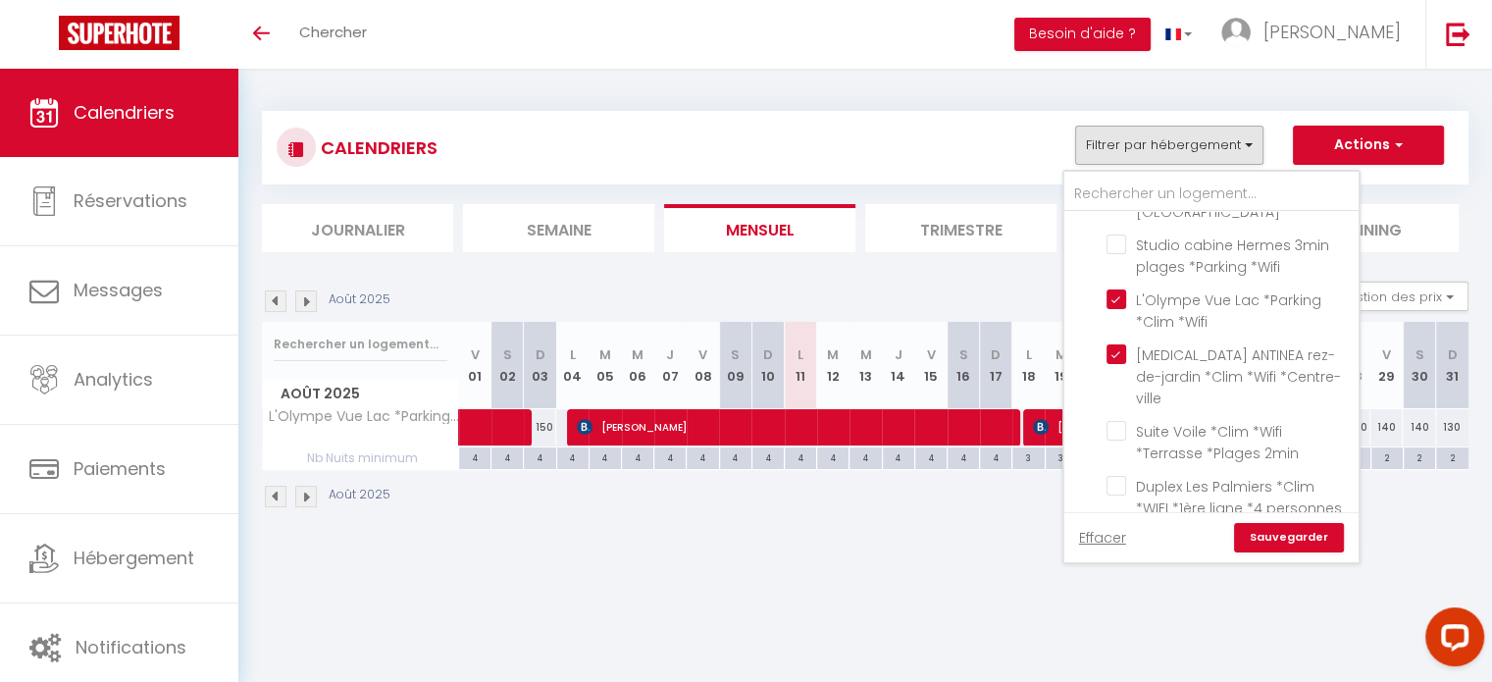
click at [1306, 532] on link "Sauvegarder" at bounding box center [1289, 537] width 110 height 29
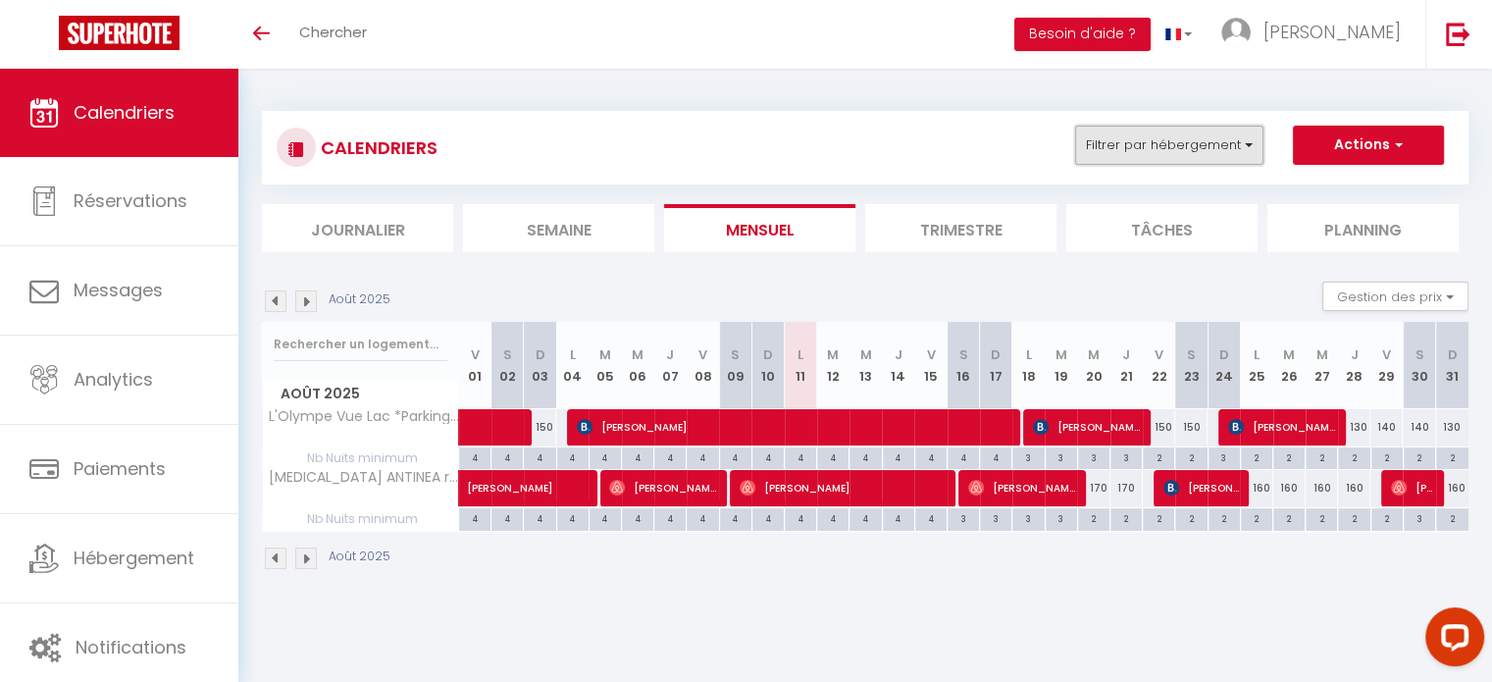
click at [1144, 152] on button "Filtrer par hébergement" at bounding box center [1169, 145] width 188 height 39
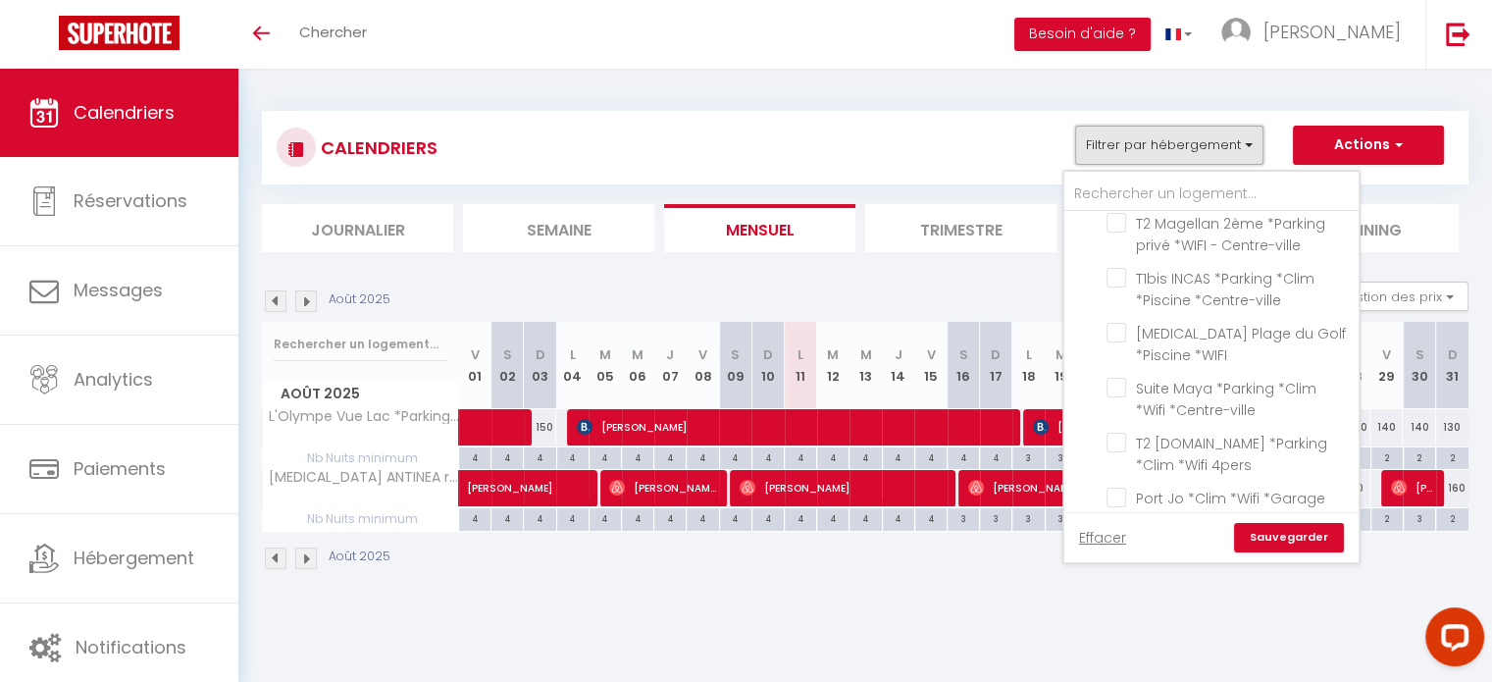
scroll to position [686, 0]
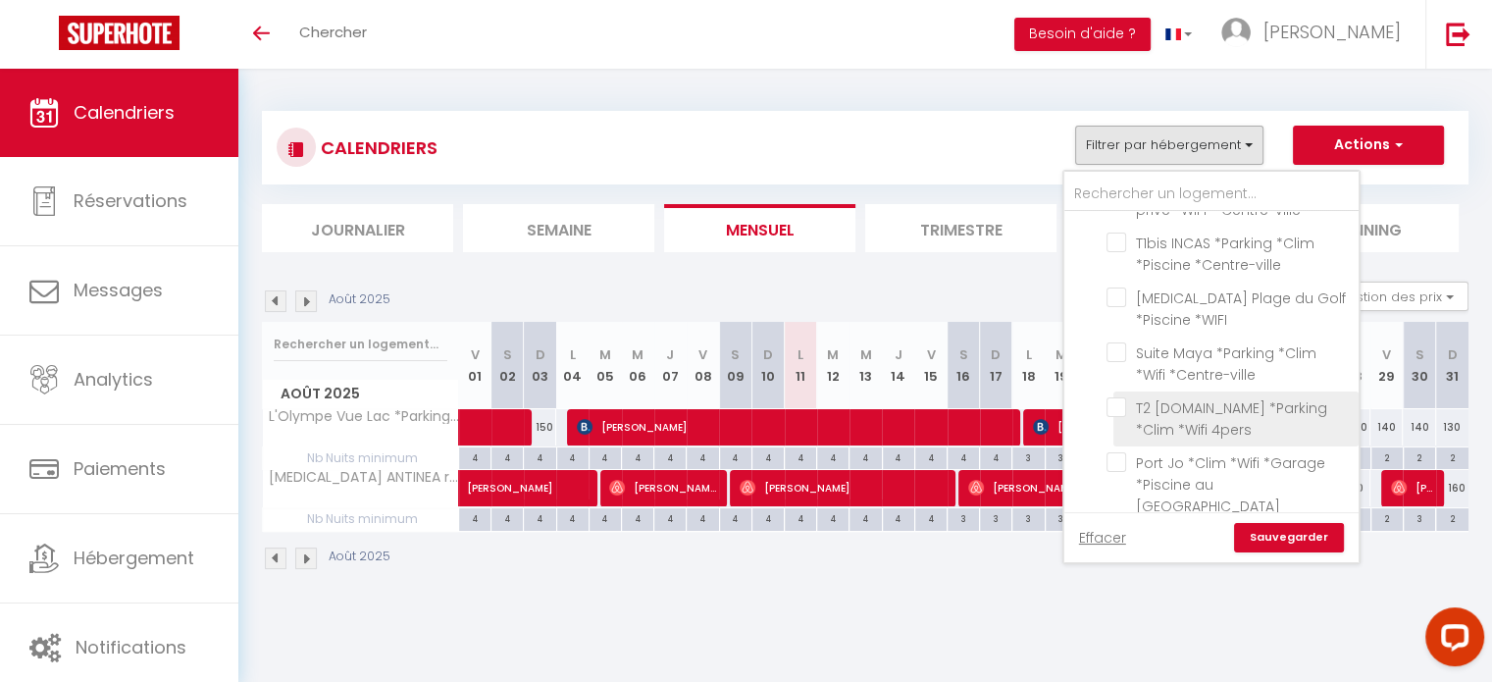
click at [1126, 397] on input "T2 [DOMAIN_NAME] *Parking *Clim *Wifi 4pers" at bounding box center [1228, 407] width 245 height 20
checkbox input "true"
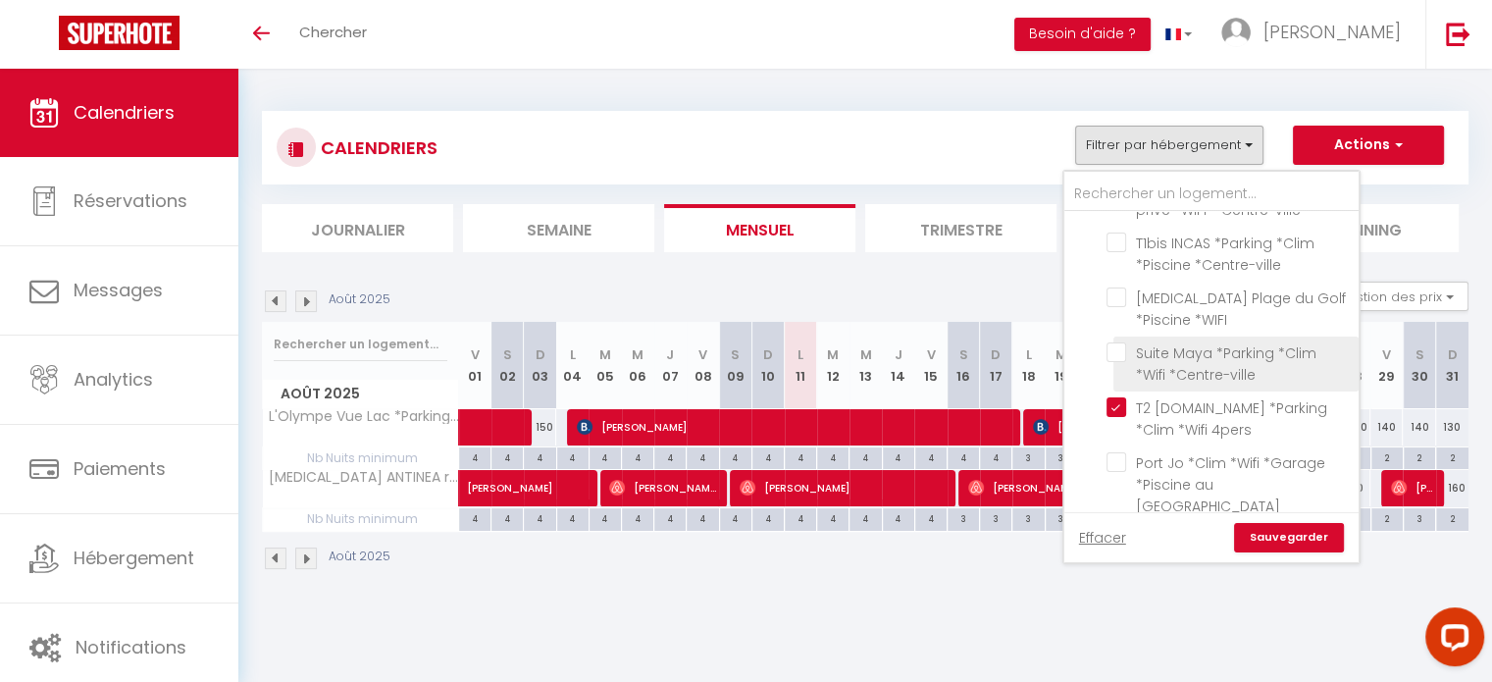
click at [1124, 342] on input "Suite Maya *Parking *Clim *Wifi *Centre-ville" at bounding box center [1228, 352] width 245 height 20
checkbox input "true"
click at [1262, 532] on link "Sauvegarder" at bounding box center [1289, 537] width 110 height 29
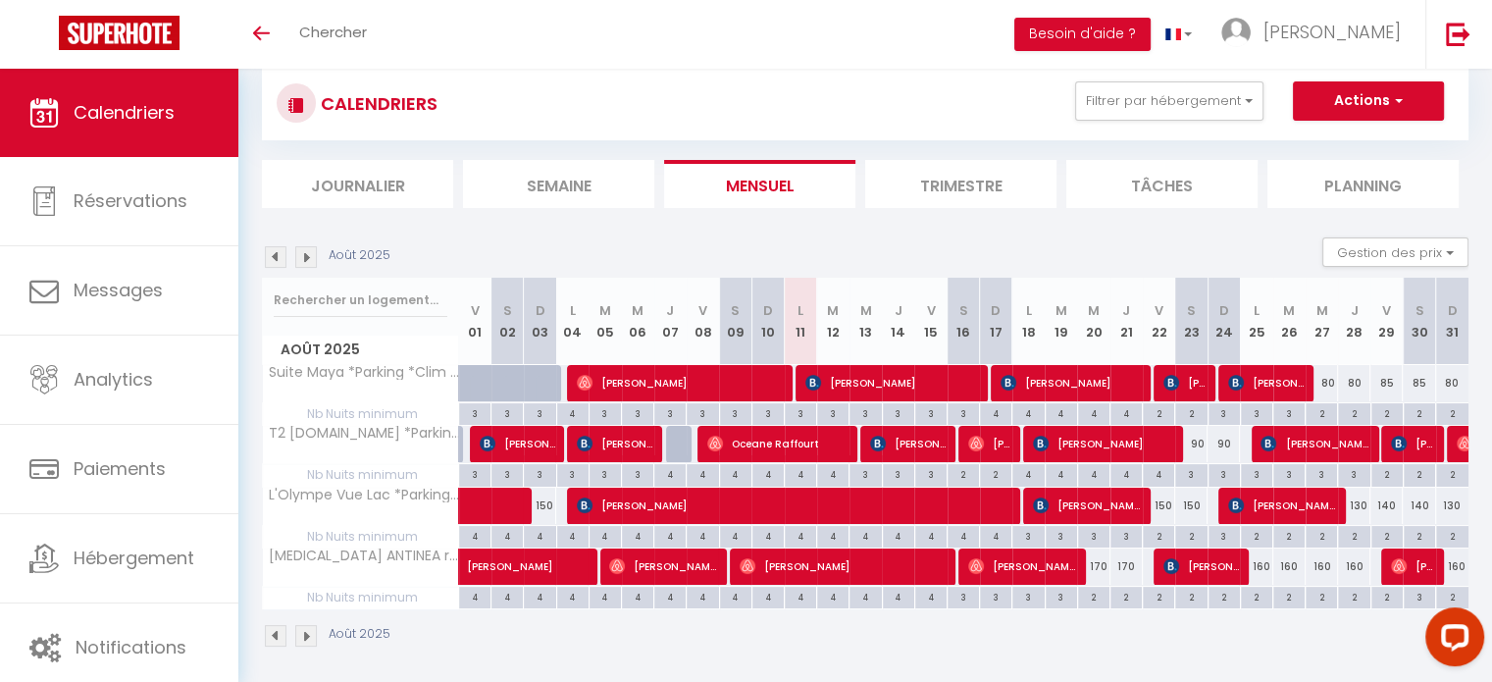
scroll to position [69, 0]
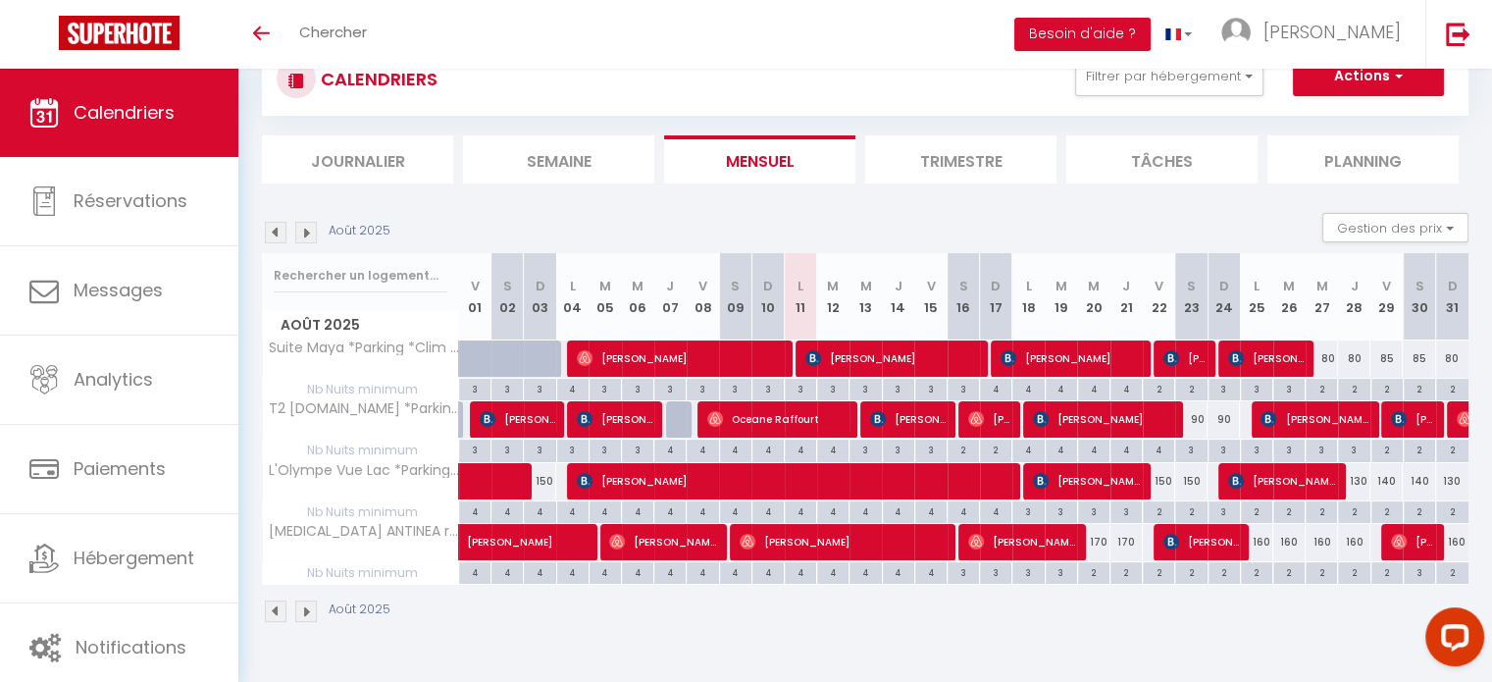
click at [1192, 449] on div "3" at bounding box center [1190, 448] width 31 height 19
type input "3"
type input "Sam 23 Août 2025"
type input "Dim 24 Août 2025"
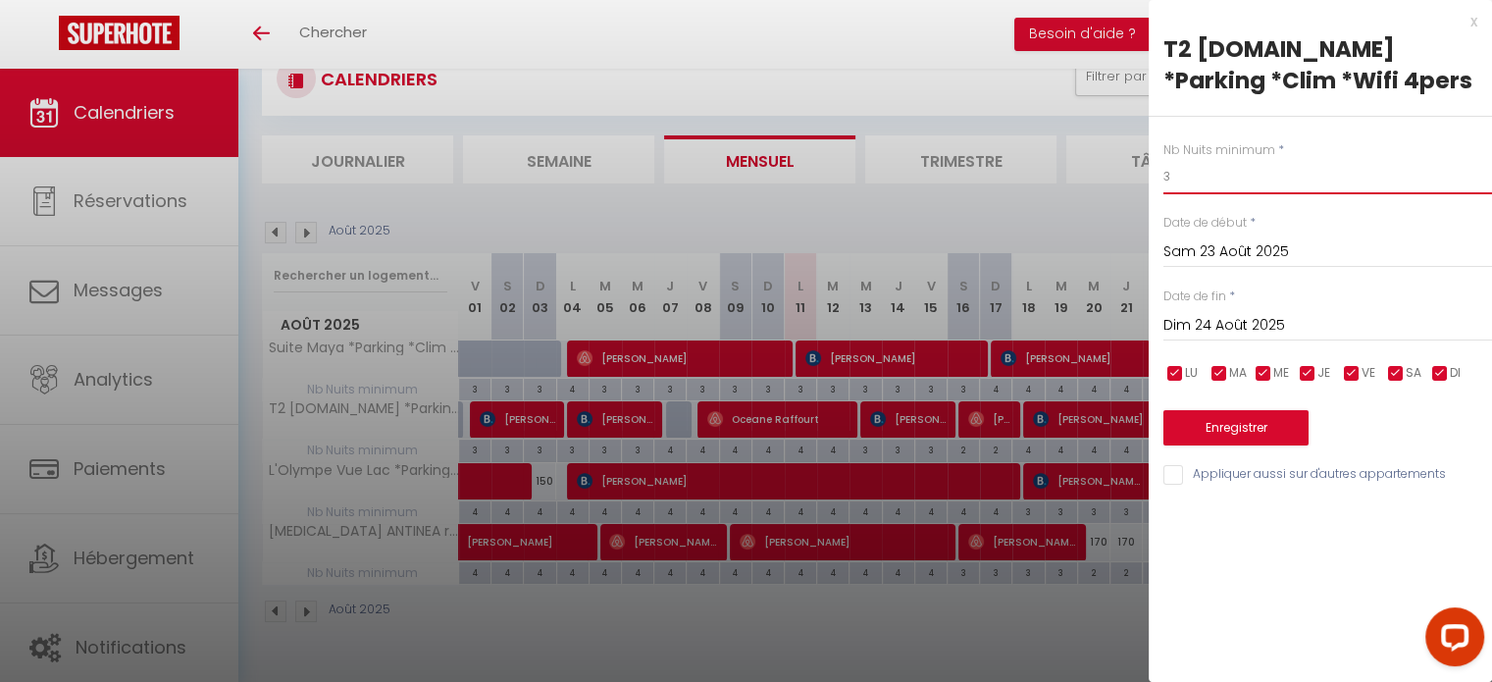
click at [1289, 191] on input "3" at bounding box center [1327, 176] width 329 height 35
click at [1289, 190] on input "3" at bounding box center [1327, 176] width 329 height 35
type input "2"
click at [1289, 330] on input "Dim 24 Août 2025" at bounding box center [1327, 325] width 329 height 25
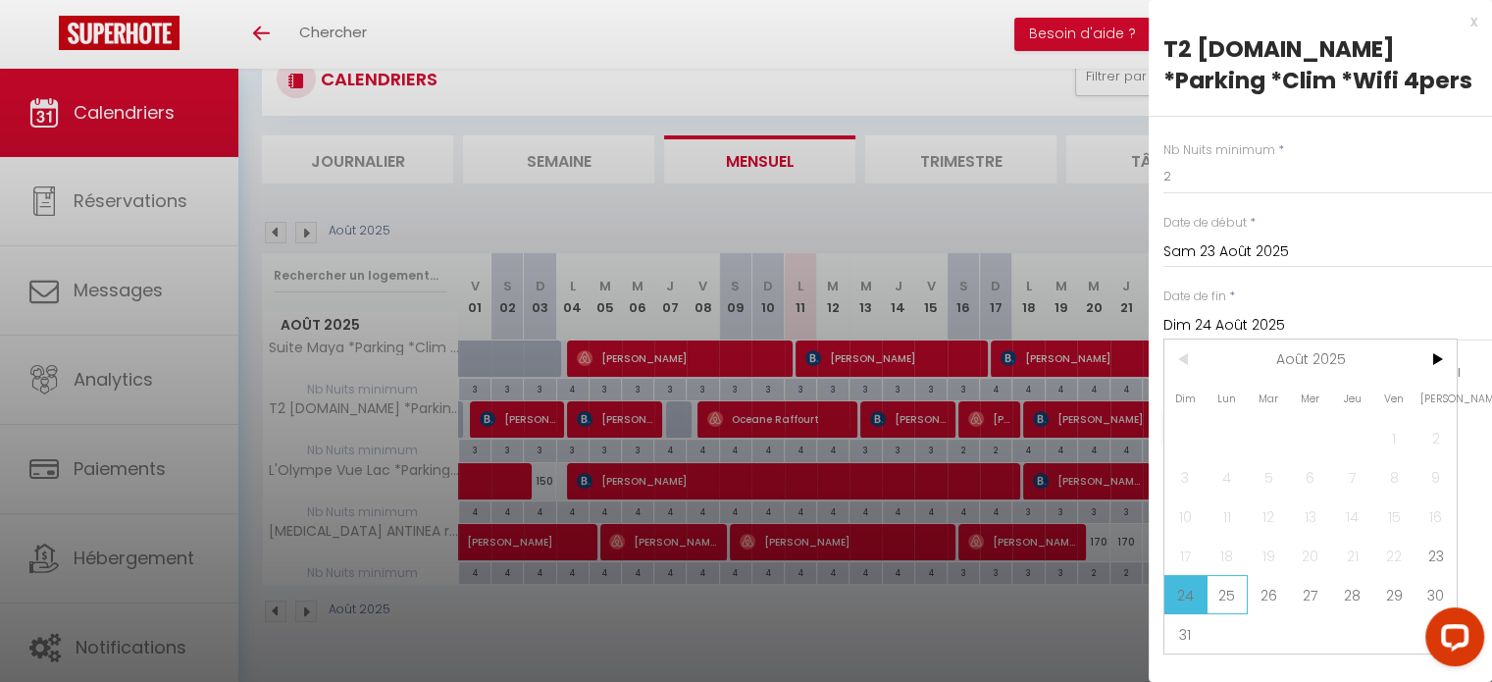
click at [1230, 589] on span "25" at bounding box center [1227, 594] width 42 height 39
type input "Lun 25 Août 2025"
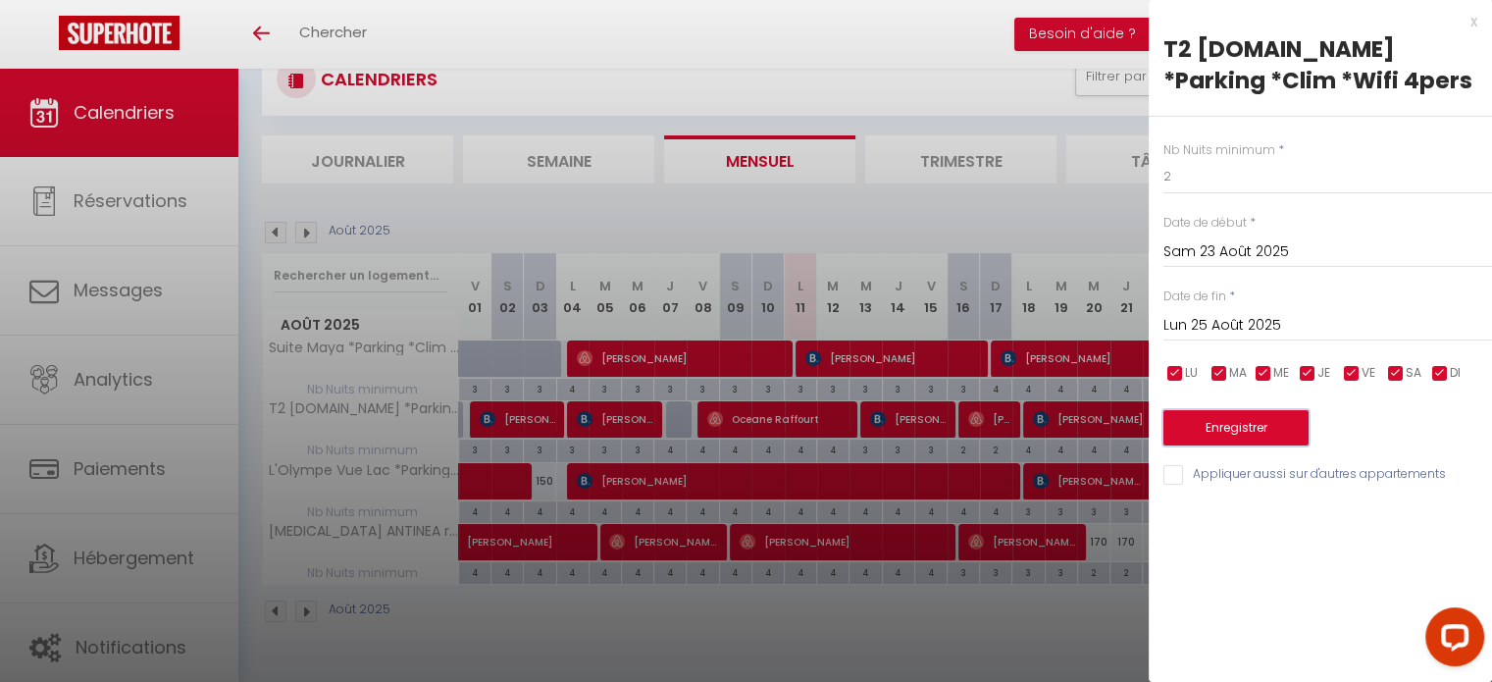
click at [1258, 428] on button "Enregistrer" at bounding box center [1235, 427] width 145 height 35
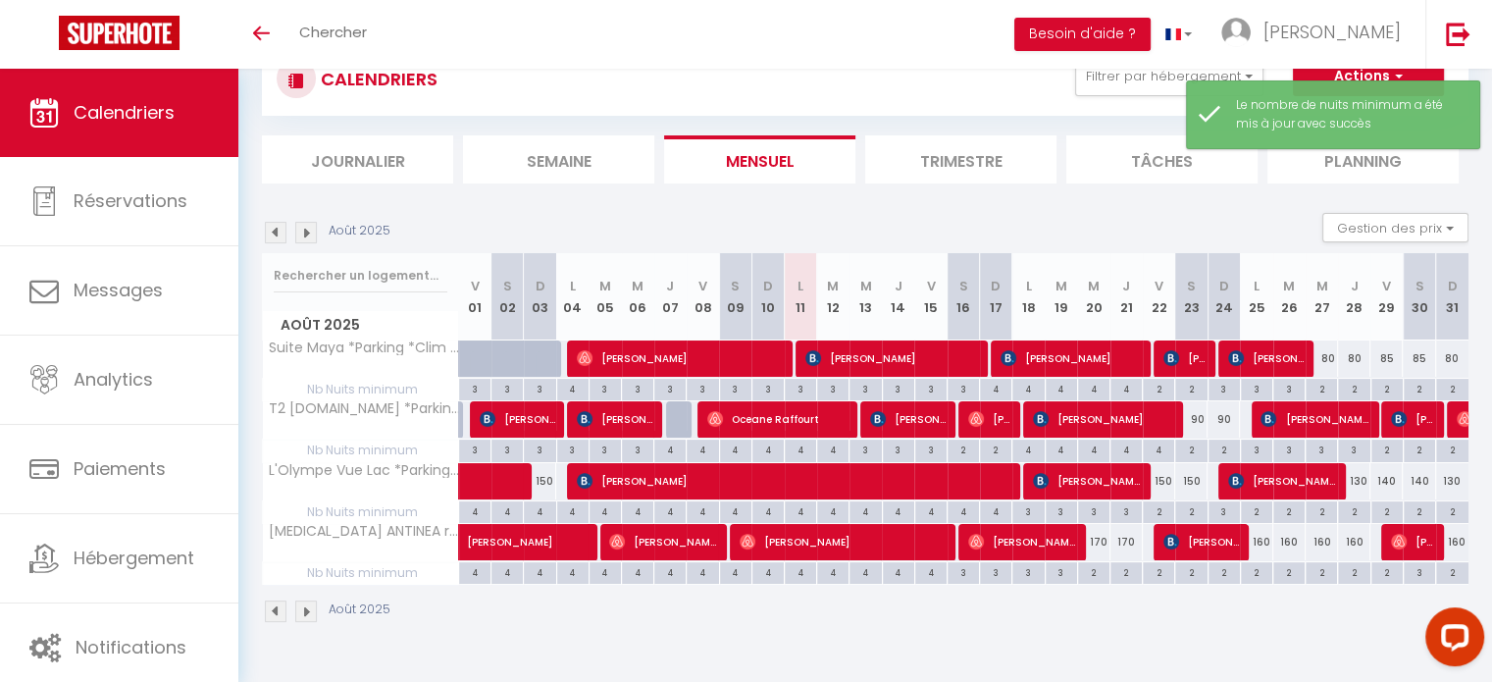
click at [1324, 352] on div "80" at bounding box center [1321, 358] width 32 height 36
type input "80"
type input "Mer 27 Août 2025"
type input "Jeu 28 Août 2025"
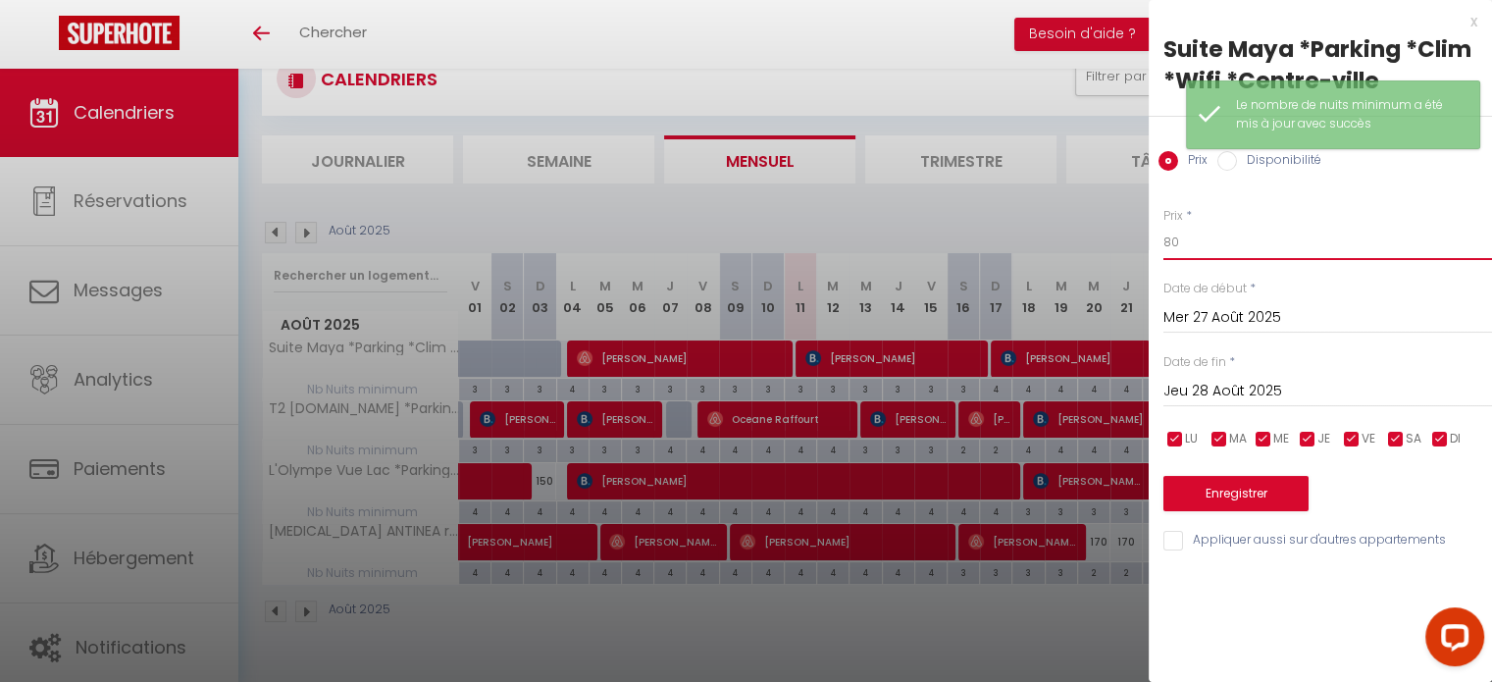
click at [1332, 242] on input "80" at bounding box center [1327, 242] width 329 height 35
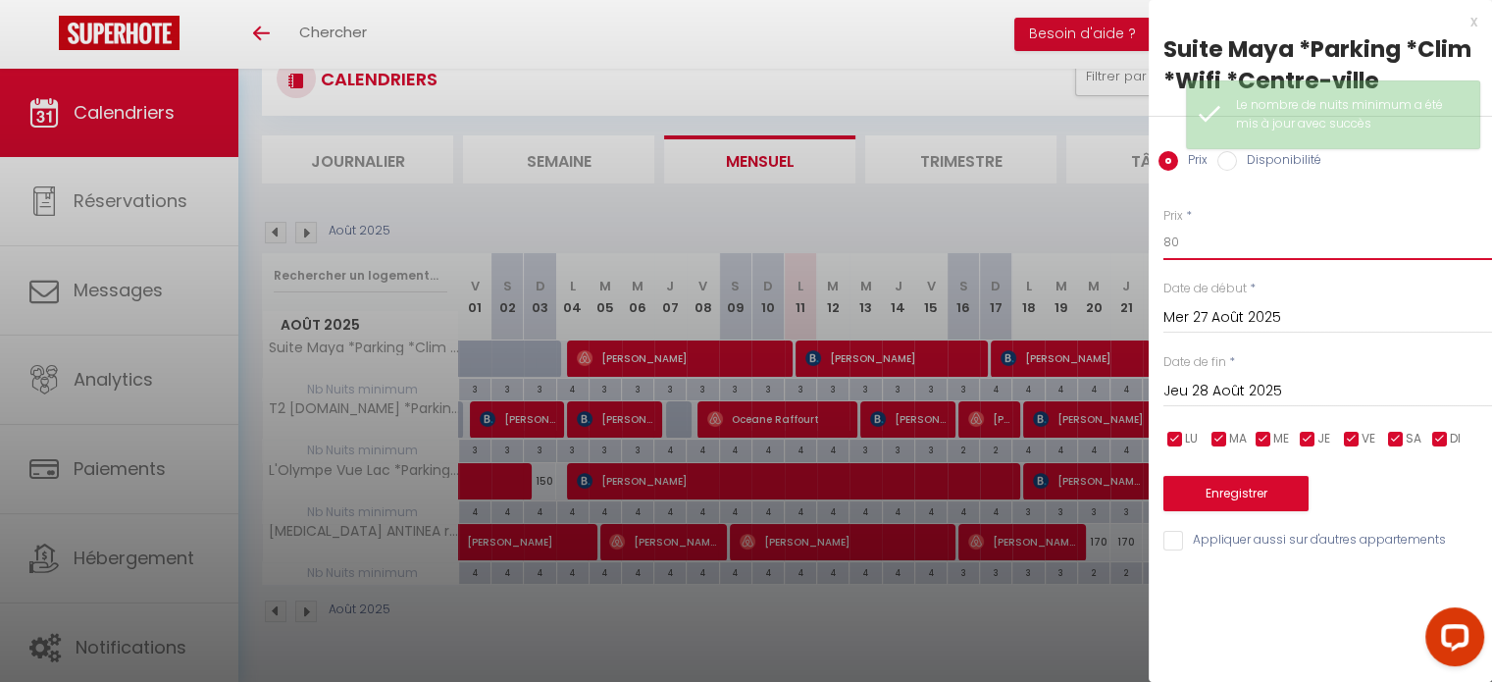
click at [1332, 242] on input "80" at bounding box center [1327, 242] width 329 height 35
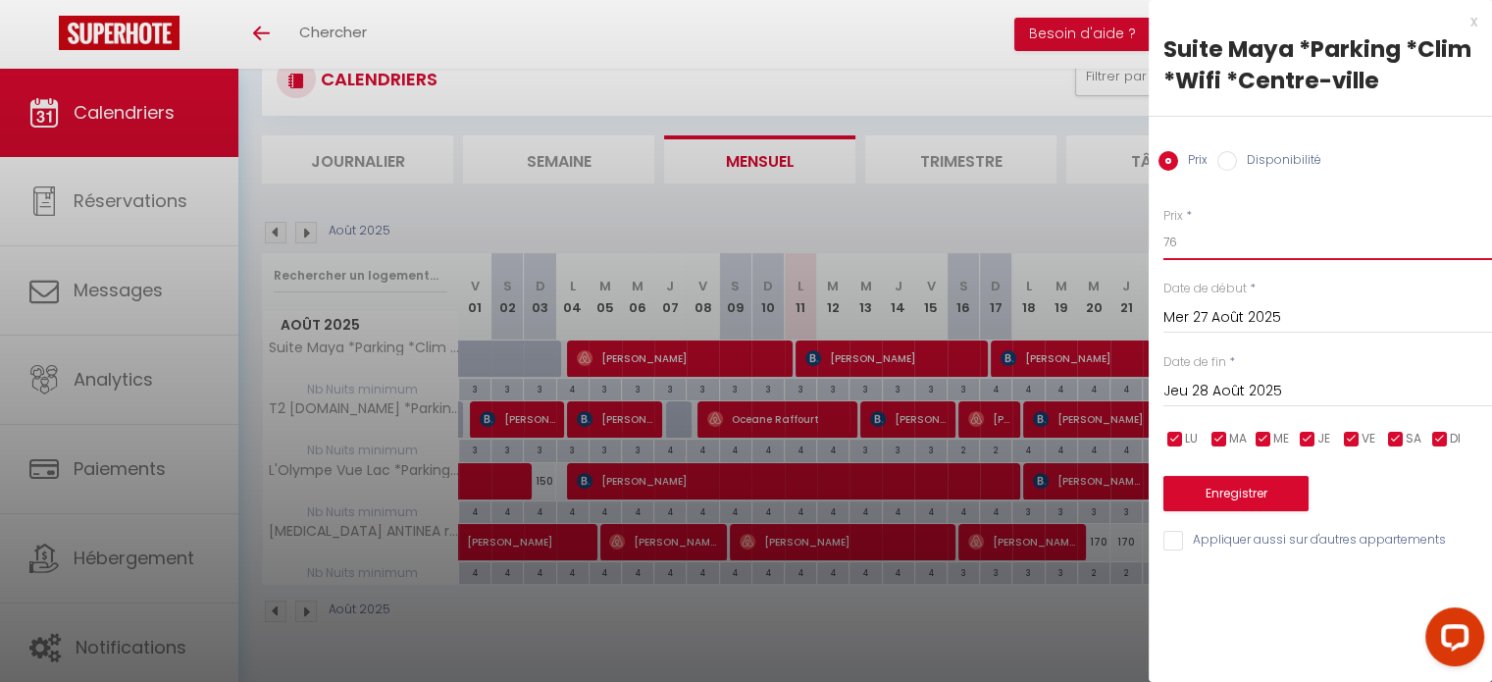
type input "76"
click at [1236, 390] on input "Jeu 28 Août 2025" at bounding box center [1327, 391] width 329 height 25
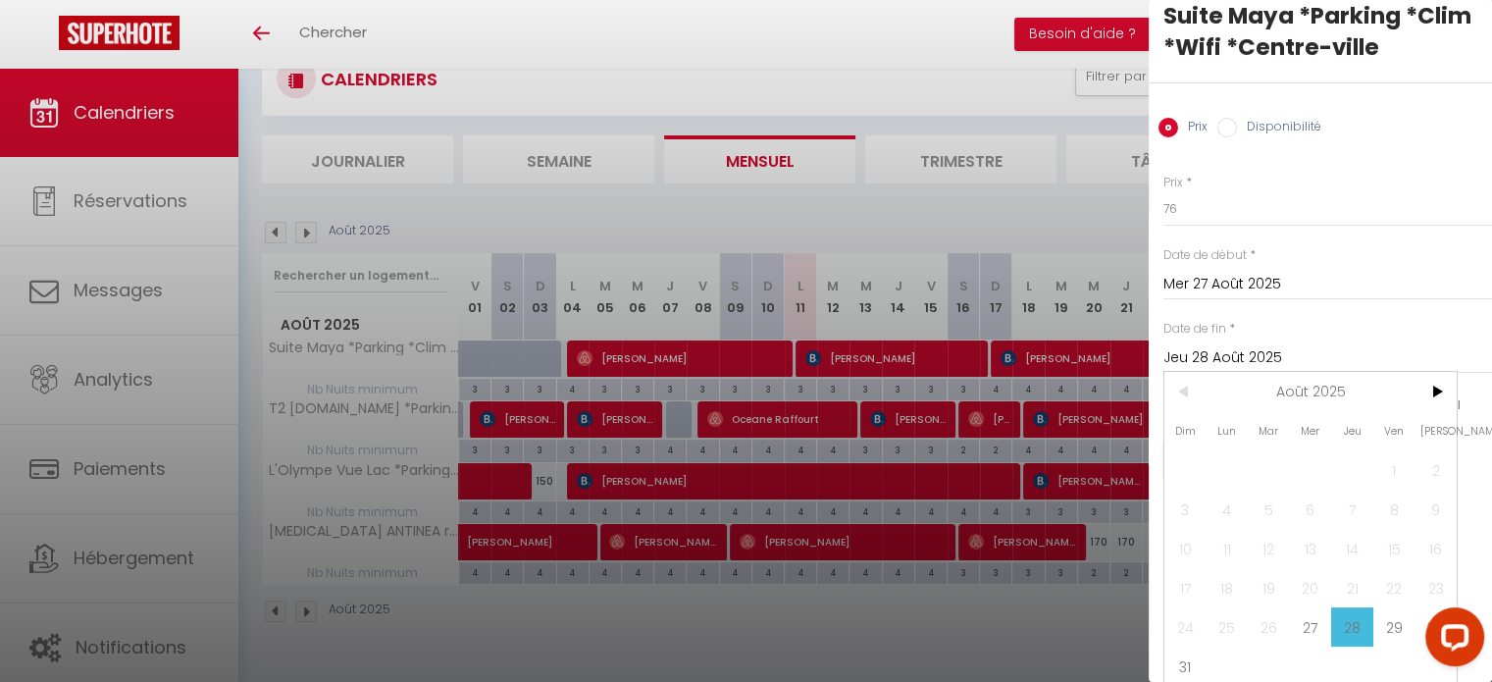
scroll to position [51, 0]
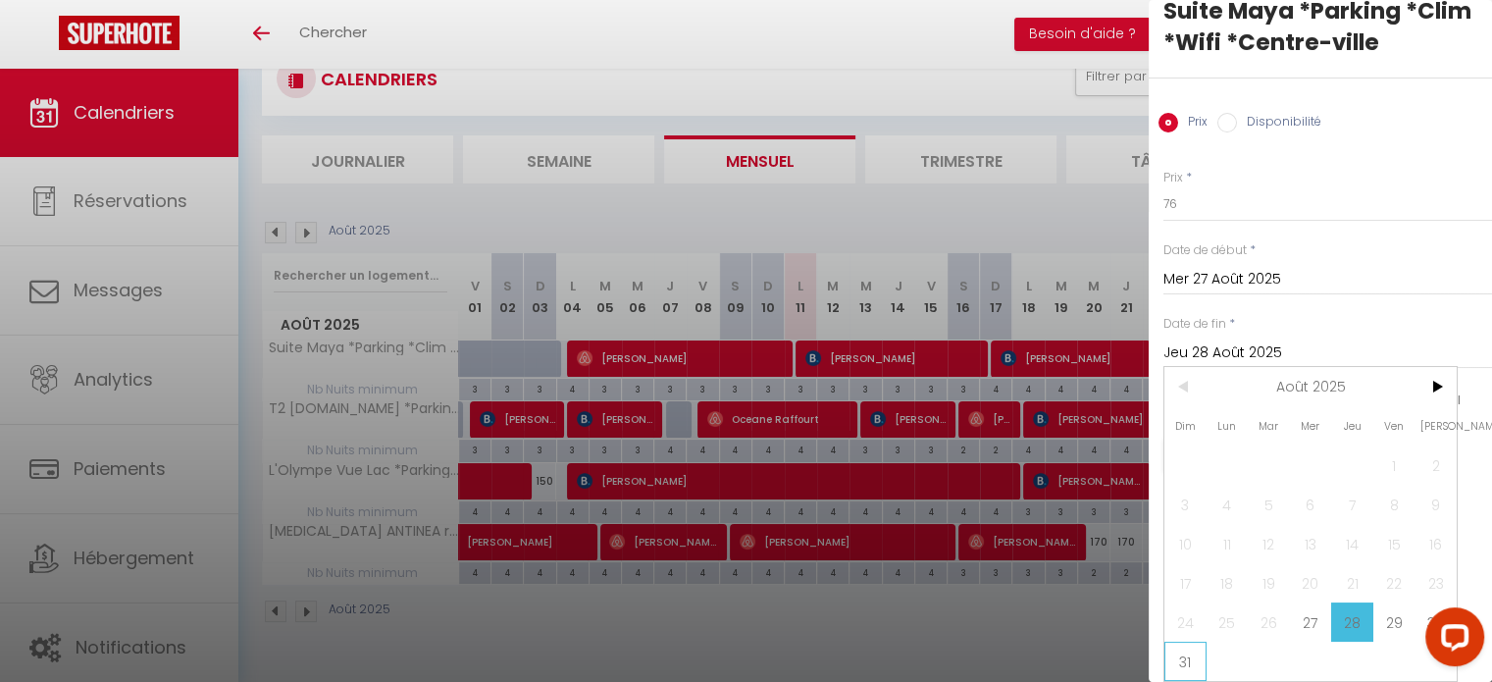
click at [1191, 641] on span "31" at bounding box center [1185, 660] width 42 height 39
type input "Dim 31 Août 2025"
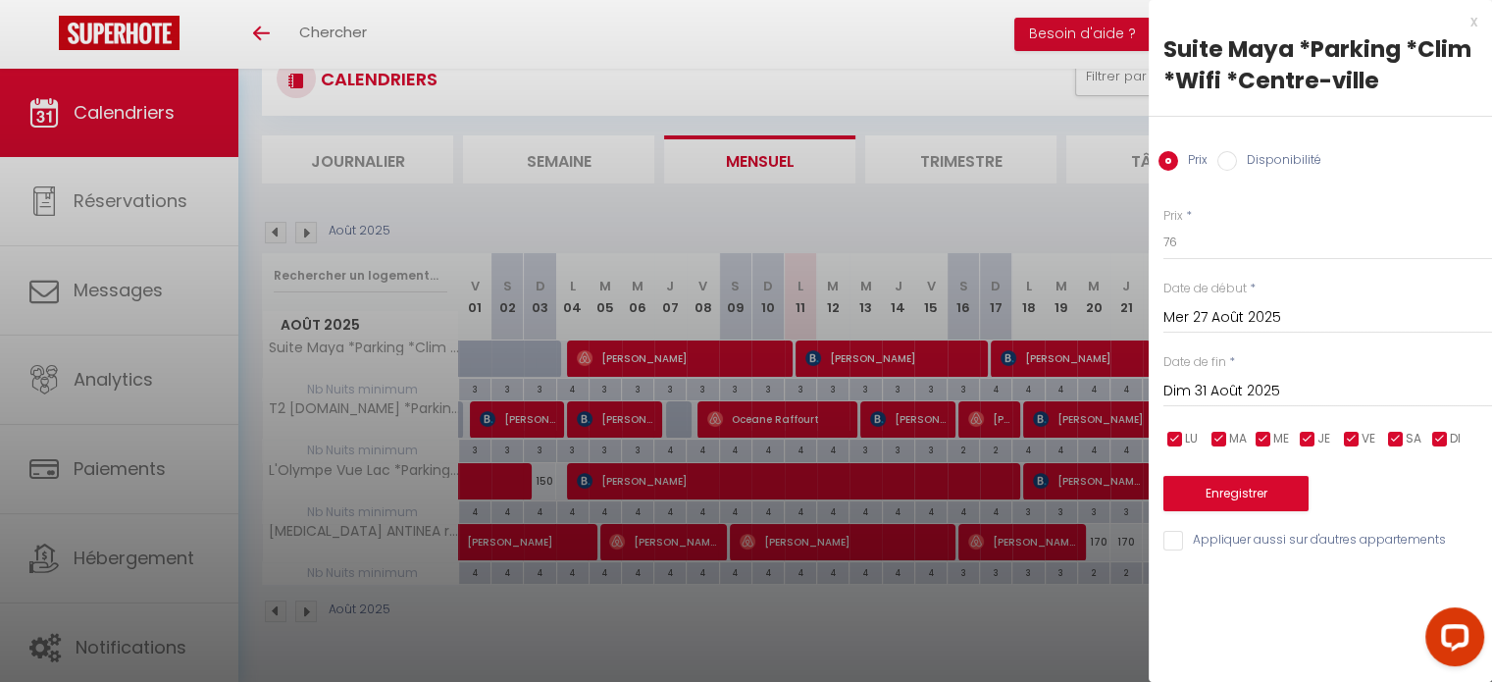
scroll to position [0, 0]
click at [1232, 497] on button "Enregistrer" at bounding box center [1235, 493] width 145 height 35
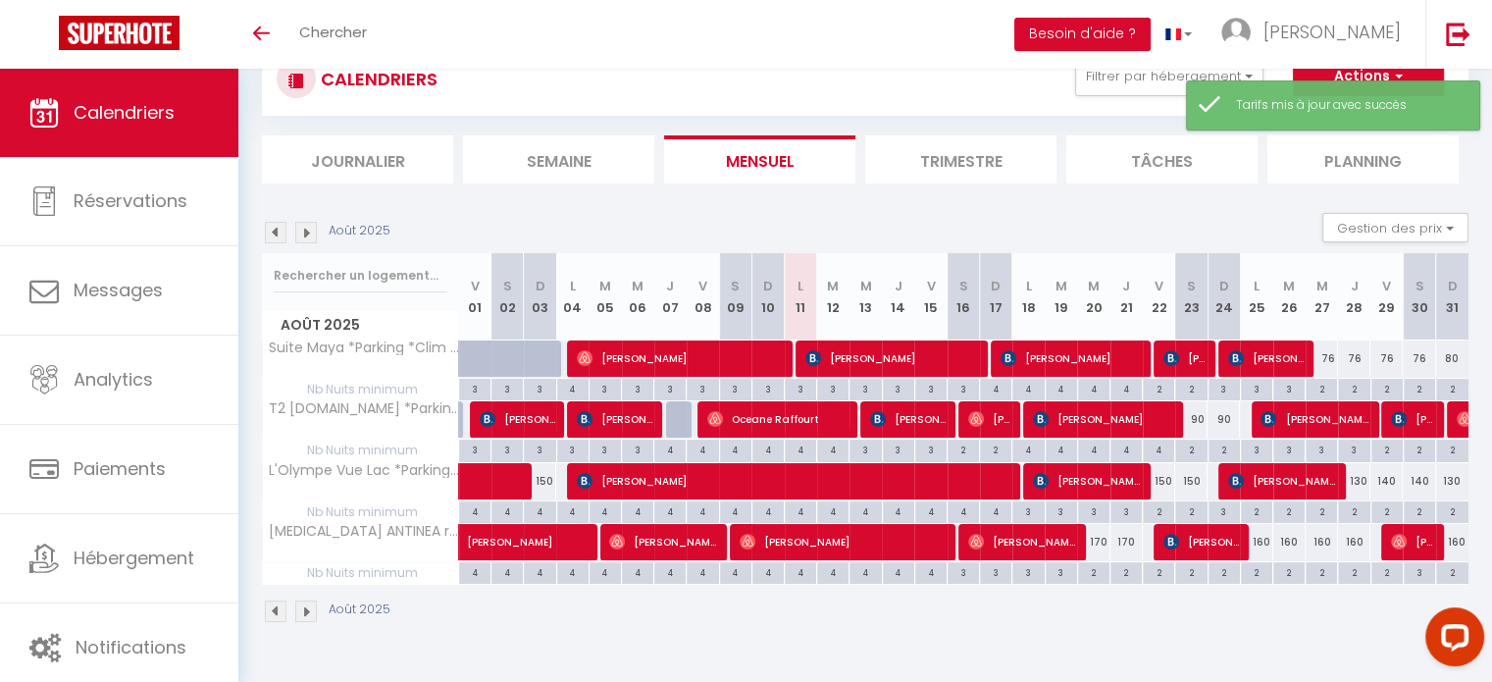
click at [1449, 349] on div "80" at bounding box center [1452, 358] width 32 height 36
type input "80"
type input "Dim 31 Août 2025"
type input "Lun 01 Septembre 2025"
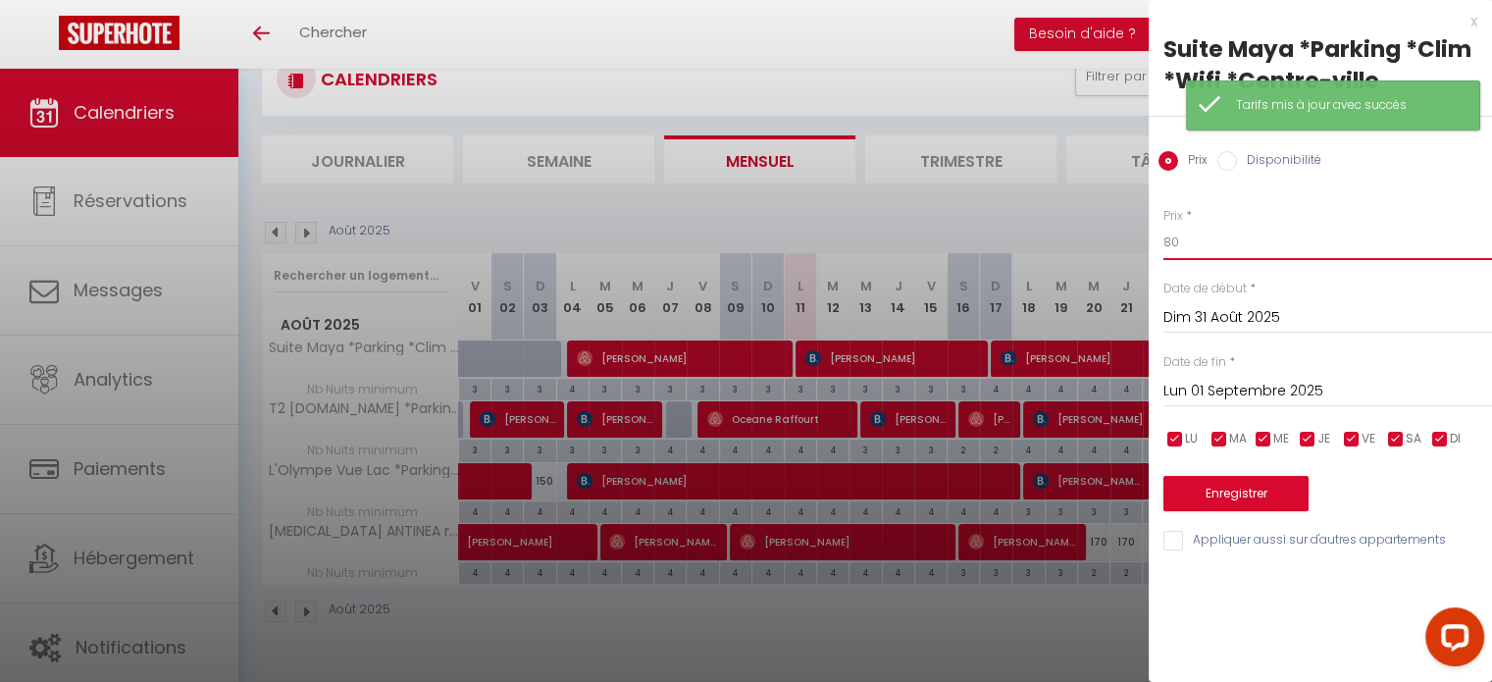
click at [1339, 234] on input "80" at bounding box center [1327, 242] width 329 height 35
type input "70"
click at [1223, 485] on button "Enregistrer" at bounding box center [1235, 493] width 145 height 35
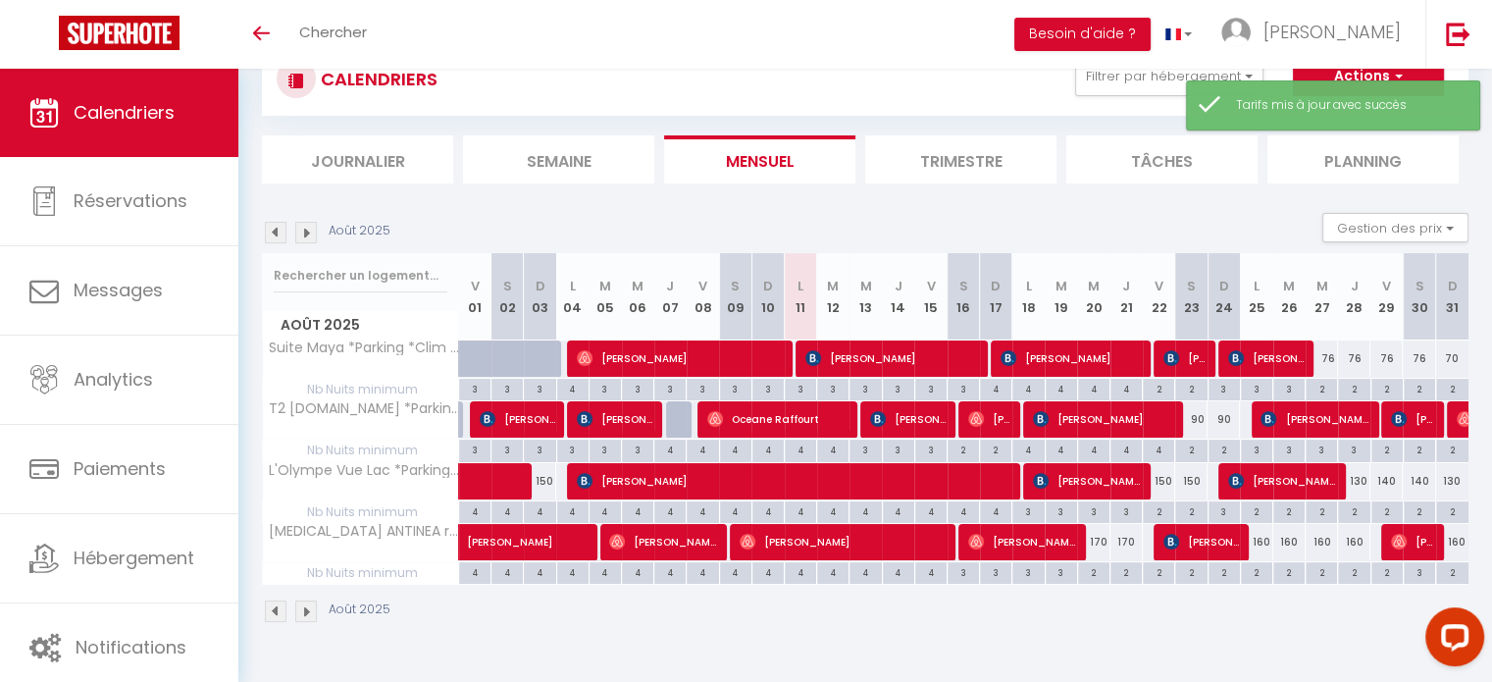
click at [1418, 349] on div "76" at bounding box center [1418, 358] width 32 height 36
type input "76"
type input "Sam 30 Août 2025"
type input "Dim 31 Août 2025"
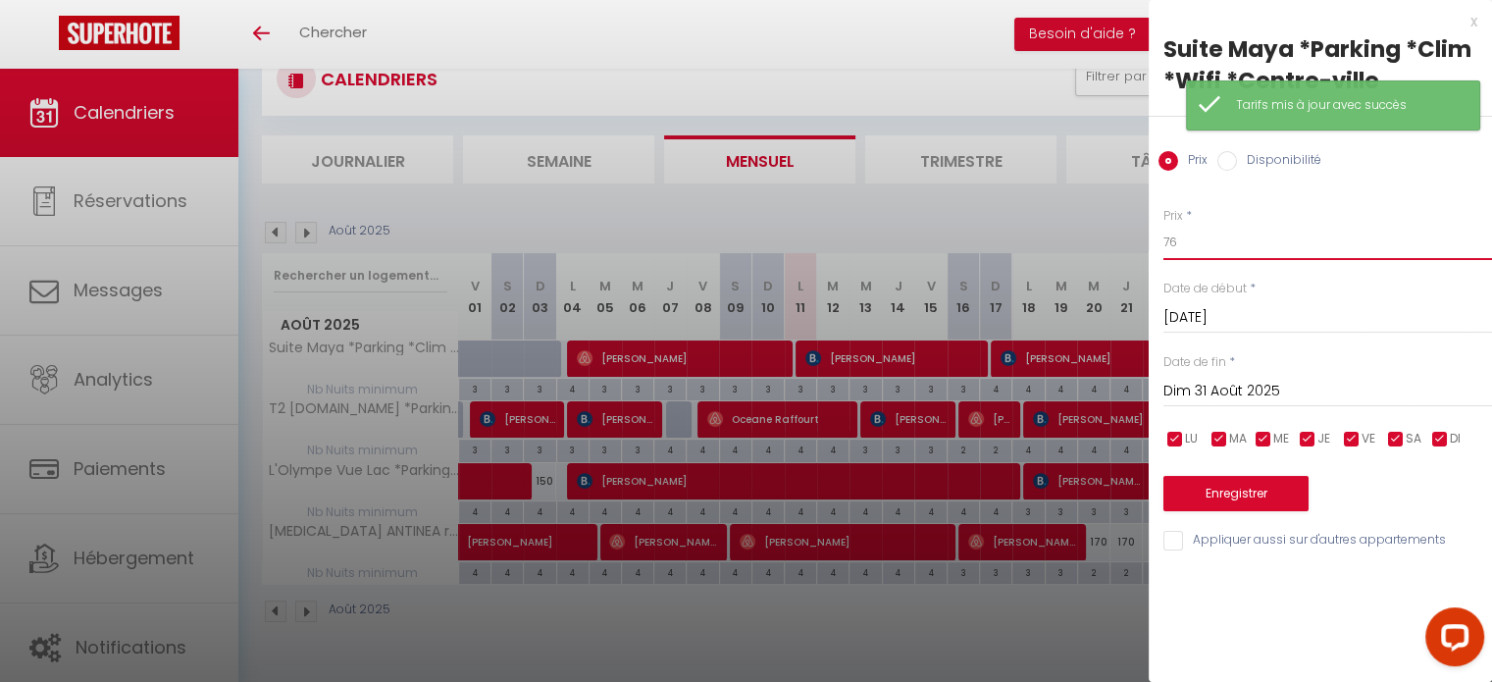
click at [1298, 247] on input "76" at bounding box center [1327, 242] width 329 height 35
type input "80"
click at [1196, 488] on button "Enregistrer" at bounding box center [1235, 493] width 145 height 35
